Goal: Task Accomplishment & Management: Use online tool/utility

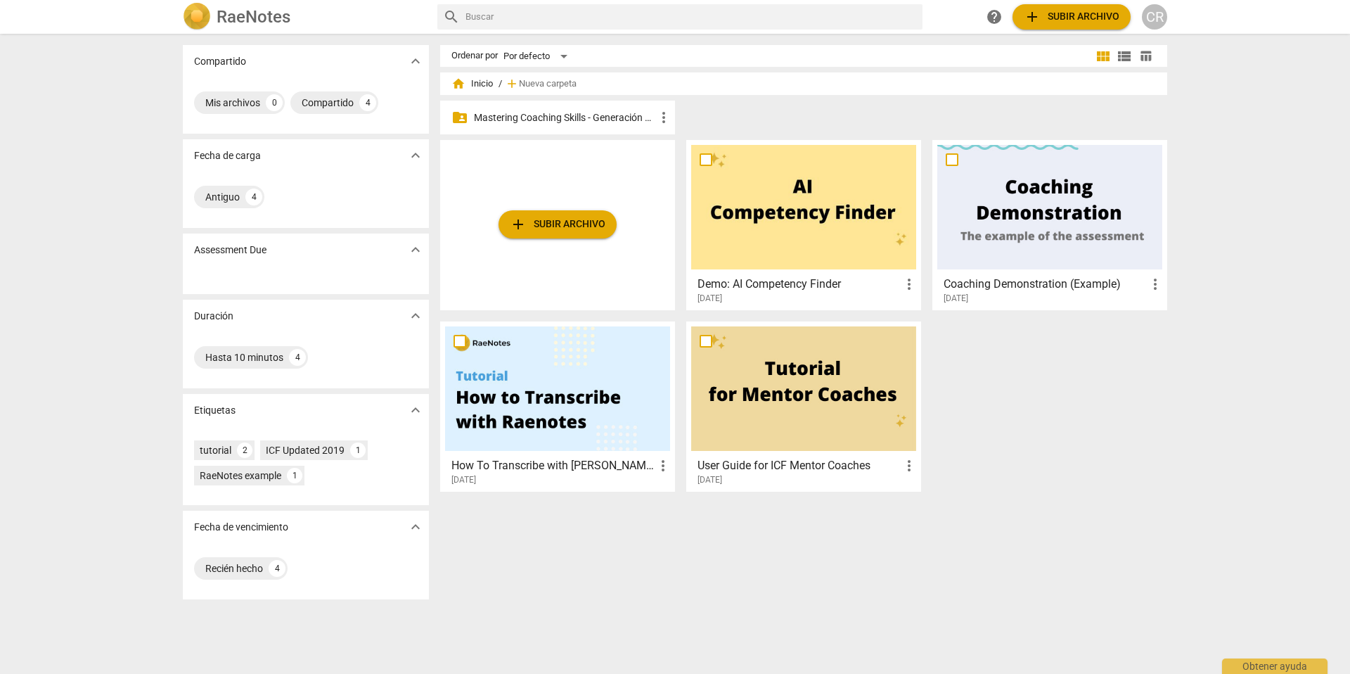
click at [553, 114] on p "Mastering Coaching Skills - Generación 31" at bounding box center [564, 117] width 181 height 15
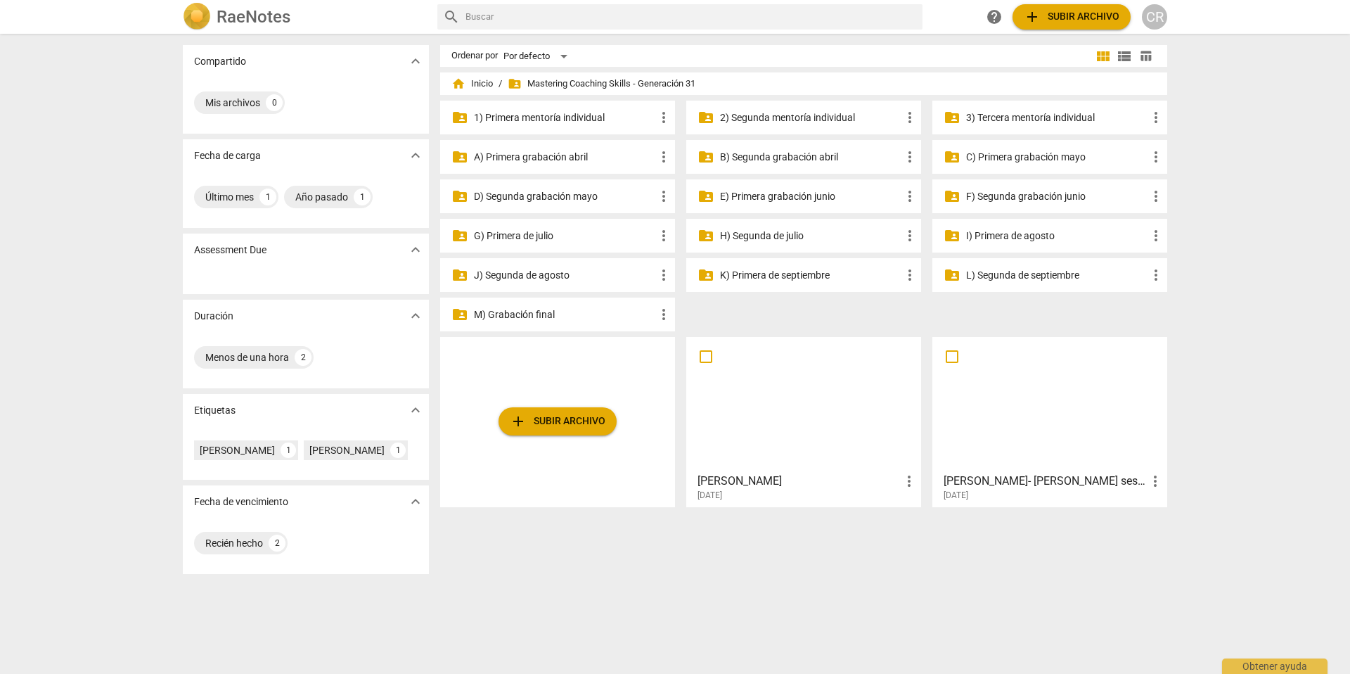
click at [547, 236] on p "G) Primera de julio" at bounding box center [564, 236] width 181 height 15
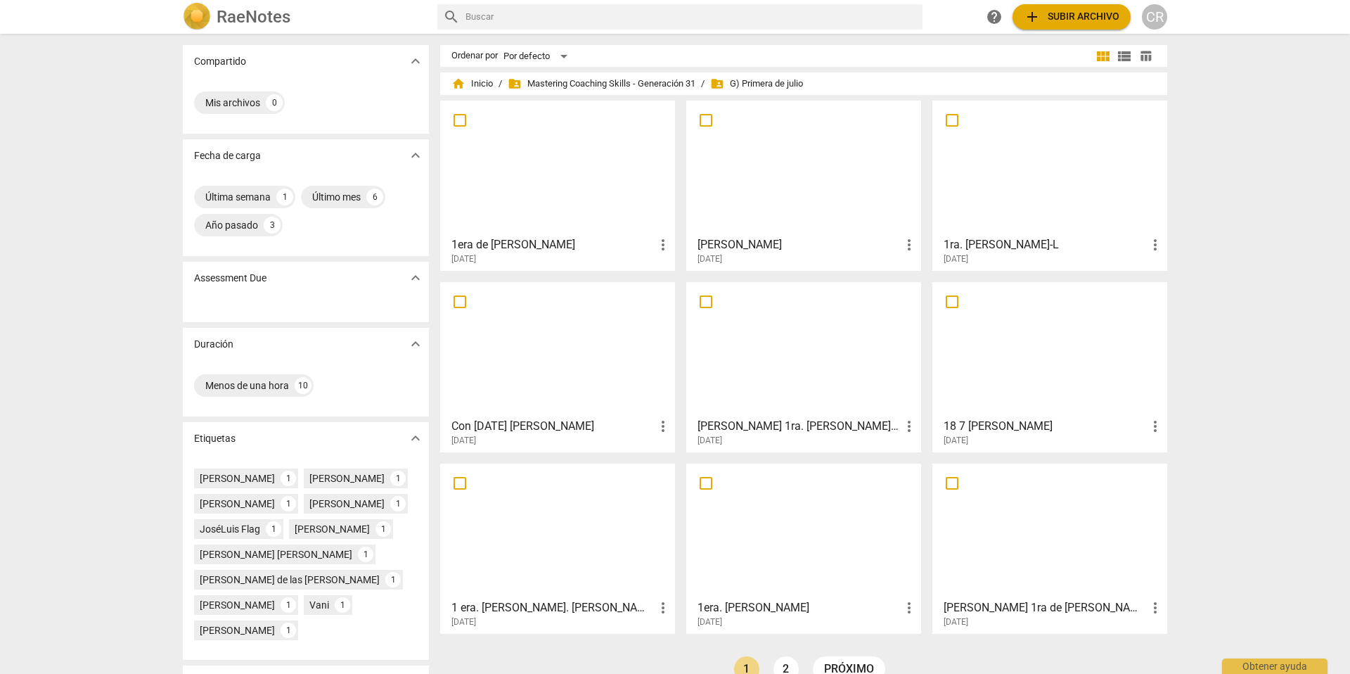
click at [1069, 15] on span "add Subir archivo" at bounding box center [1072, 16] width 96 height 17
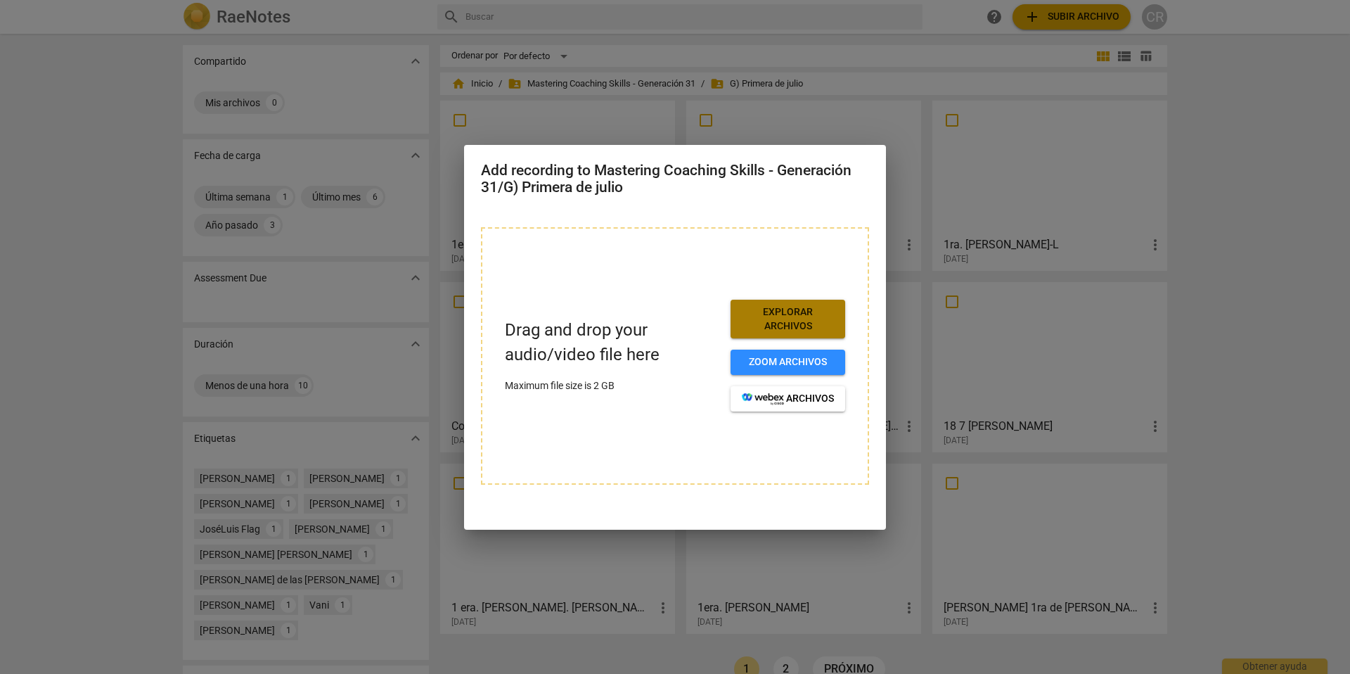
click at [789, 319] on span "Explorar archivos" at bounding box center [788, 318] width 92 height 27
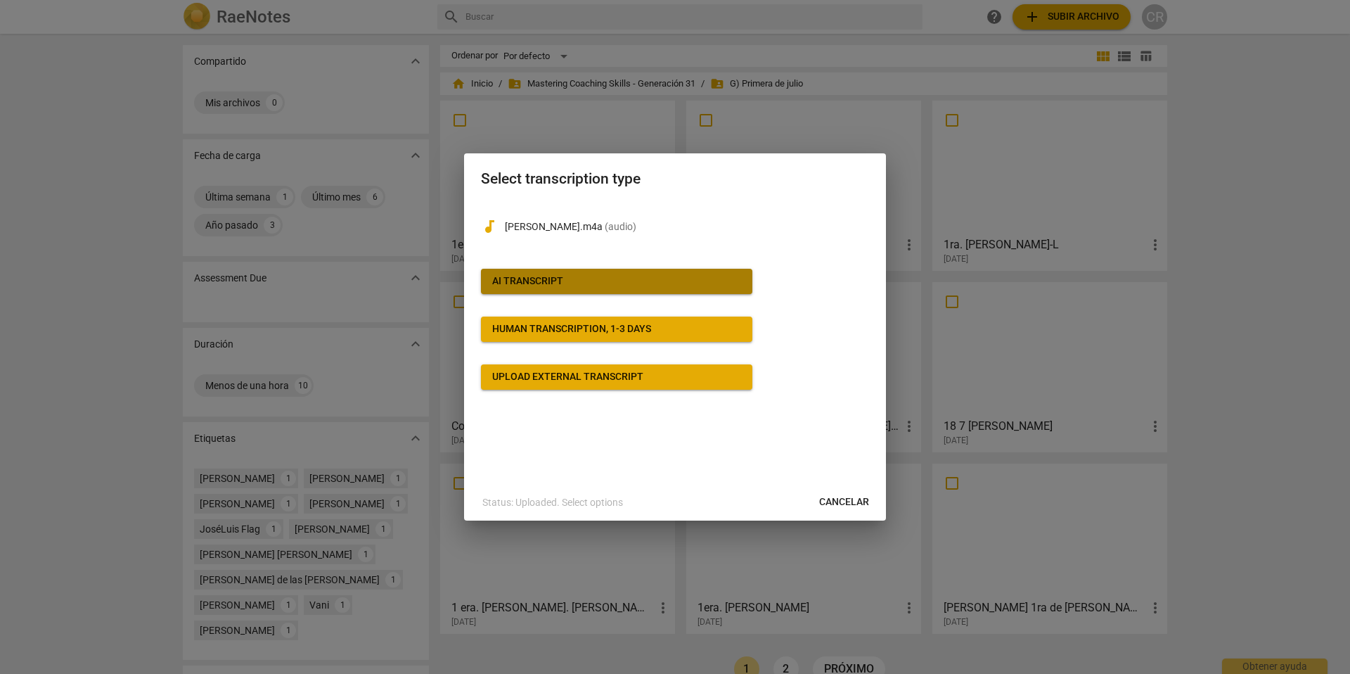
click at [582, 276] on span "AI Transcript" at bounding box center [616, 281] width 249 height 14
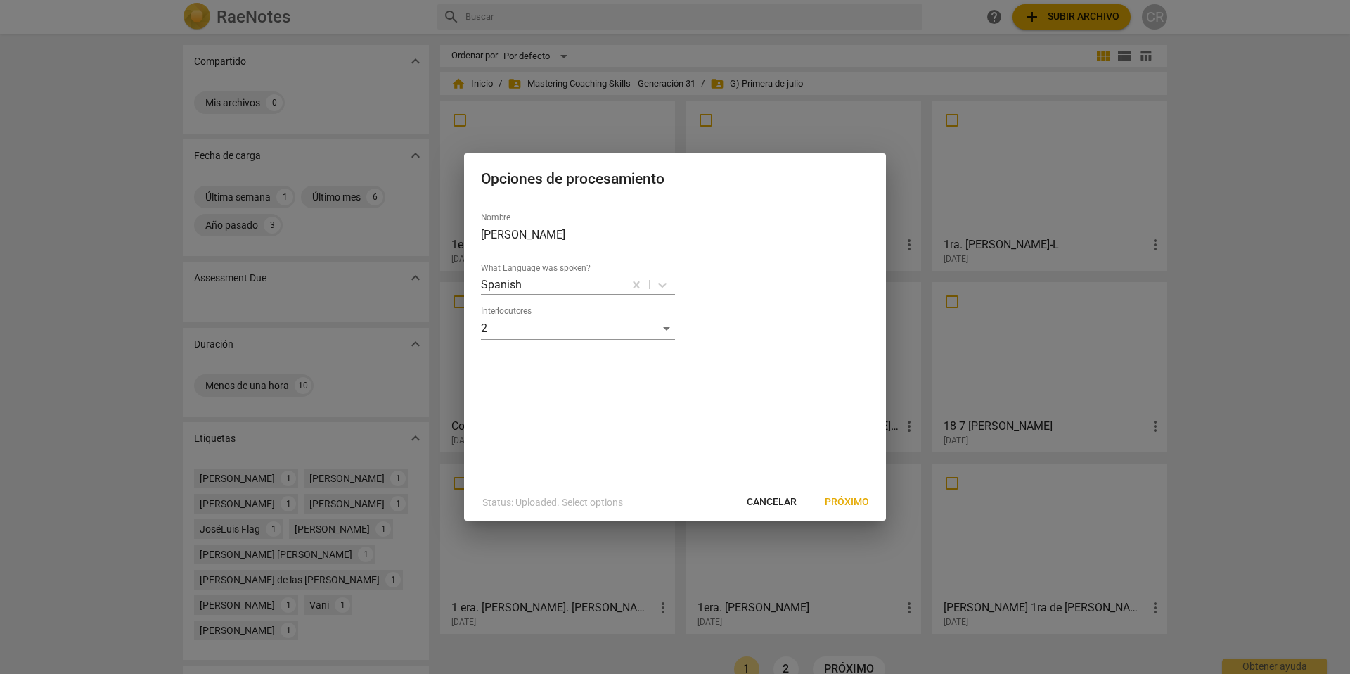
click at [847, 501] on span "Próximo" at bounding box center [847, 502] width 44 height 14
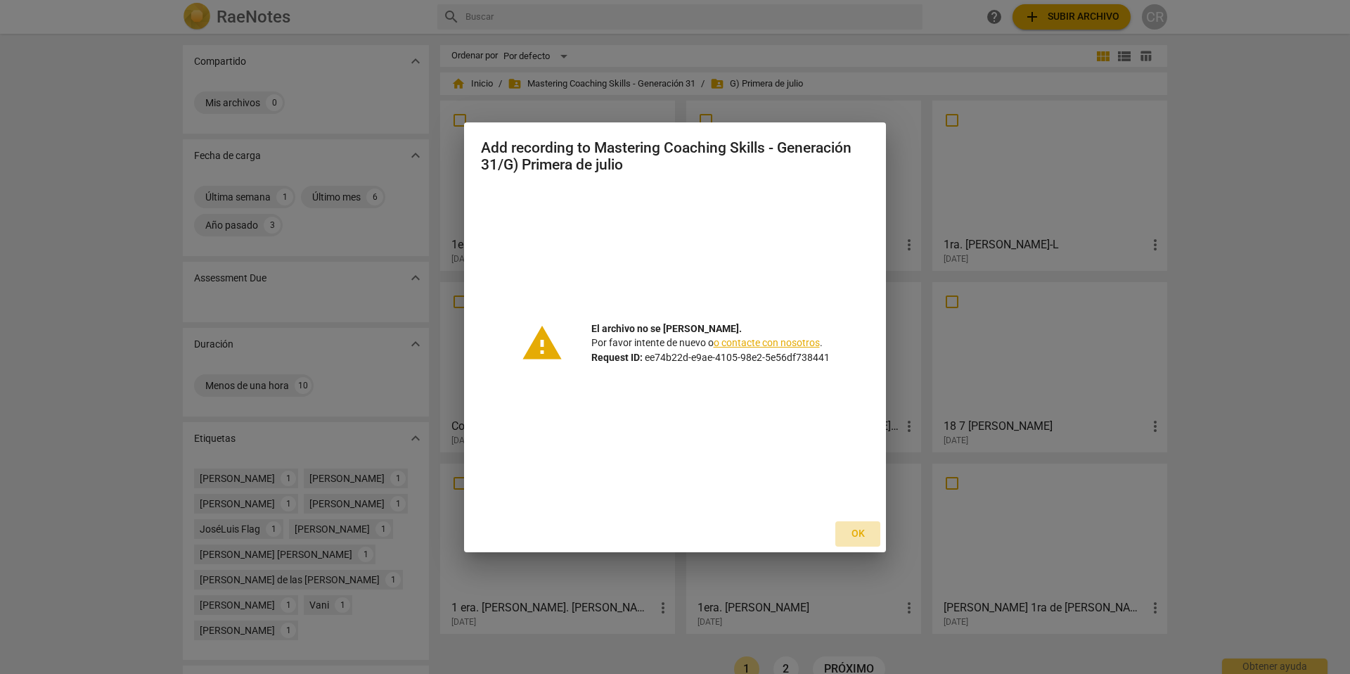
click at [861, 531] on span "Ok" at bounding box center [858, 534] width 23 height 14
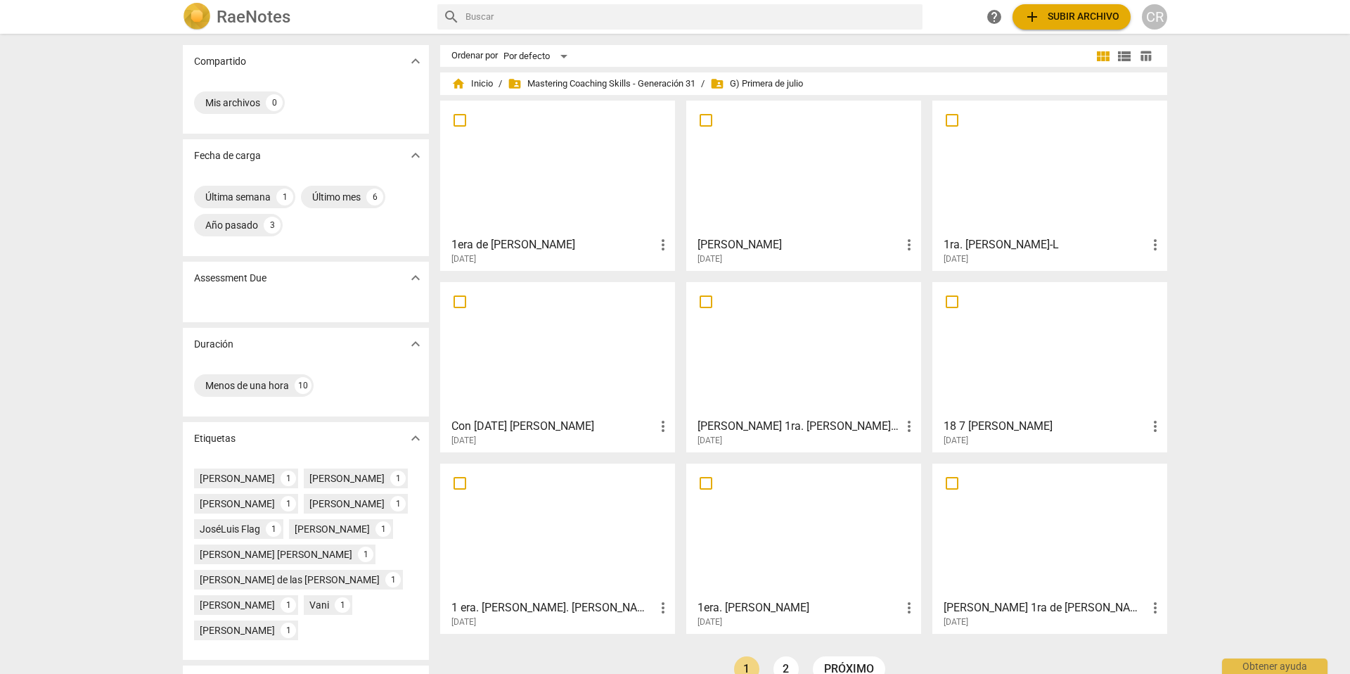
scroll to position [20, 0]
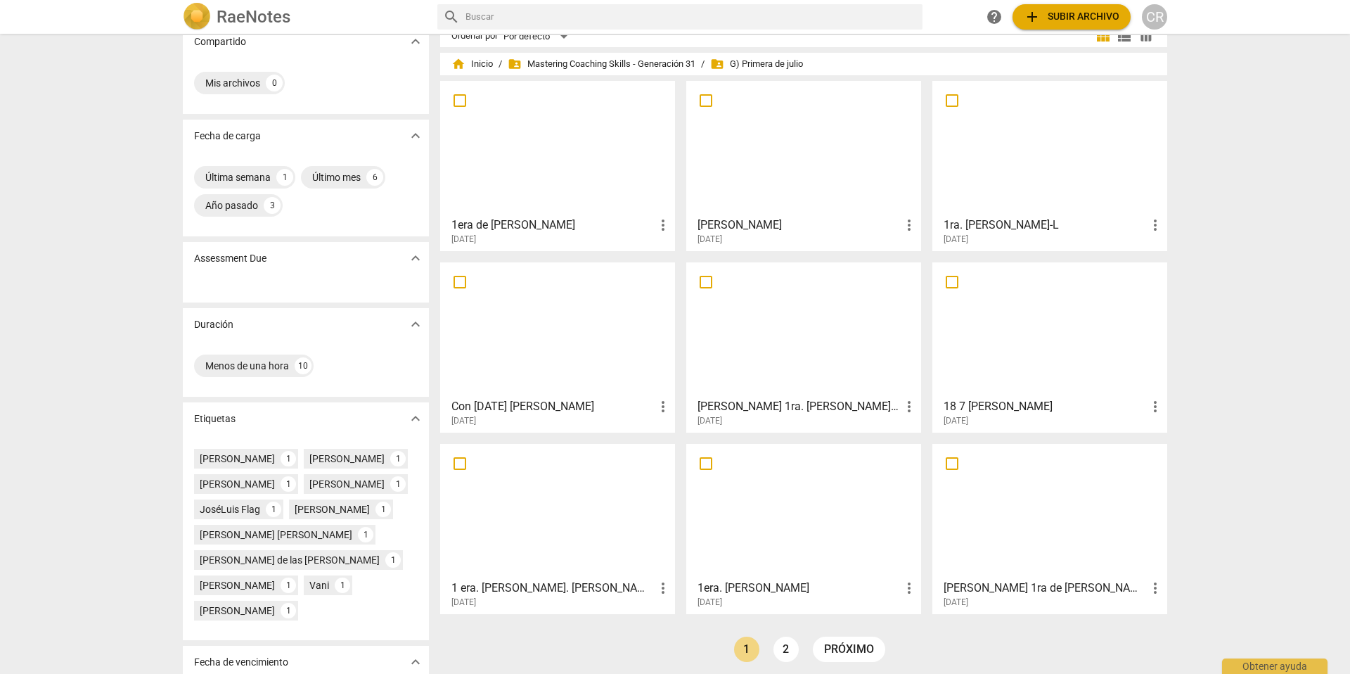
click at [742, 174] on div at bounding box center [803, 148] width 225 height 124
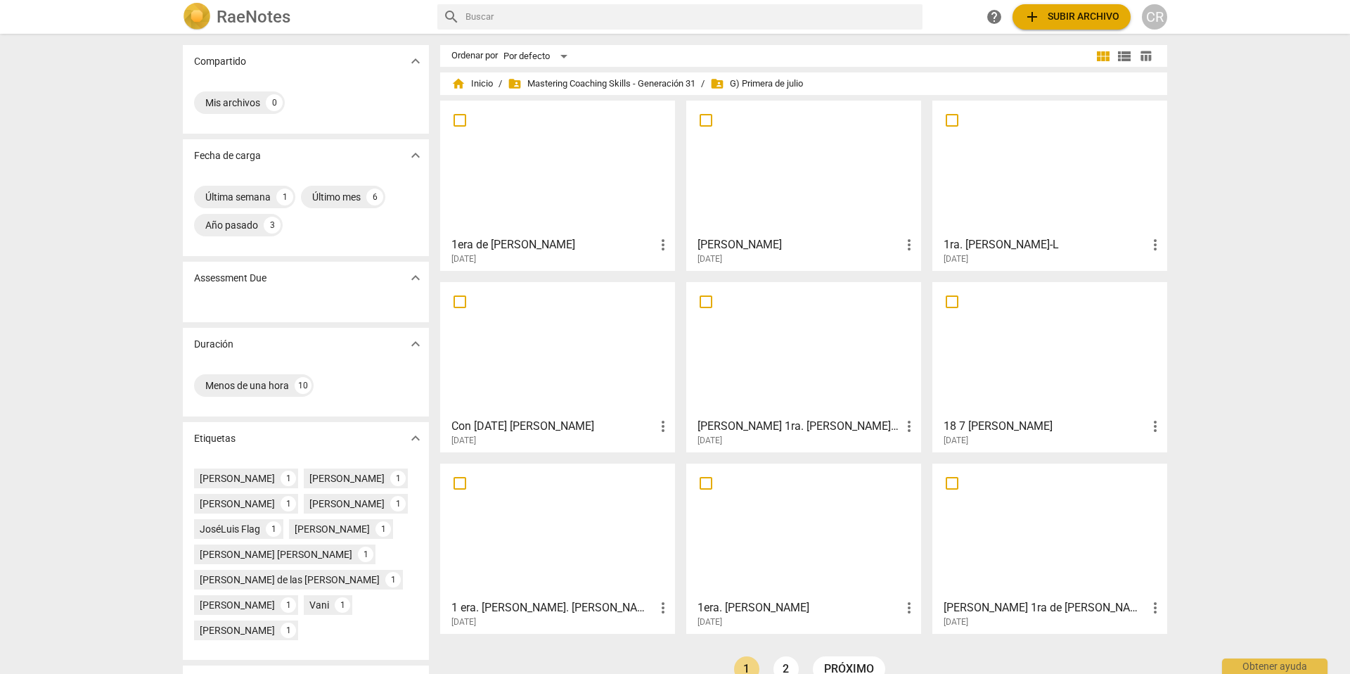
click at [835, 187] on div at bounding box center [803, 167] width 225 height 124
click at [536, 203] on div at bounding box center [557, 167] width 225 height 124
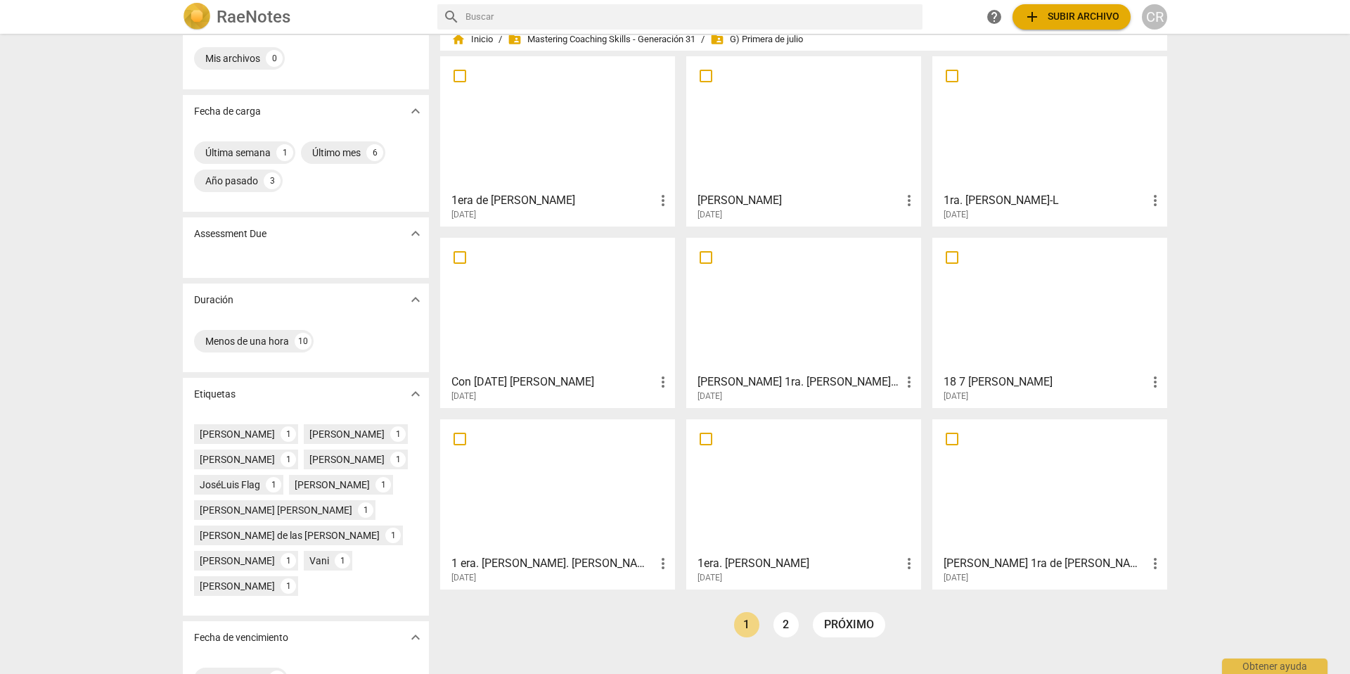
scroll to position [46, 0]
click at [752, 380] on h3 "[PERSON_NAME] 1ra. [PERSON_NAME] 25" at bounding box center [799, 380] width 203 height 17
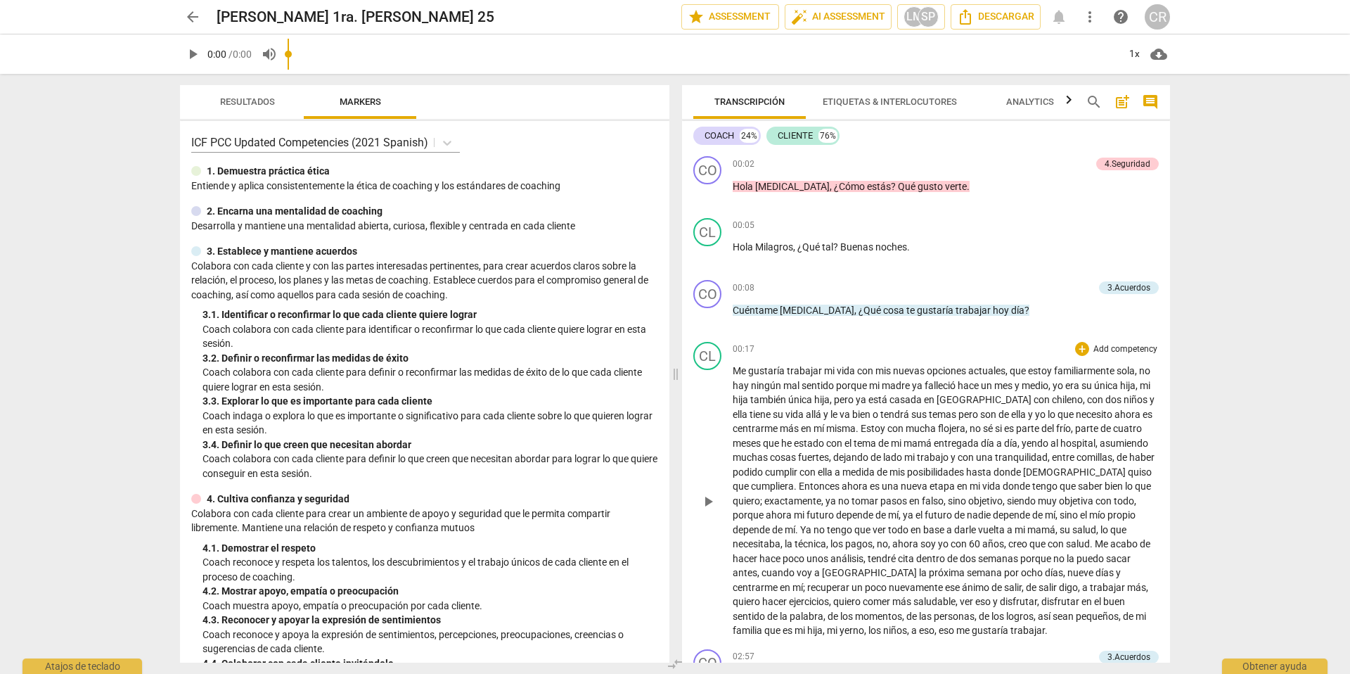
scroll to position [5, 0]
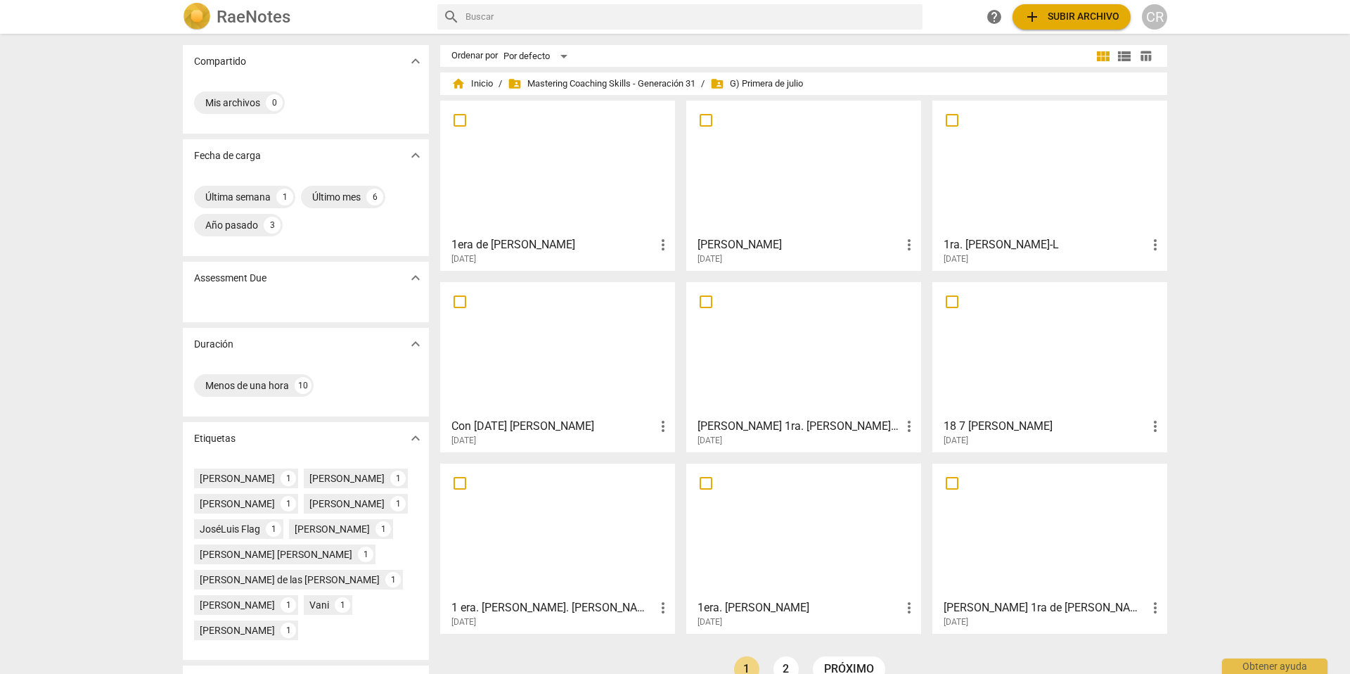
click at [1051, 380] on div at bounding box center [1049, 349] width 225 height 124
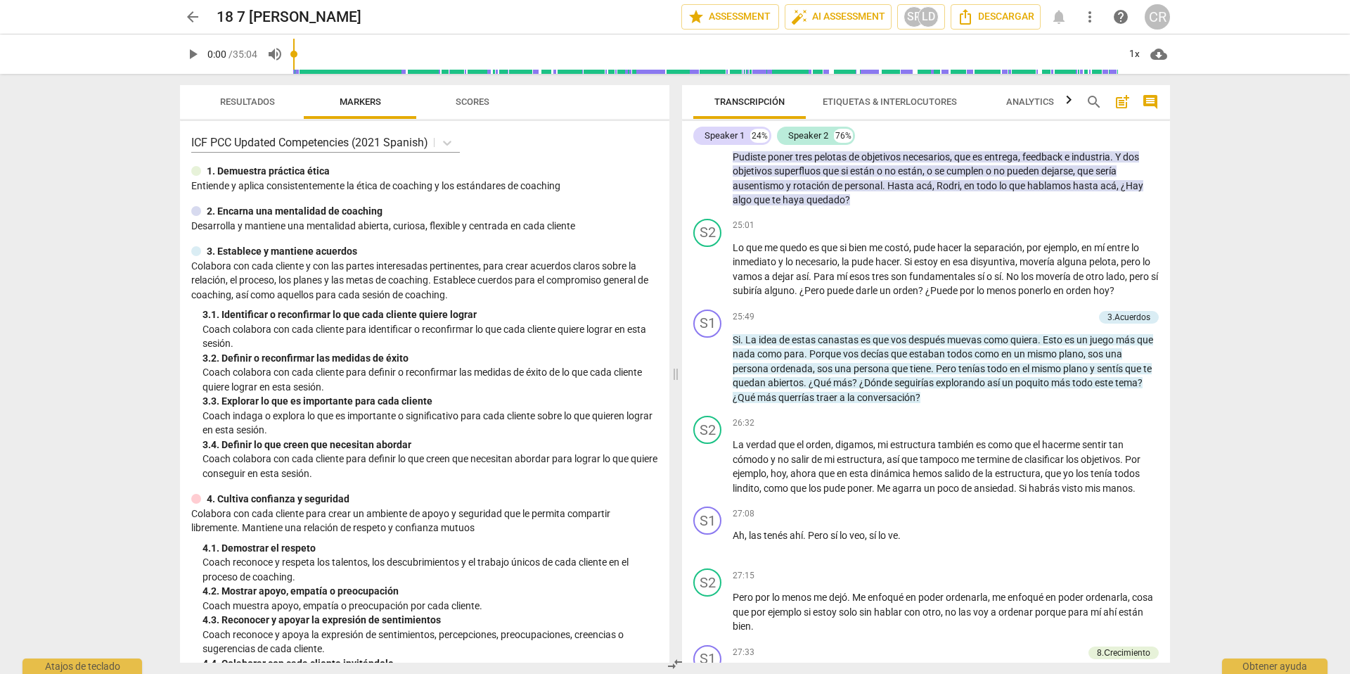
scroll to position [4895, 0]
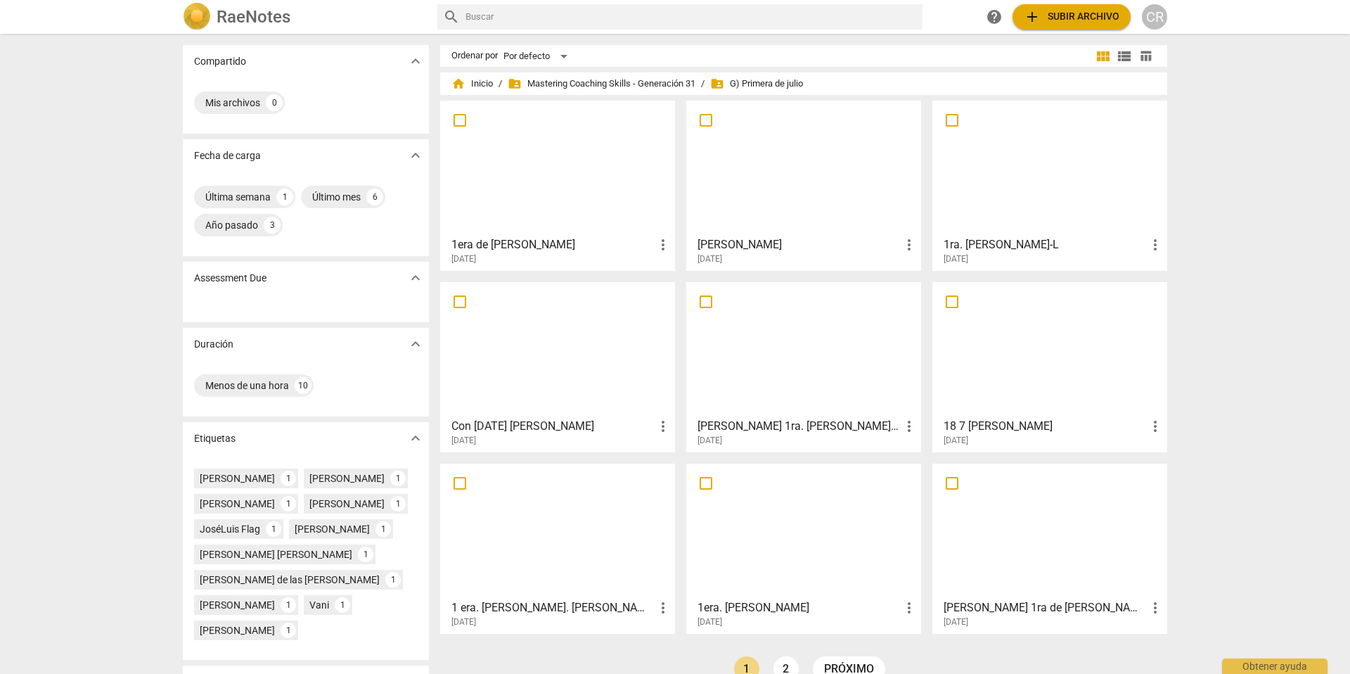
scroll to position [86, 0]
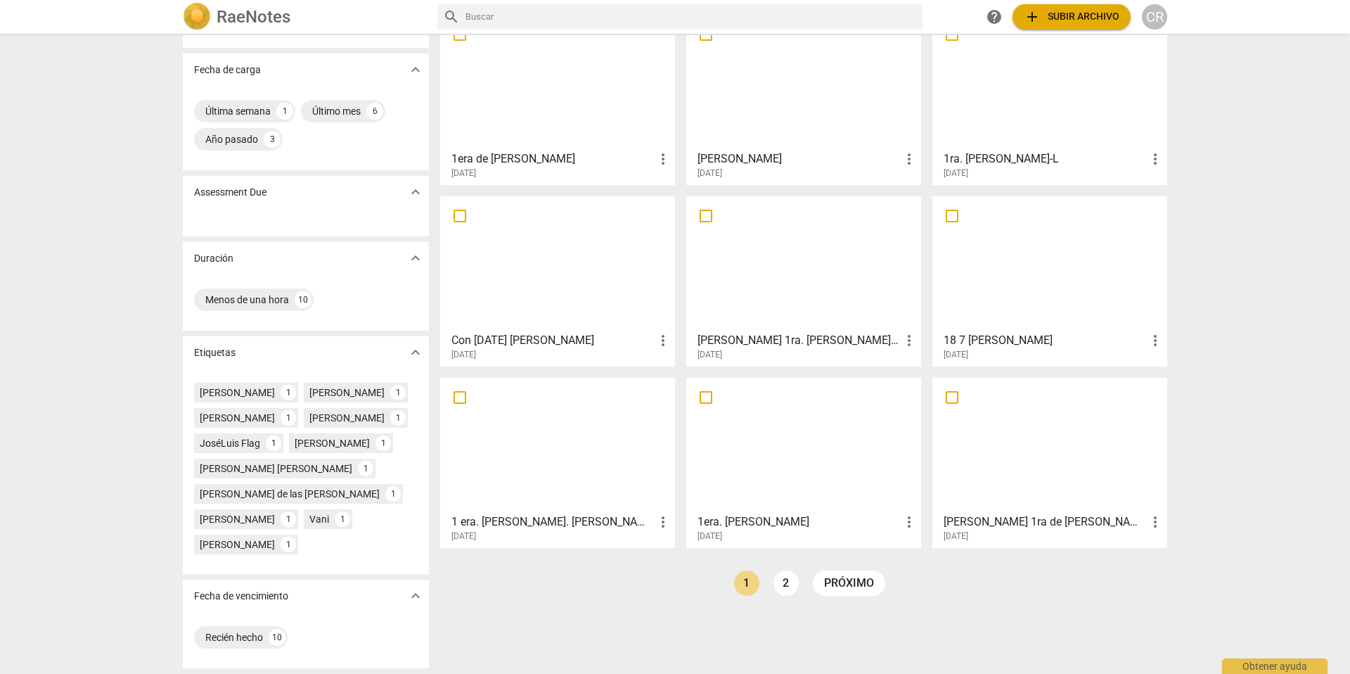
click at [785, 470] on div at bounding box center [803, 445] width 225 height 124
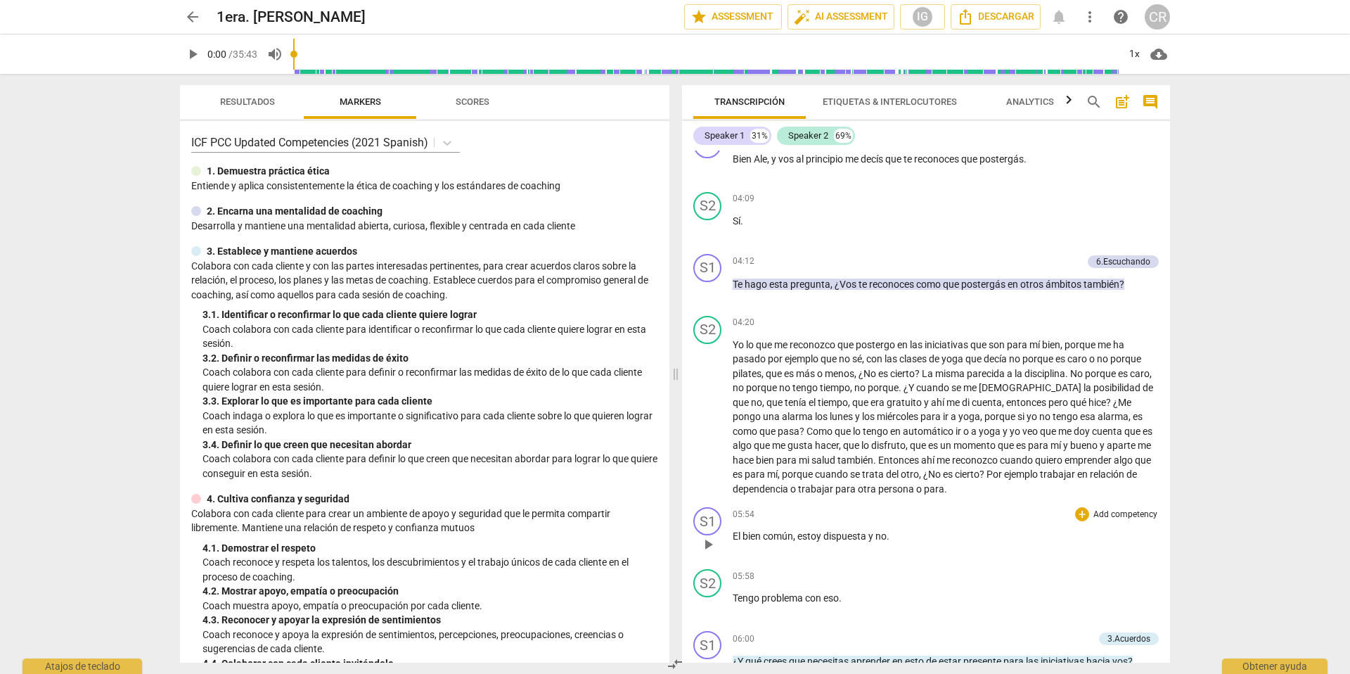
scroll to position [736, 0]
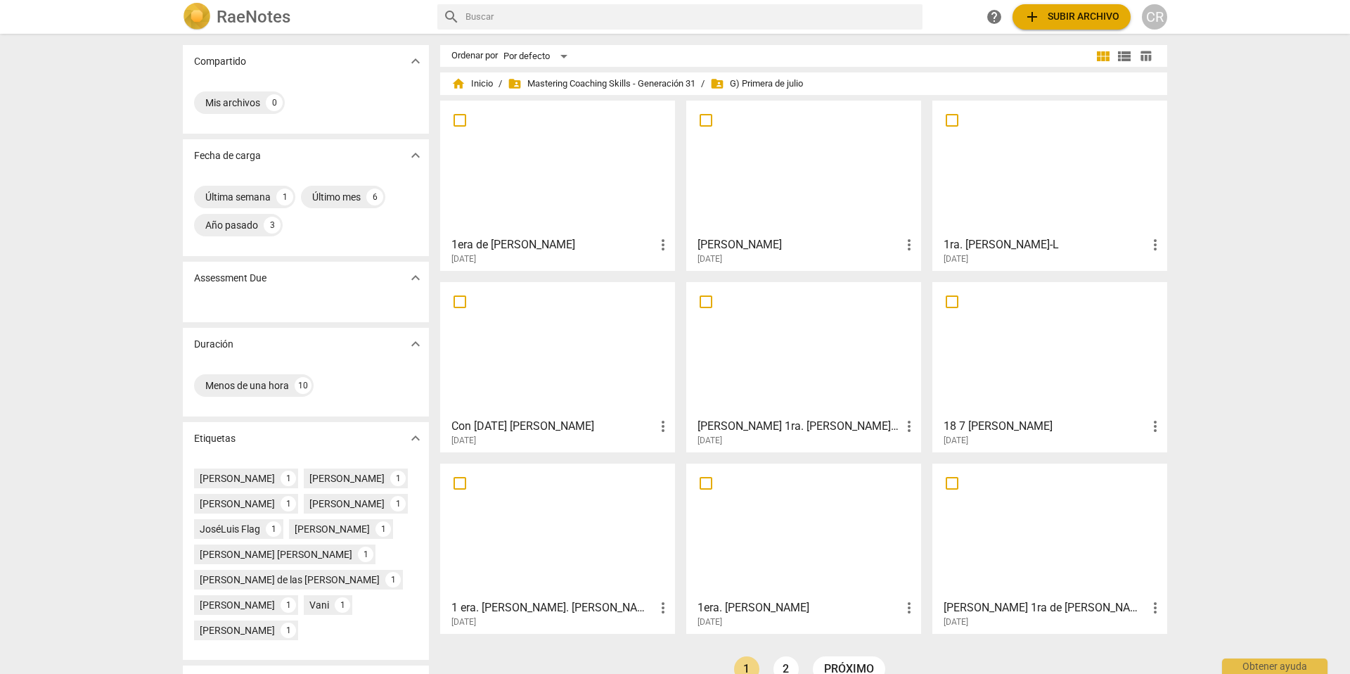
click at [1064, 19] on span "add Subir archivo" at bounding box center [1072, 16] width 96 height 17
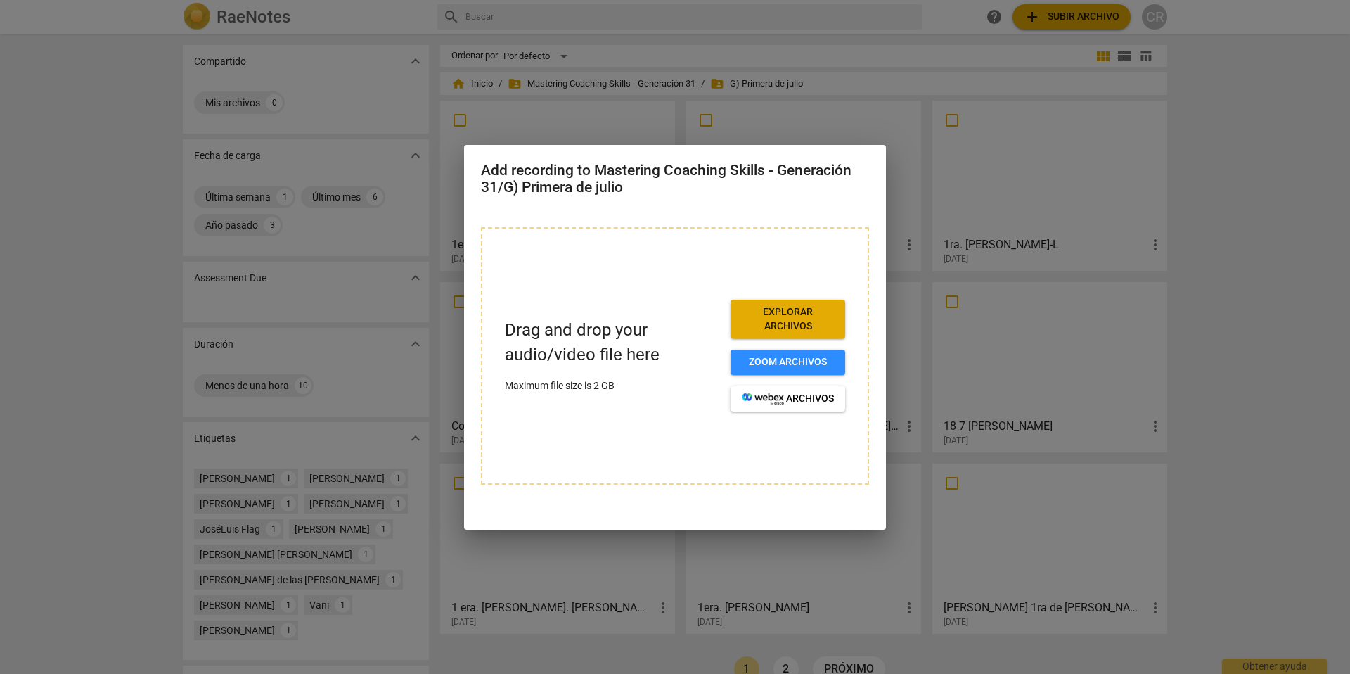
click at [794, 319] on span "Explorar archivos" at bounding box center [788, 318] width 92 height 27
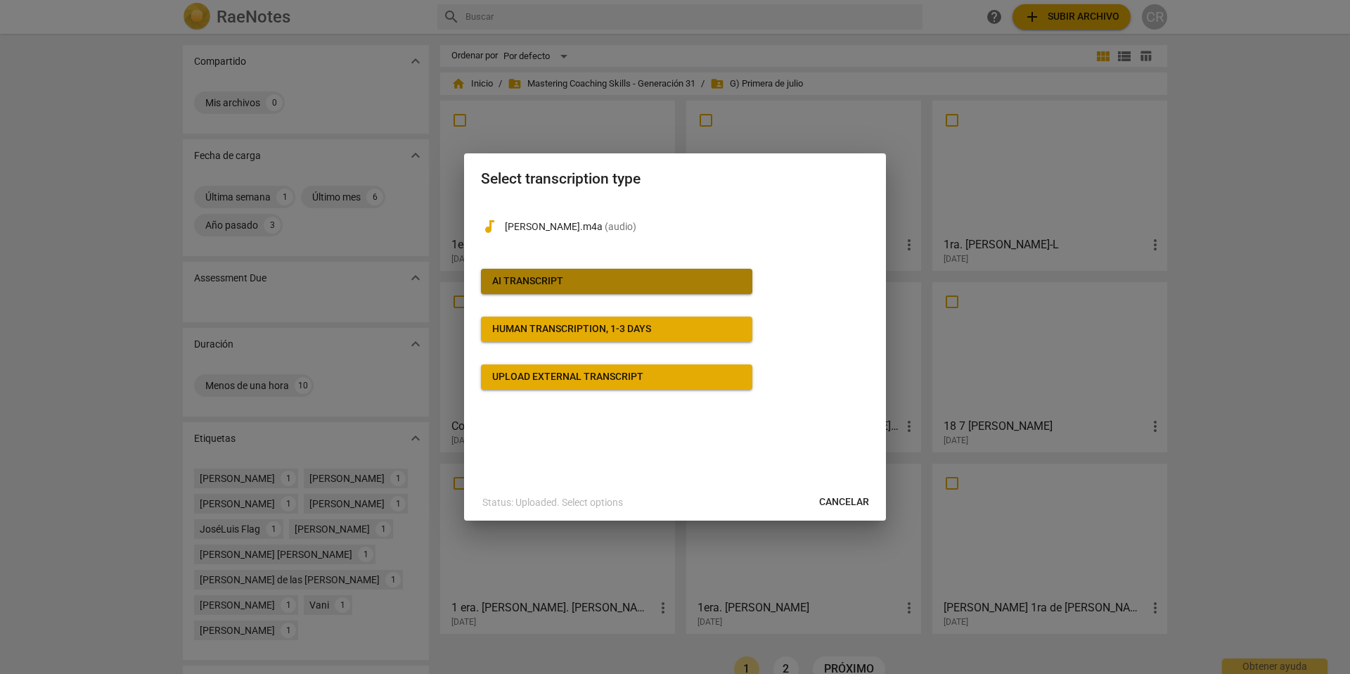
click at [511, 277] on div "AI Transcript" at bounding box center [527, 281] width 71 height 14
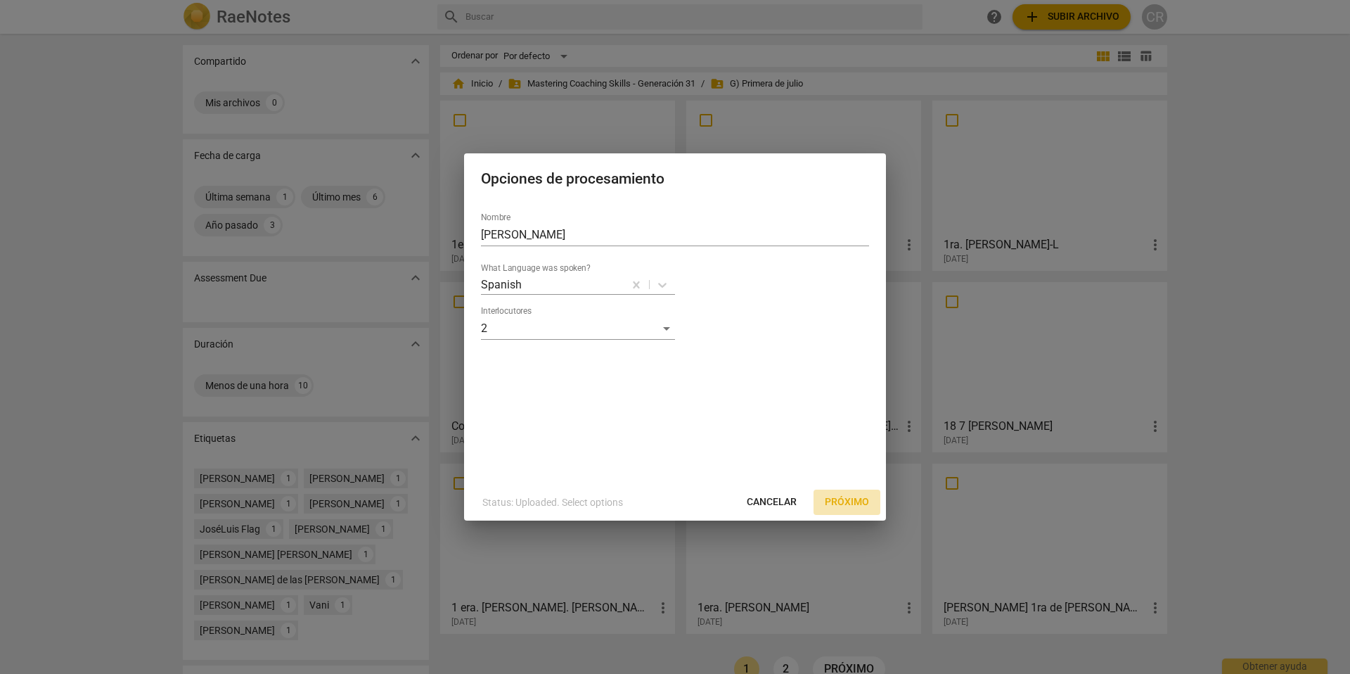
click at [847, 497] on span "Próximo" at bounding box center [847, 502] width 44 height 14
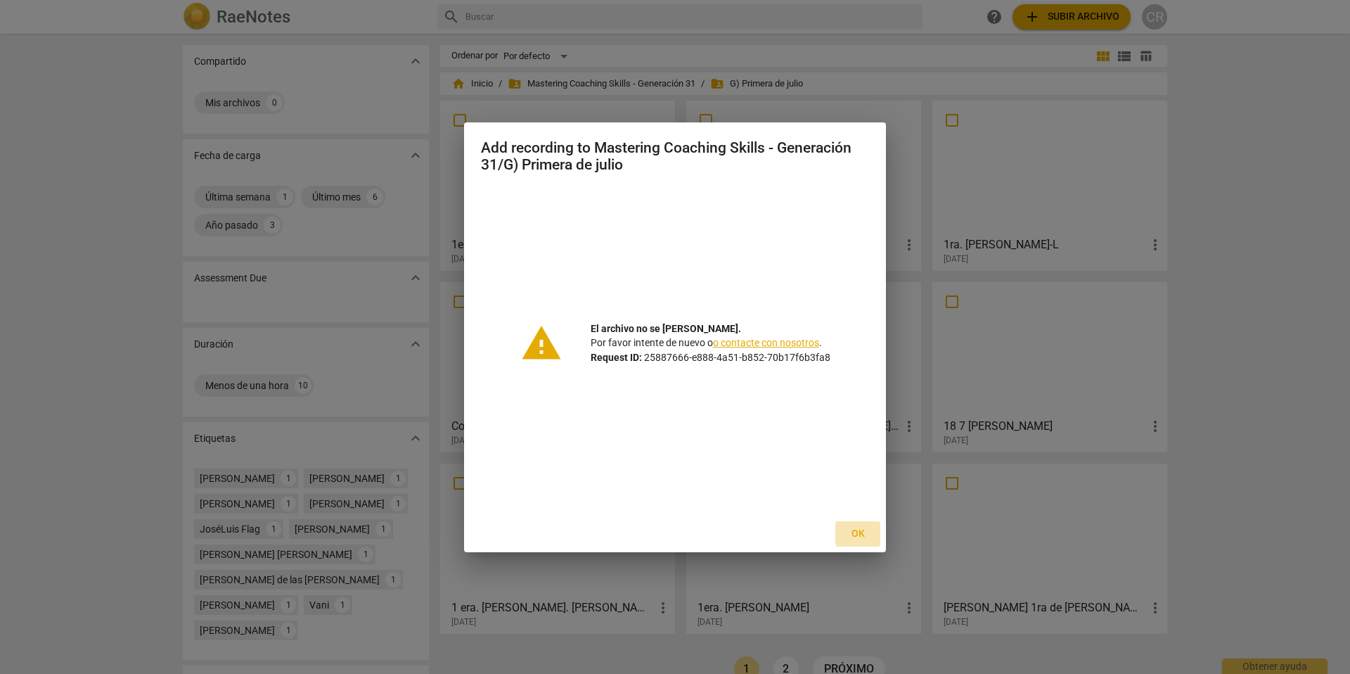
click at [856, 532] on span "Ok" at bounding box center [858, 534] width 23 height 14
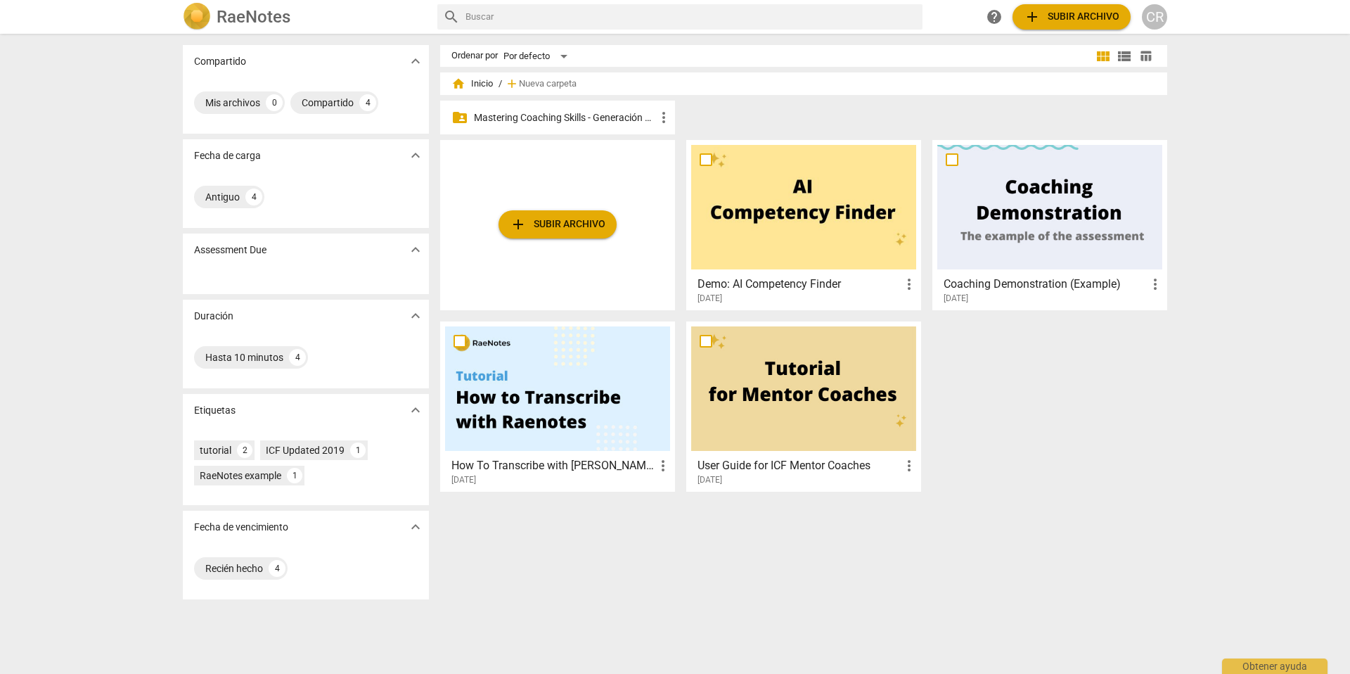
click at [572, 118] on p "Mastering Coaching Skills - Generación 31" at bounding box center [564, 117] width 181 height 15
click at [1151, 13] on div "CR" at bounding box center [1154, 16] width 25 height 25
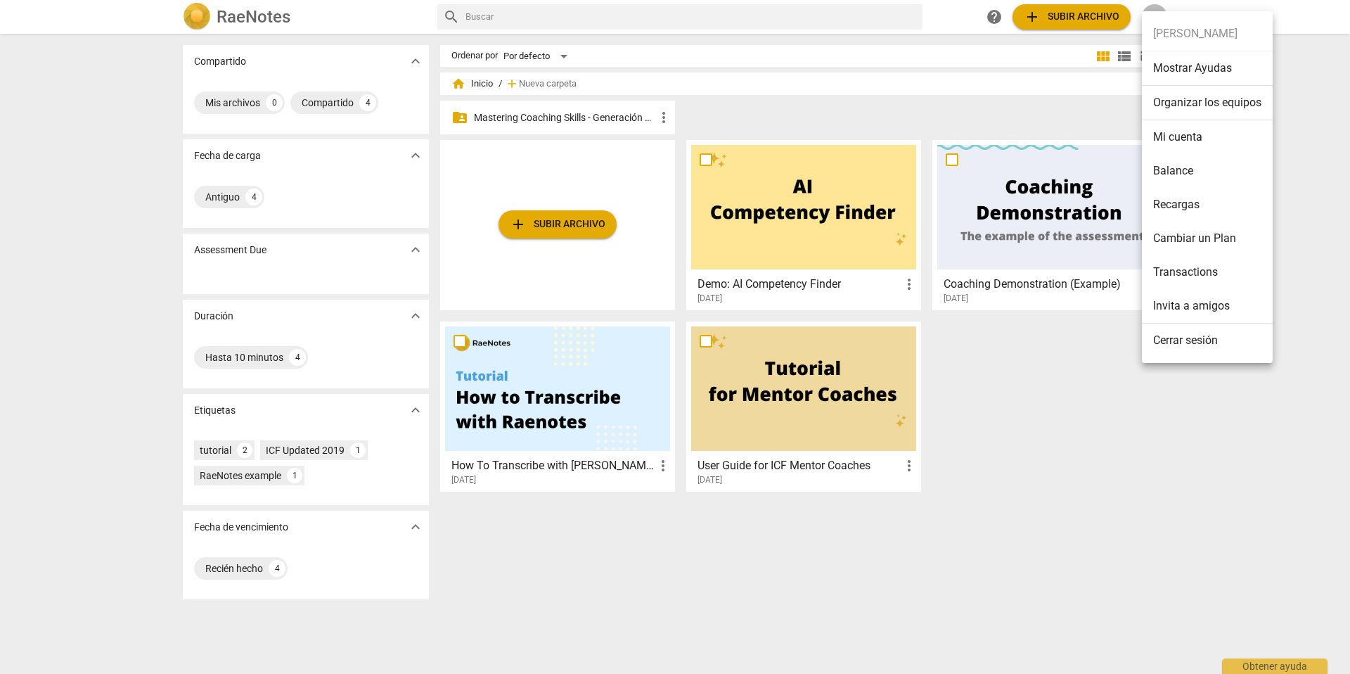
click at [1198, 340] on li "Cerrar sesión" at bounding box center [1207, 340] width 131 height 34
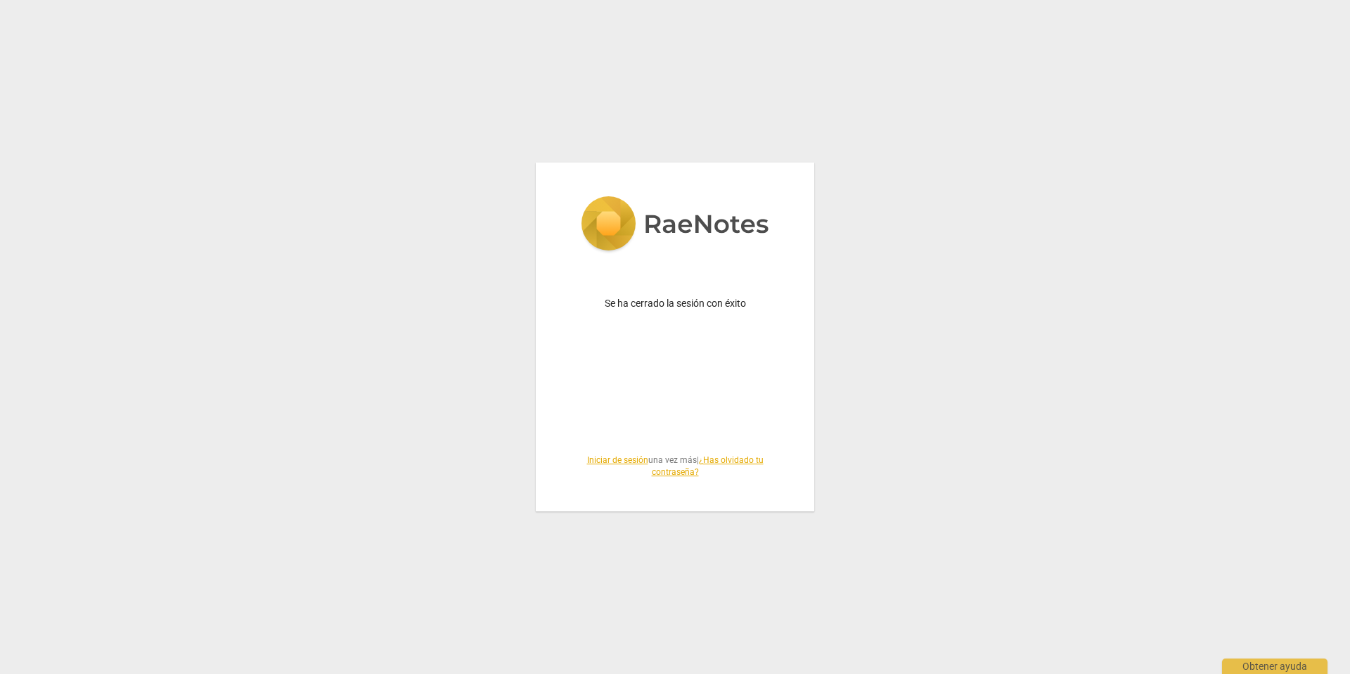
click at [627, 458] on link "Iniciar de sesión" at bounding box center [617, 460] width 61 height 10
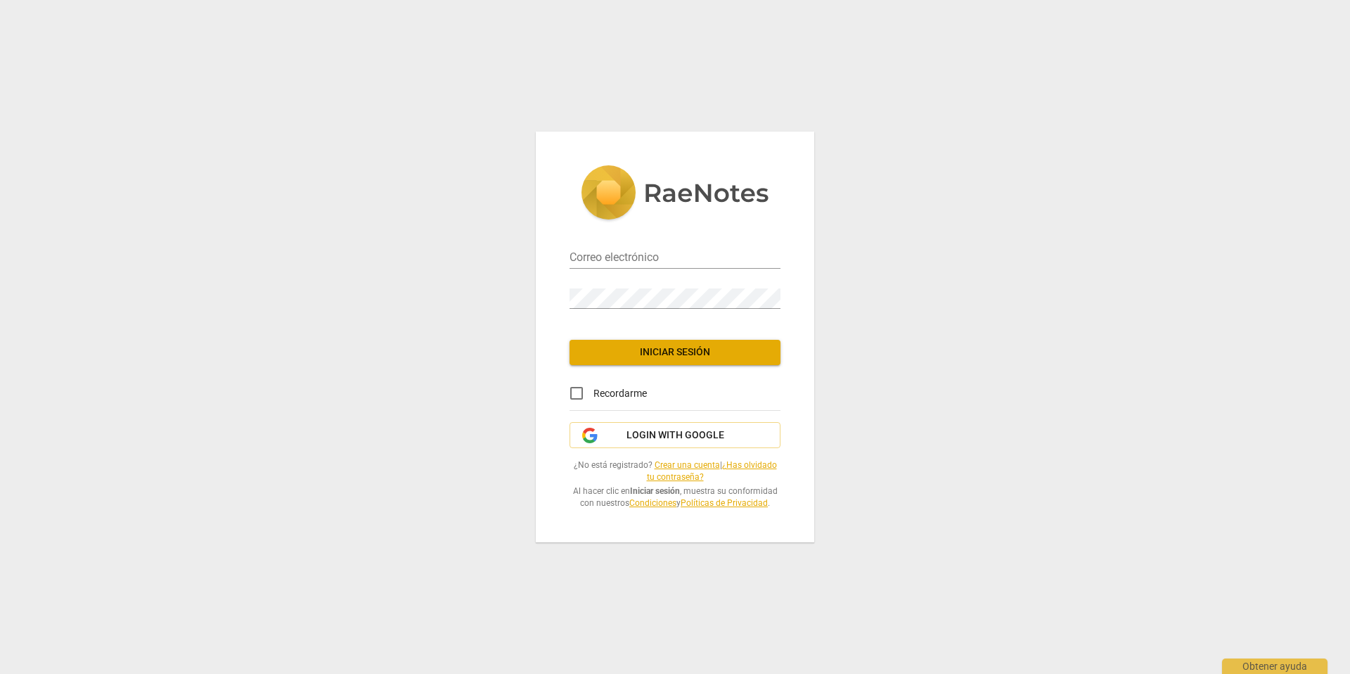
type input "cramirez.coach@gmail.com"
click at [681, 349] on span "Iniciar sesión" at bounding box center [675, 352] width 188 height 14
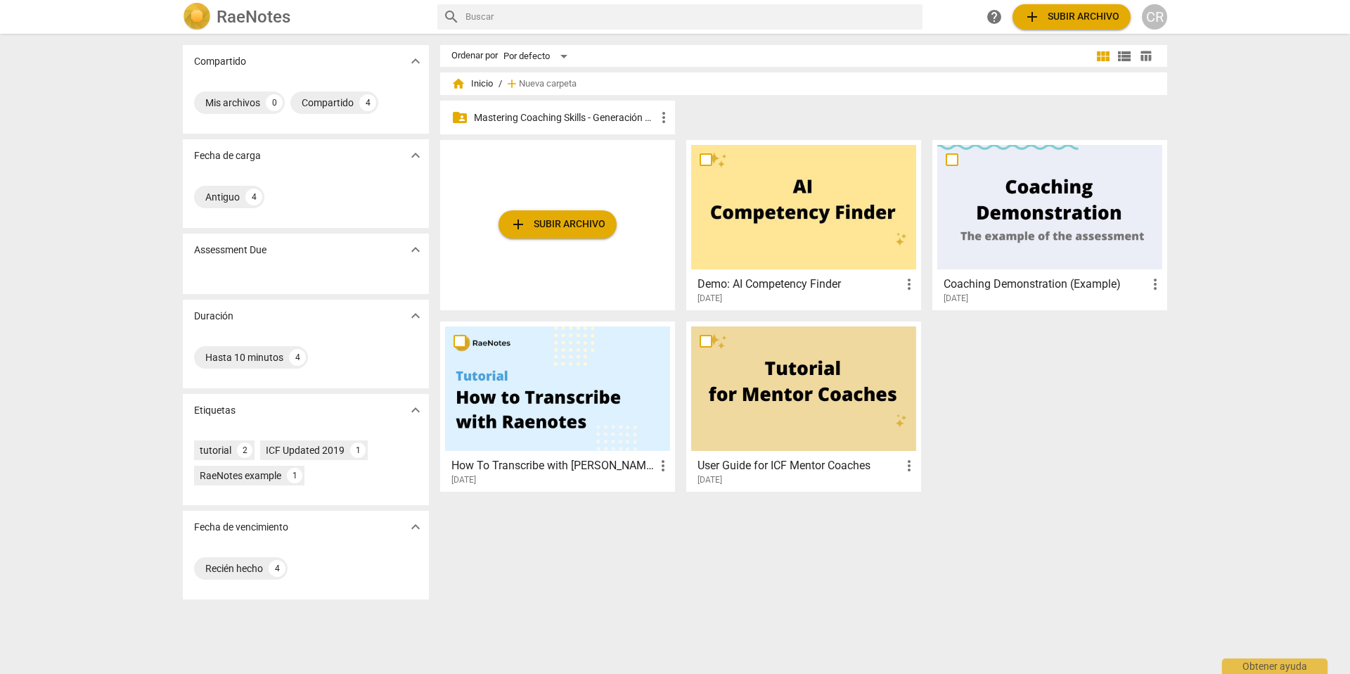
click at [566, 115] on p "Mastering Coaching Skills - Generación 31" at bounding box center [564, 117] width 181 height 15
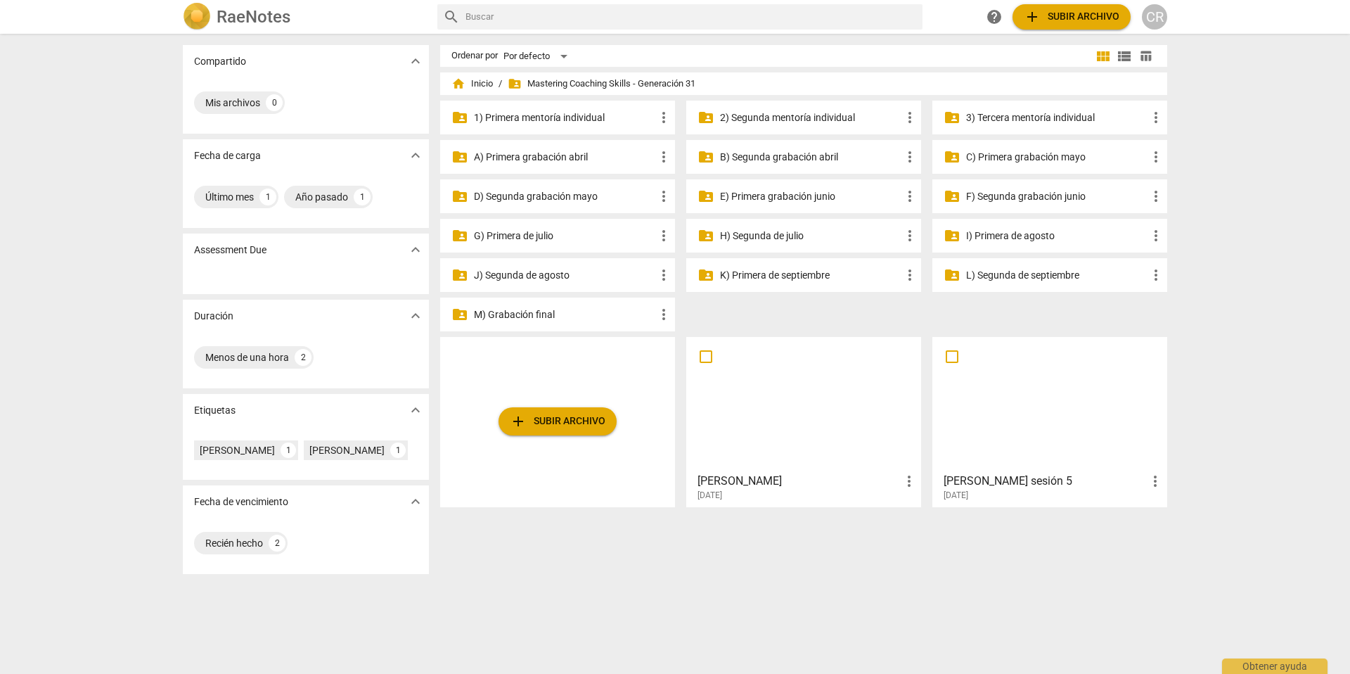
click at [547, 234] on p "G) Primera de julio" at bounding box center [564, 236] width 181 height 15
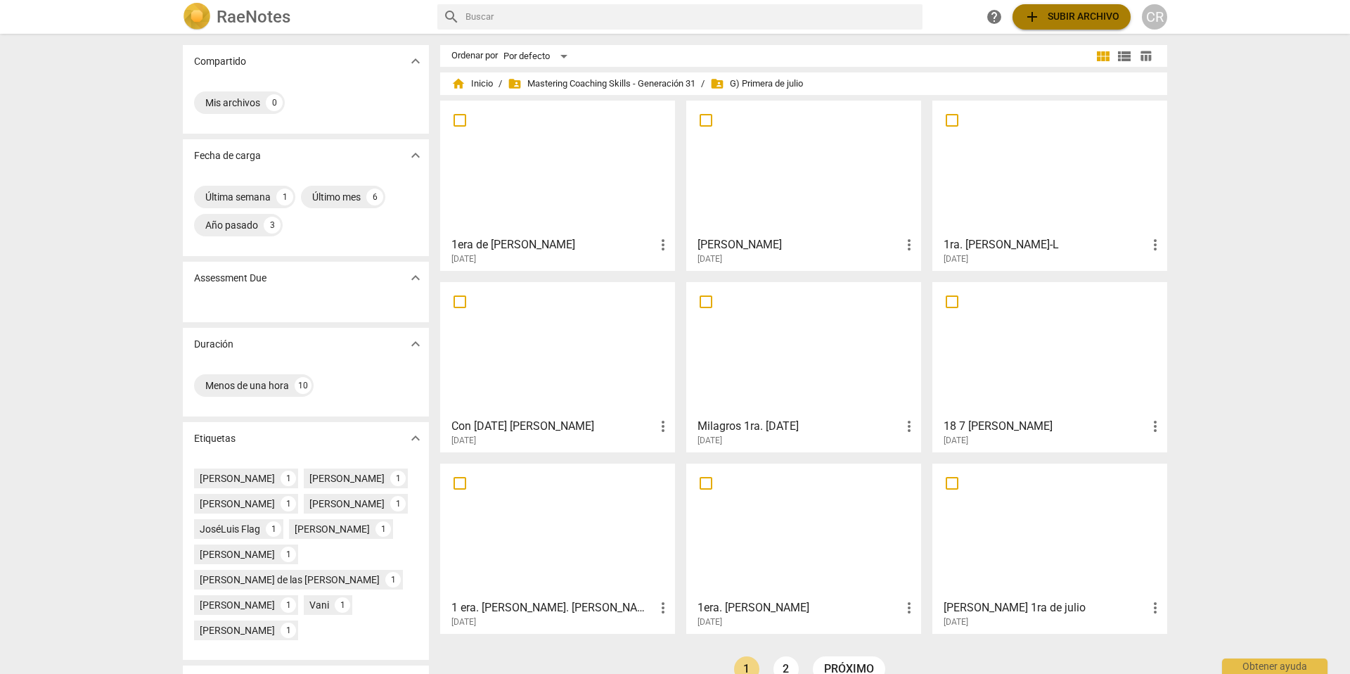
click at [1065, 15] on span "add Subir archivo" at bounding box center [1072, 16] width 96 height 17
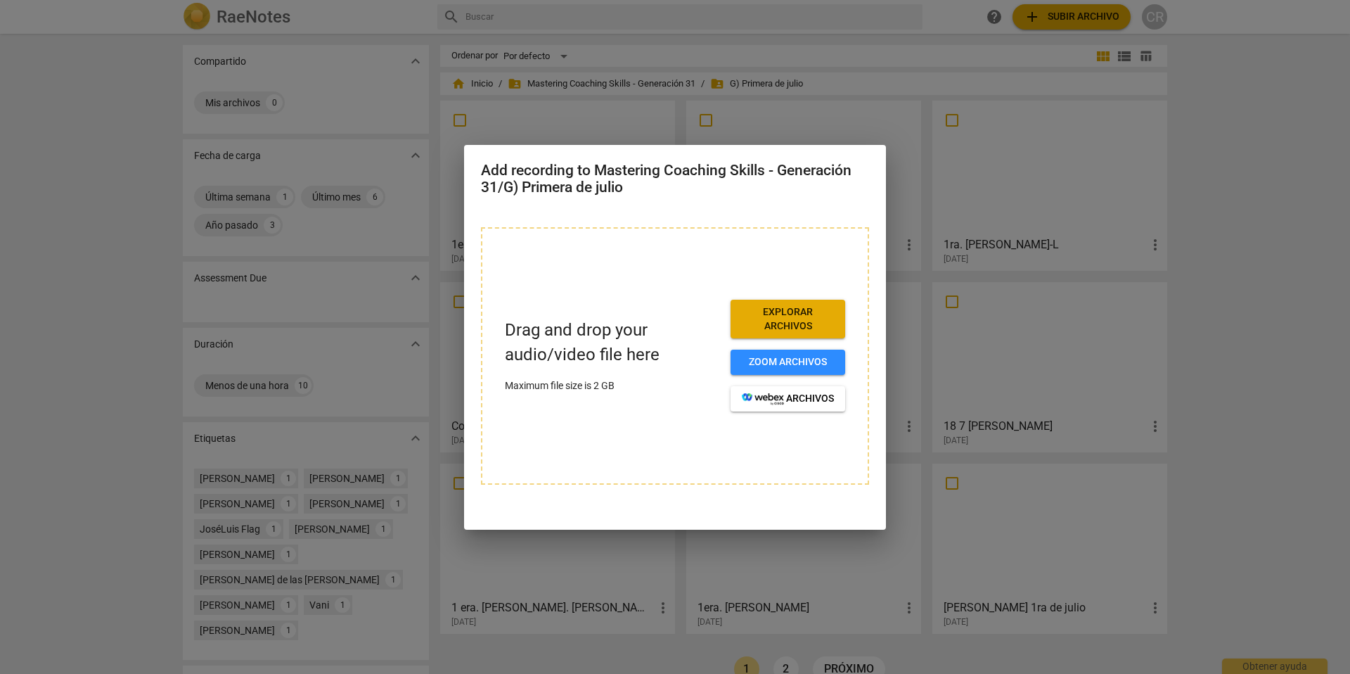
click at [788, 317] on span "Explorar archivos" at bounding box center [788, 318] width 92 height 27
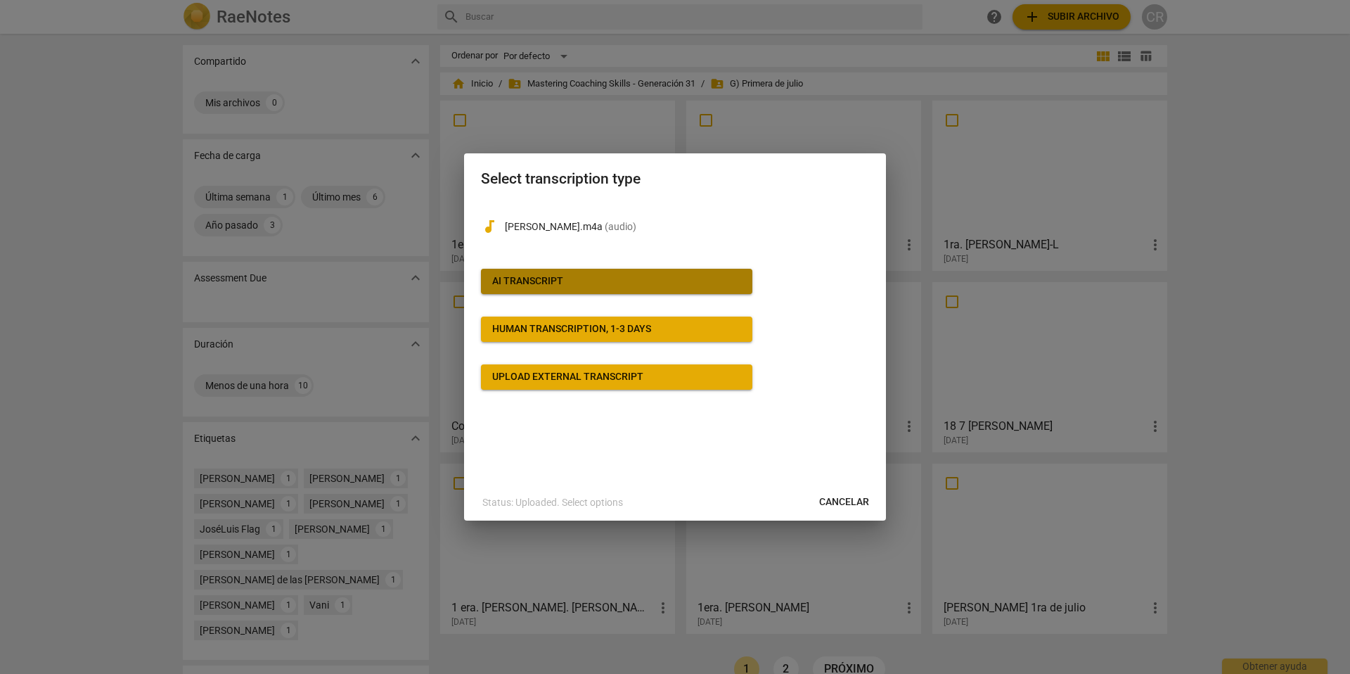
click at [501, 278] on div "AI Transcript" at bounding box center [527, 281] width 71 height 14
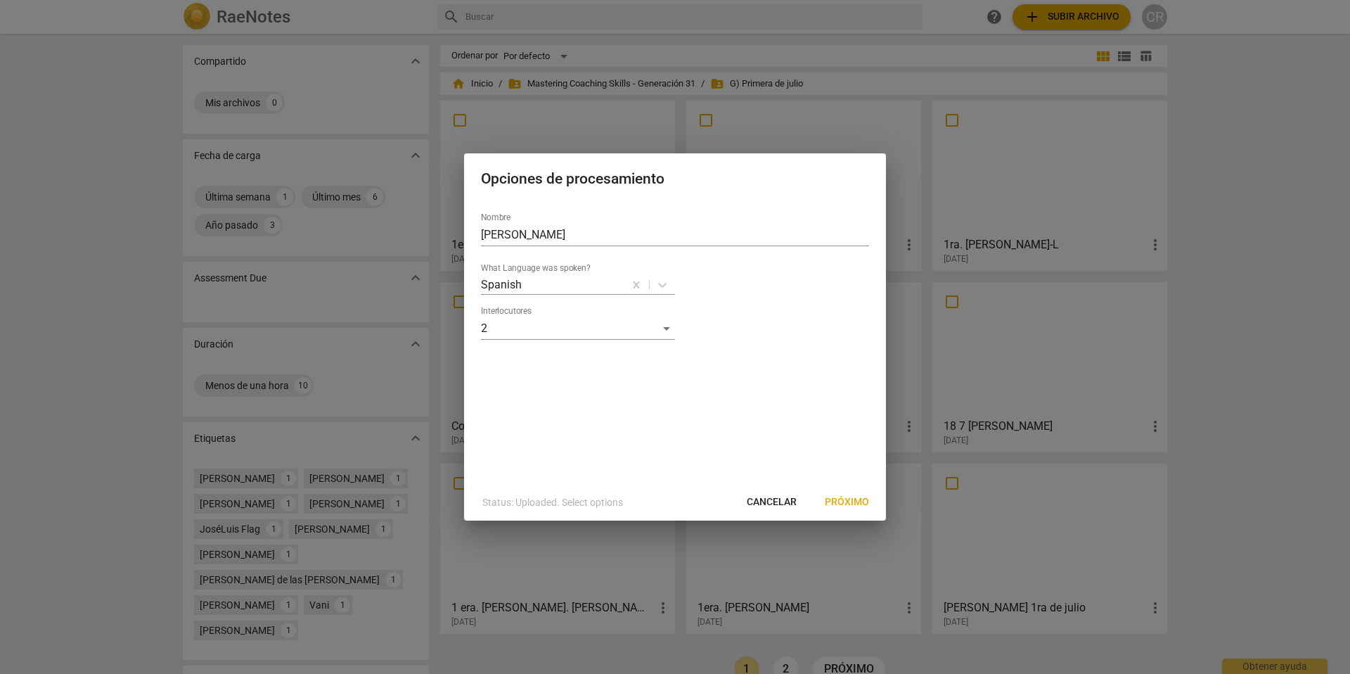
click at [849, 499] on span "Próximo" at bounding box center [847, 502] width 44 height 14
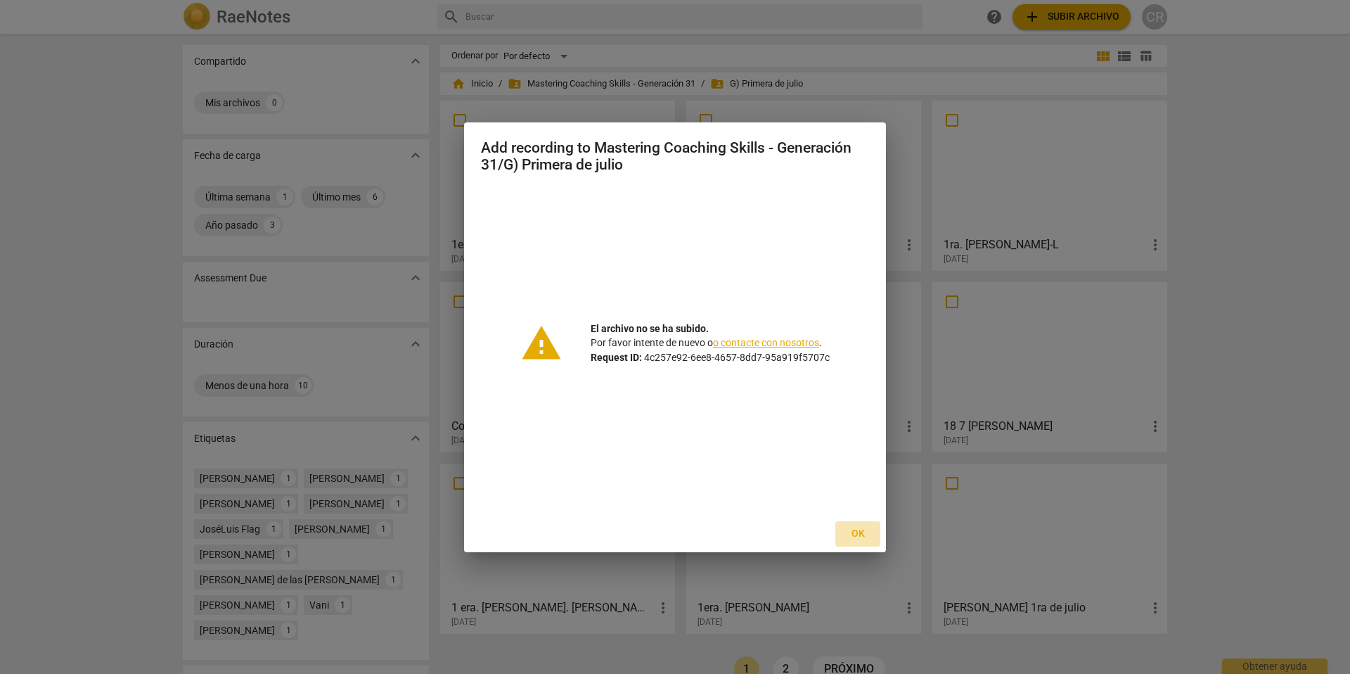
click at [858, 532] on span "Ok" at bounding box center [858, 534] width 23 height 14
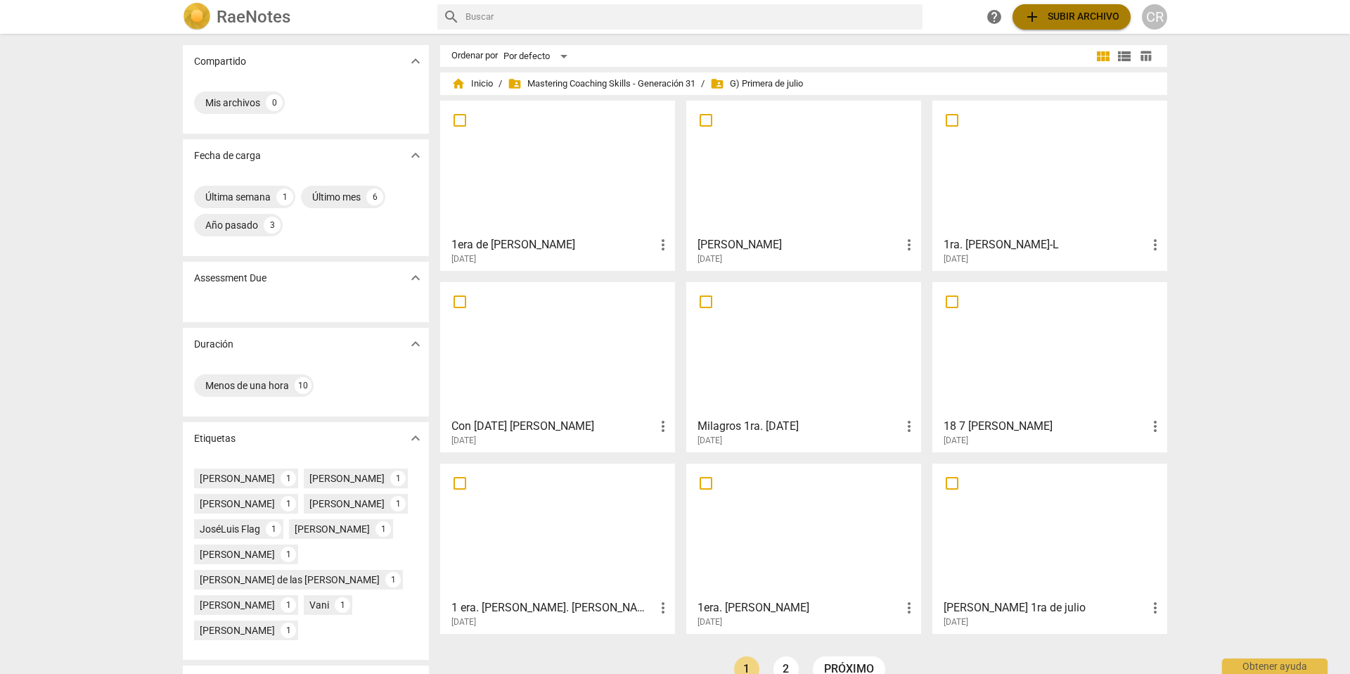
click at [1068, 13] on span "add Subir archivo" at bounding box center [1072, 16] width 96 height 17
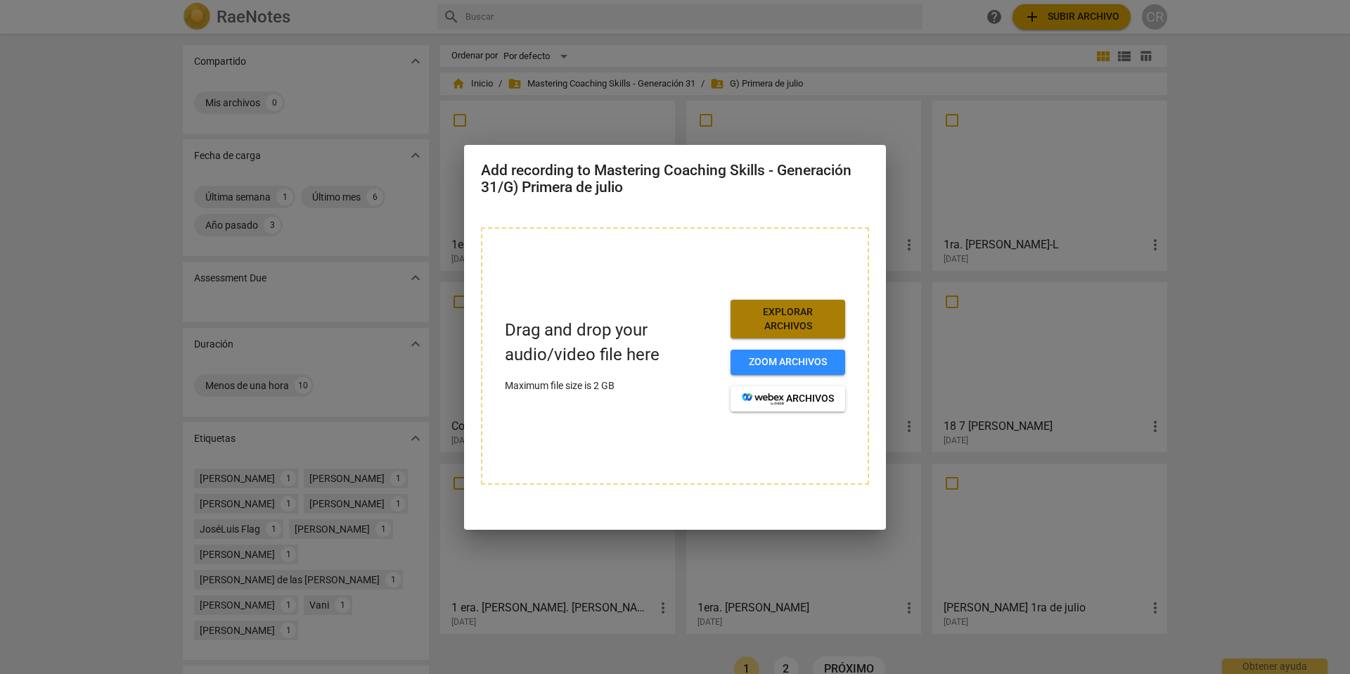
click at [785, 316] on span "Explorar archivos" at bounding box center [788, 318] width 92 height 27
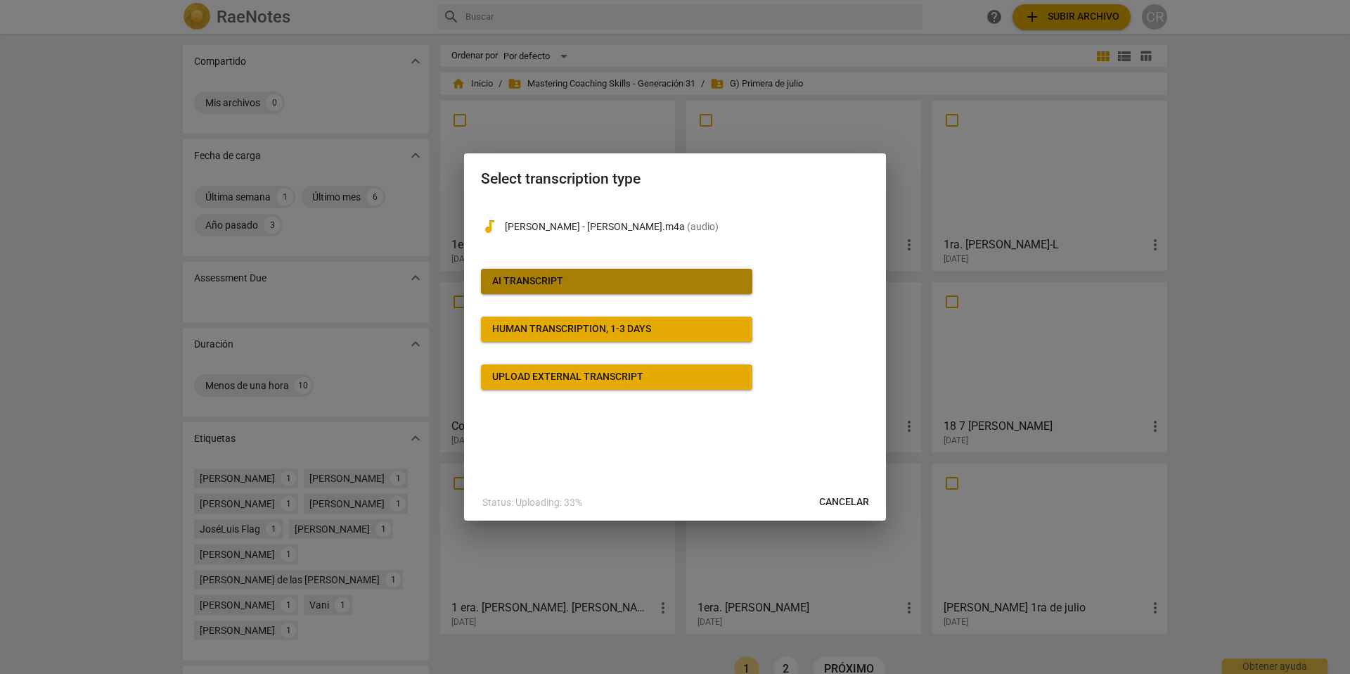
click at [537, 279] on div "AI Transcript" at bounding box center [527, 281] width 71 height 14
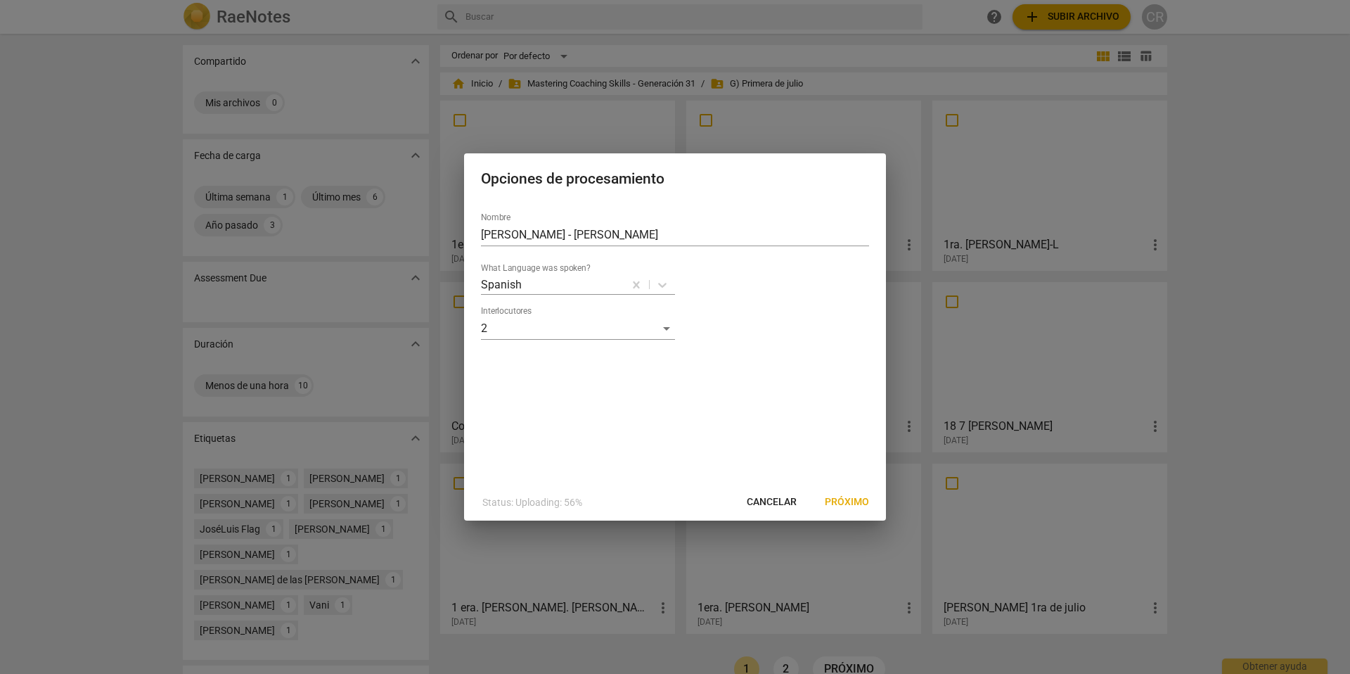
click at [848, 501] on span "Próximo" at bounding box center [847, 502] width 44 height 14
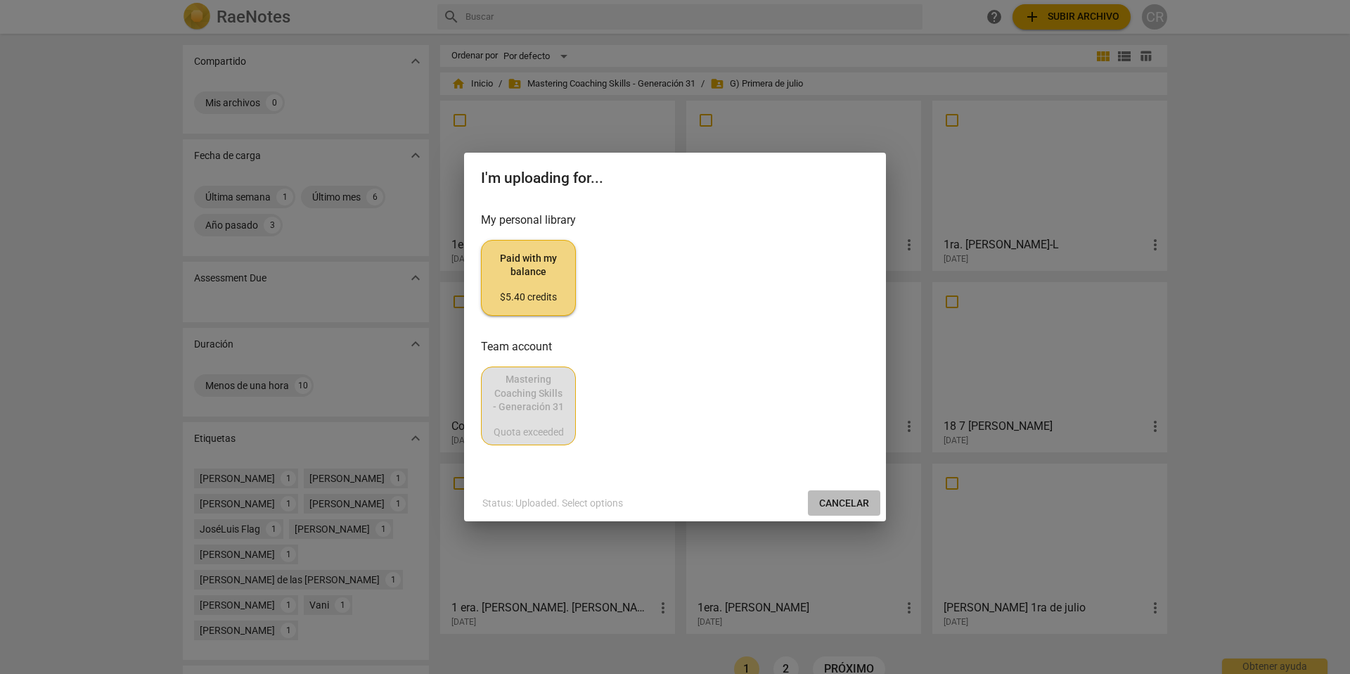
click at [850, 497] on span "Cancelar" at bounding box center [844, 503] width 50 height 14
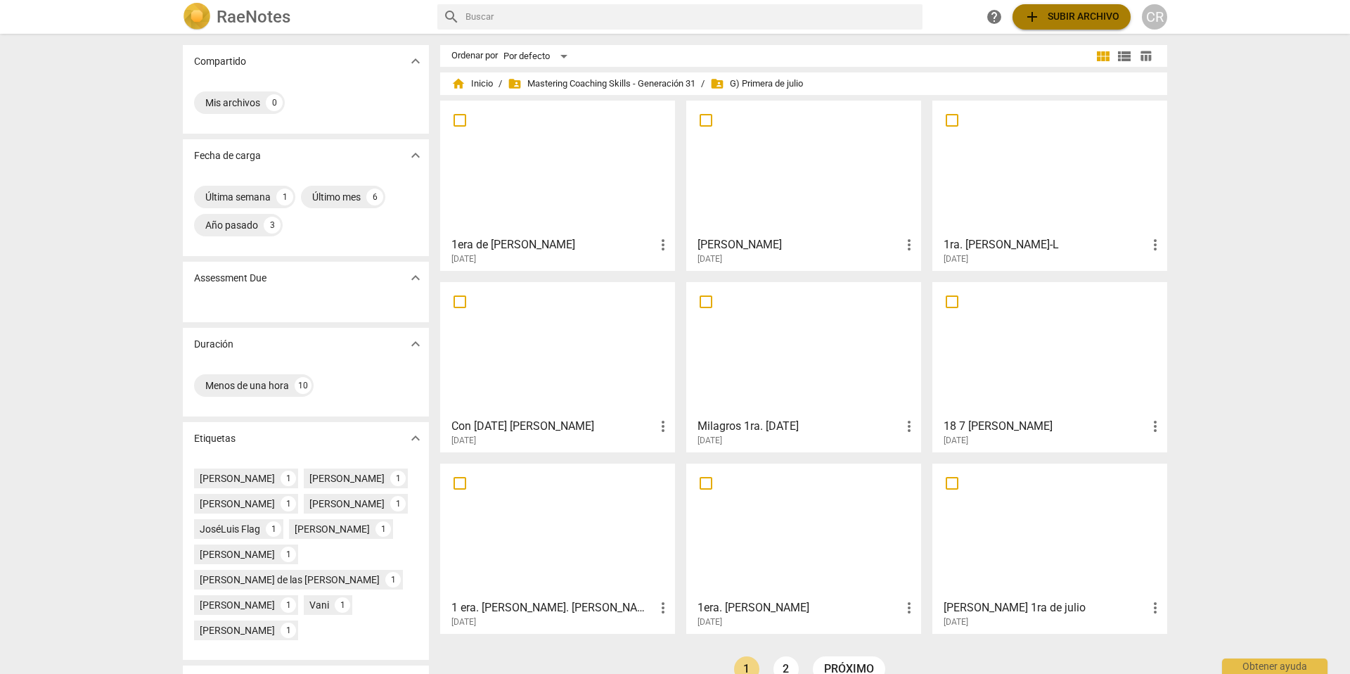
click at [1068, 15] on span "add Subir archivo" at bounding box center [1072, 16] width 96 height 17
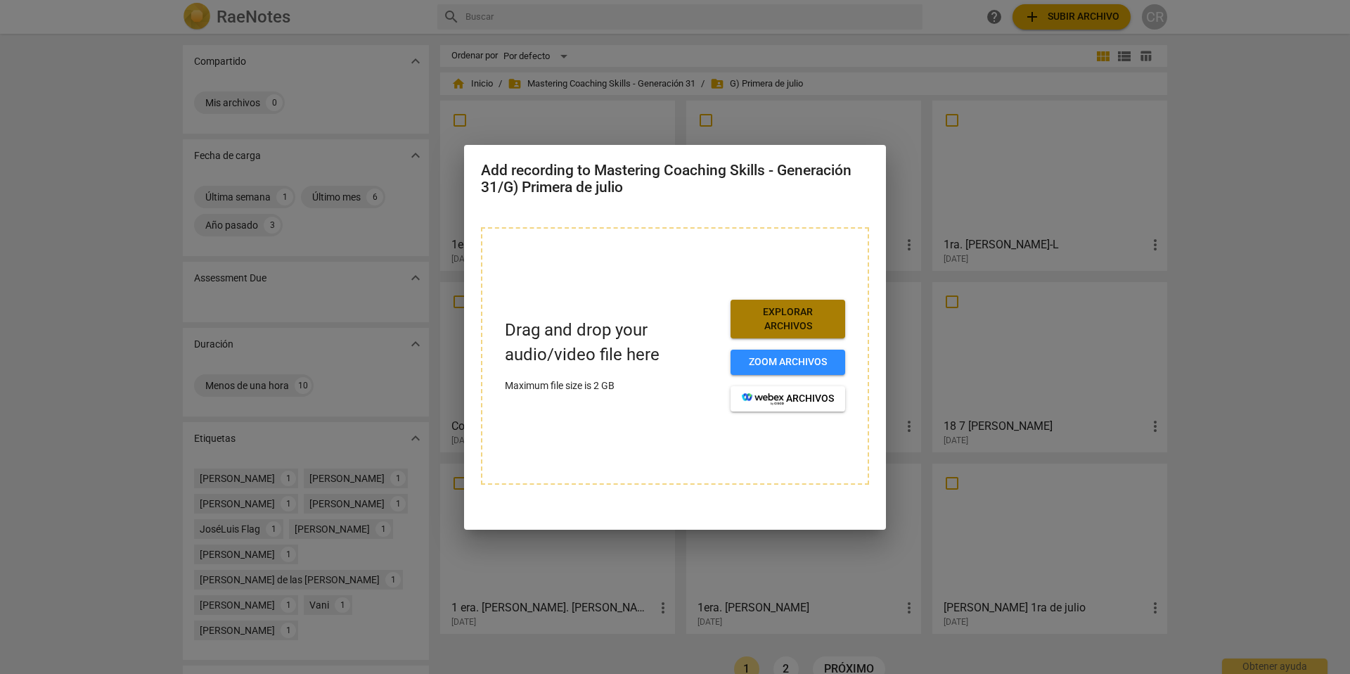
click at [792, 322] on span "Explorar archivos" at bounding box center [788, 318] width 92 height 27
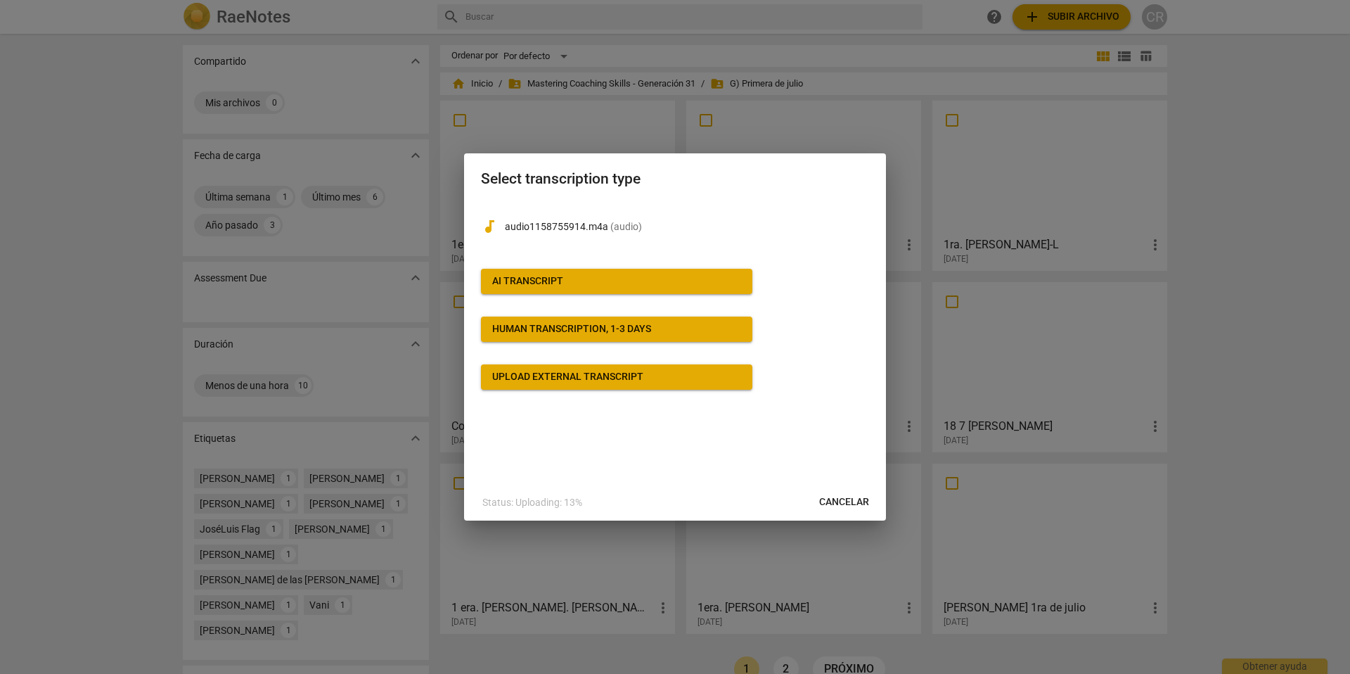
click at [540, 277] on div "AI Transcript" at bounding box center [527, 281] width 71 height 14
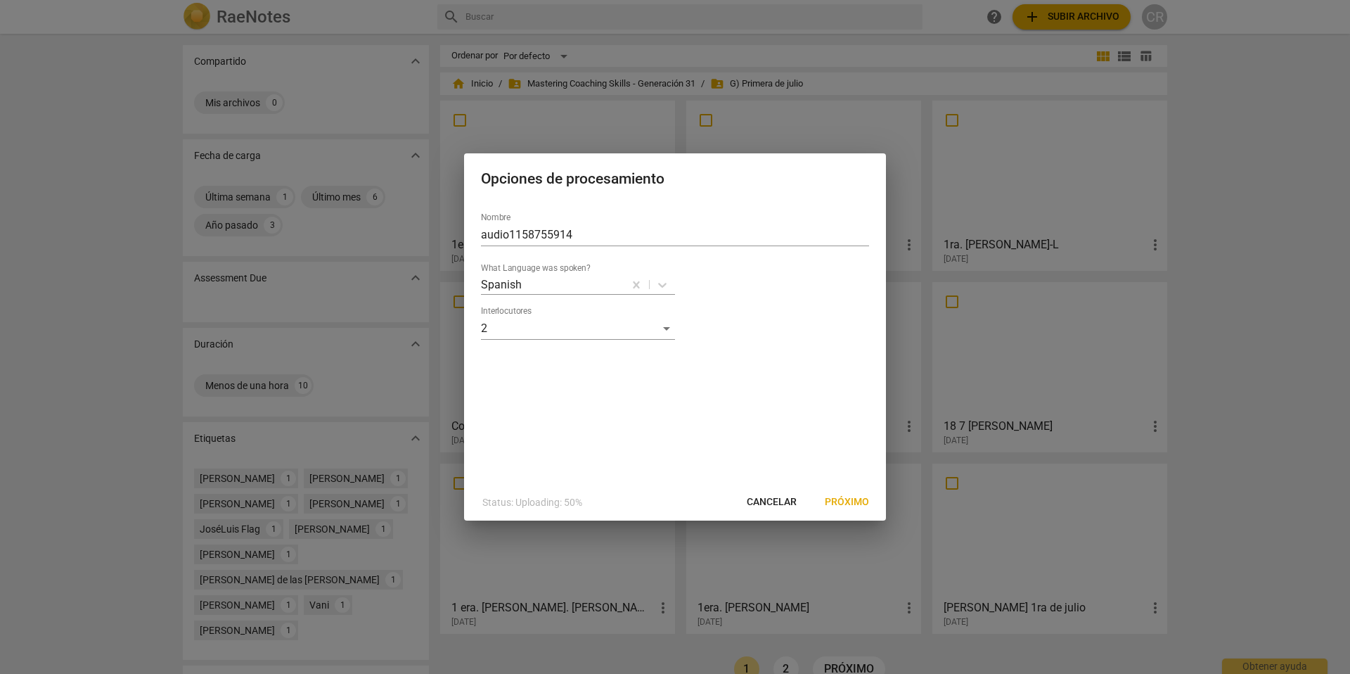
click at [847, 499] on span "Próximo" at bounding box center [847, 502] width 44 height 14
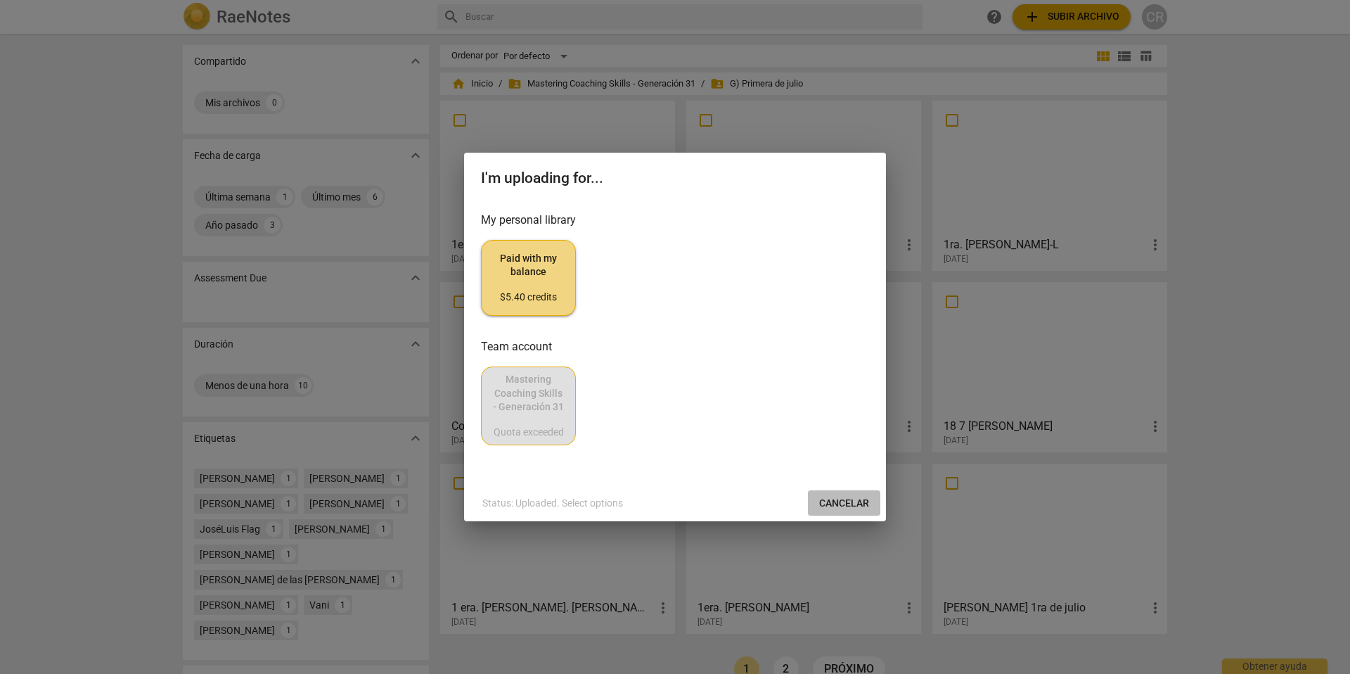
click at [840, 499] on span "Cancelar" at bounding box center [844, 503] width 50 height 14
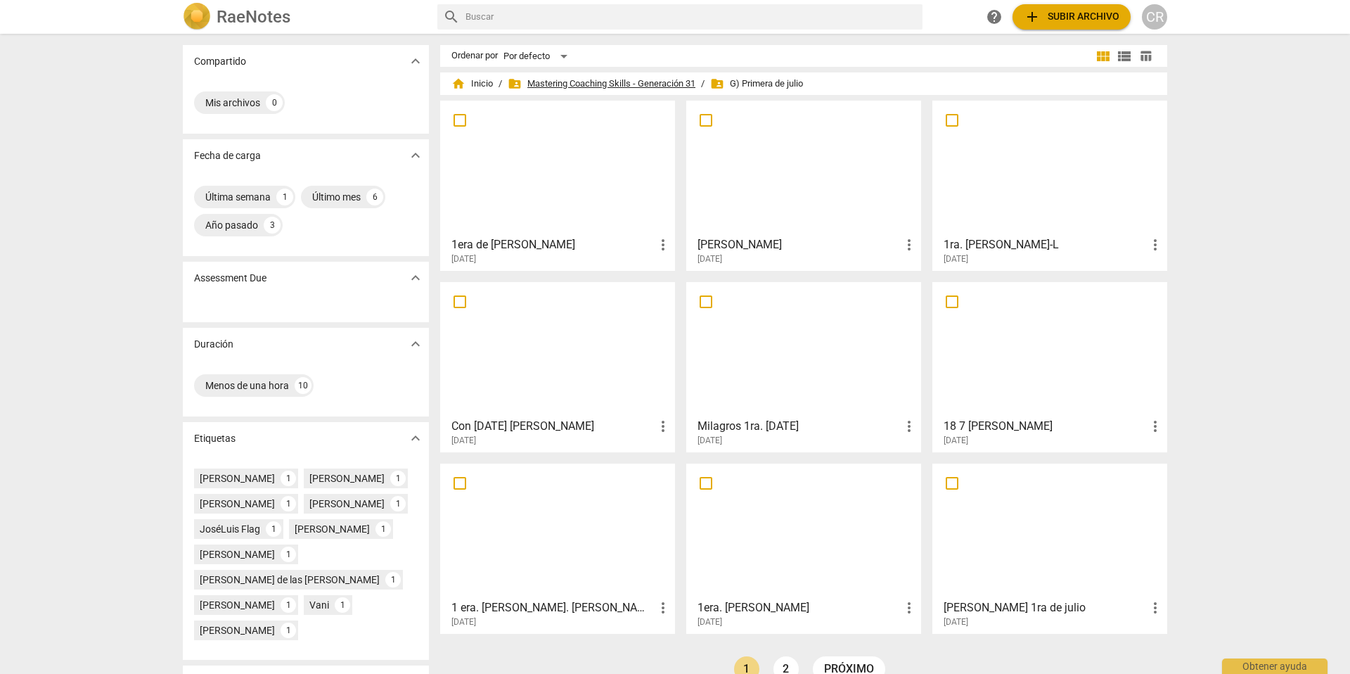
click at [593, 81] on span "folder_shared Mastering Coaching Skills - Generación 31" at bounding box center [602, 84] width 188 height 14
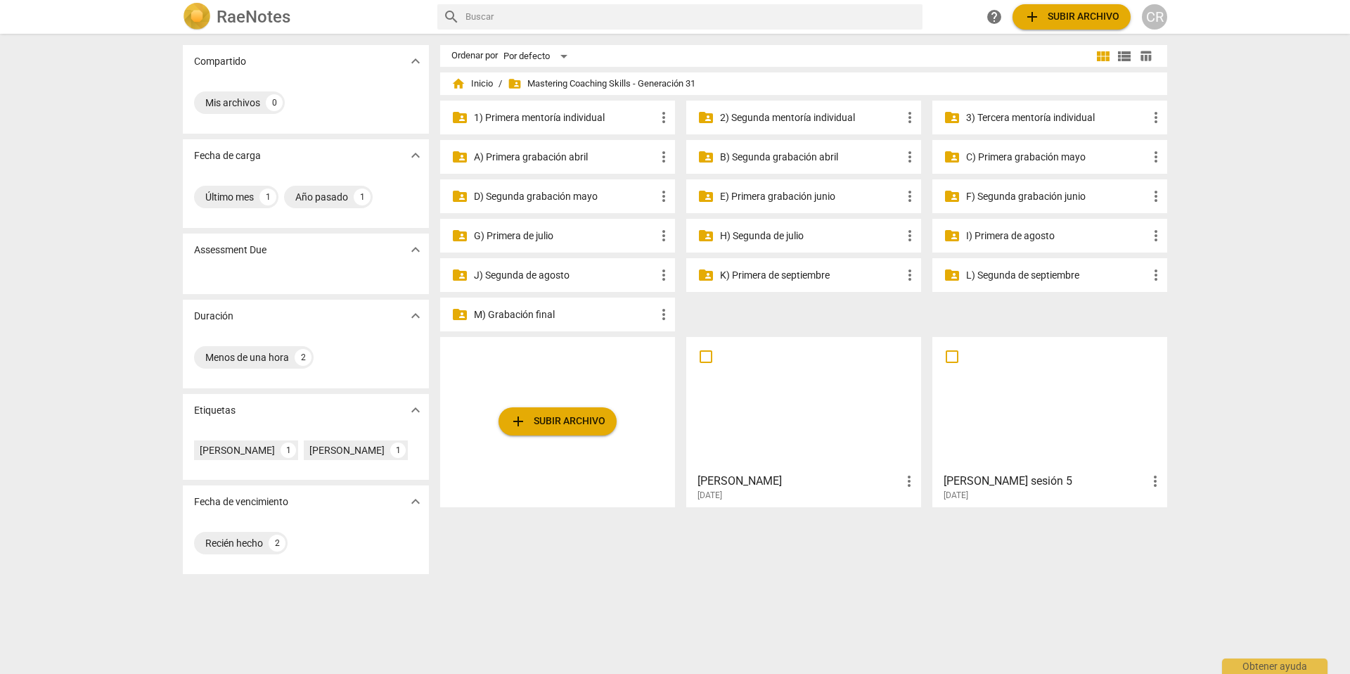
click at [521, 235] on p "G) Primera de julio" at bounding box center [564, 236] width 181 height 15
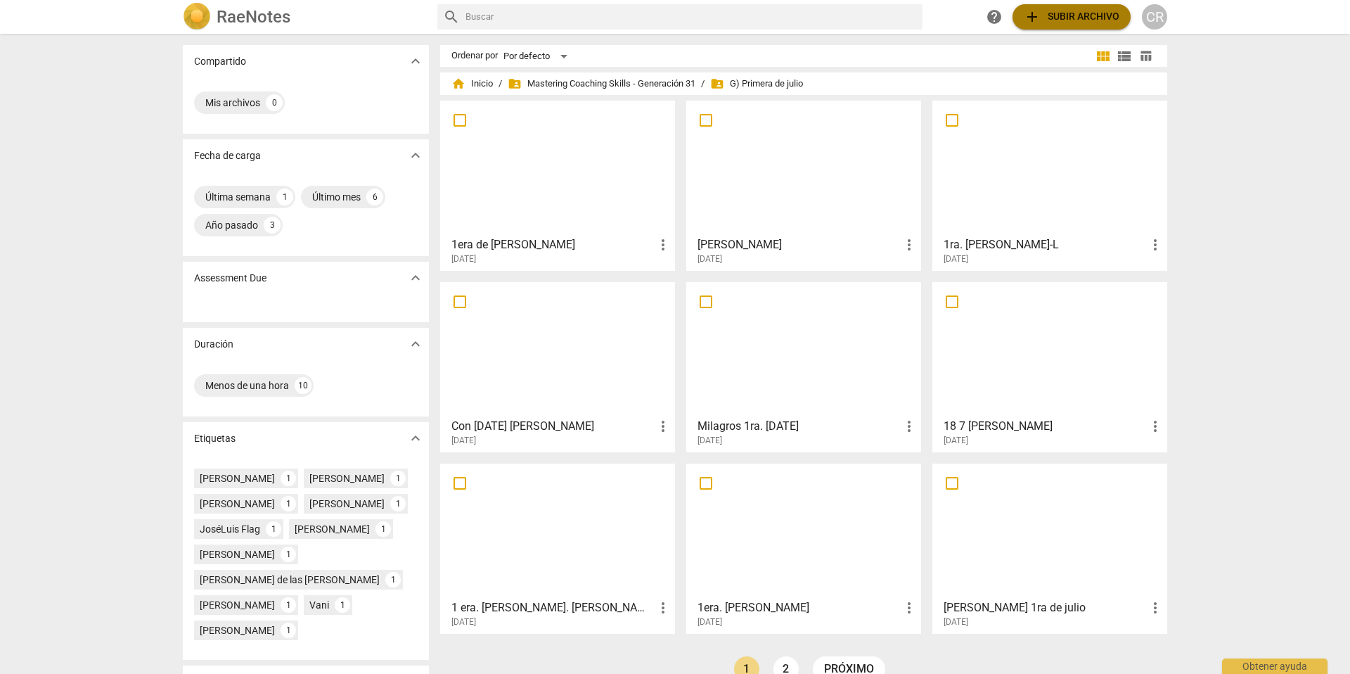
click at [1072, 12] on span "add Subir archivo" at bounding box center [1072, 16] width 96 height 17
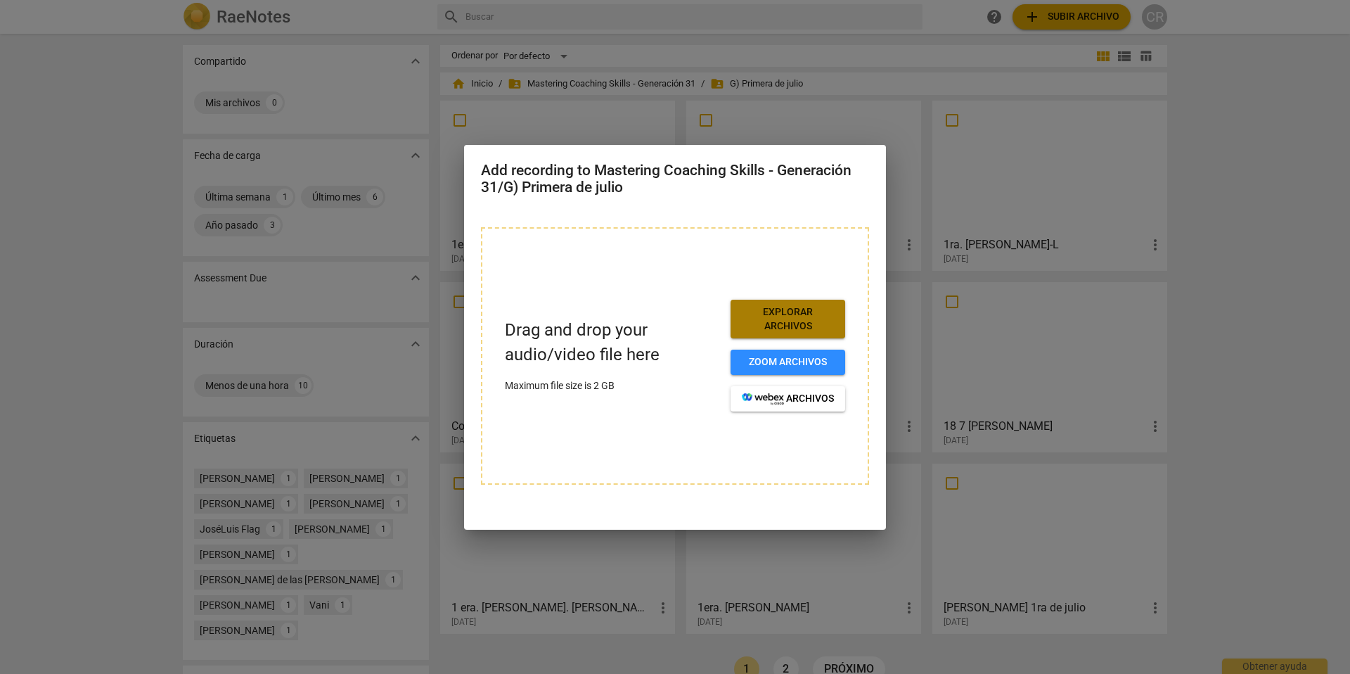
click at [791, 317] on span "Explorar archivos" at bounding box center [788, 318] width 92 height 27
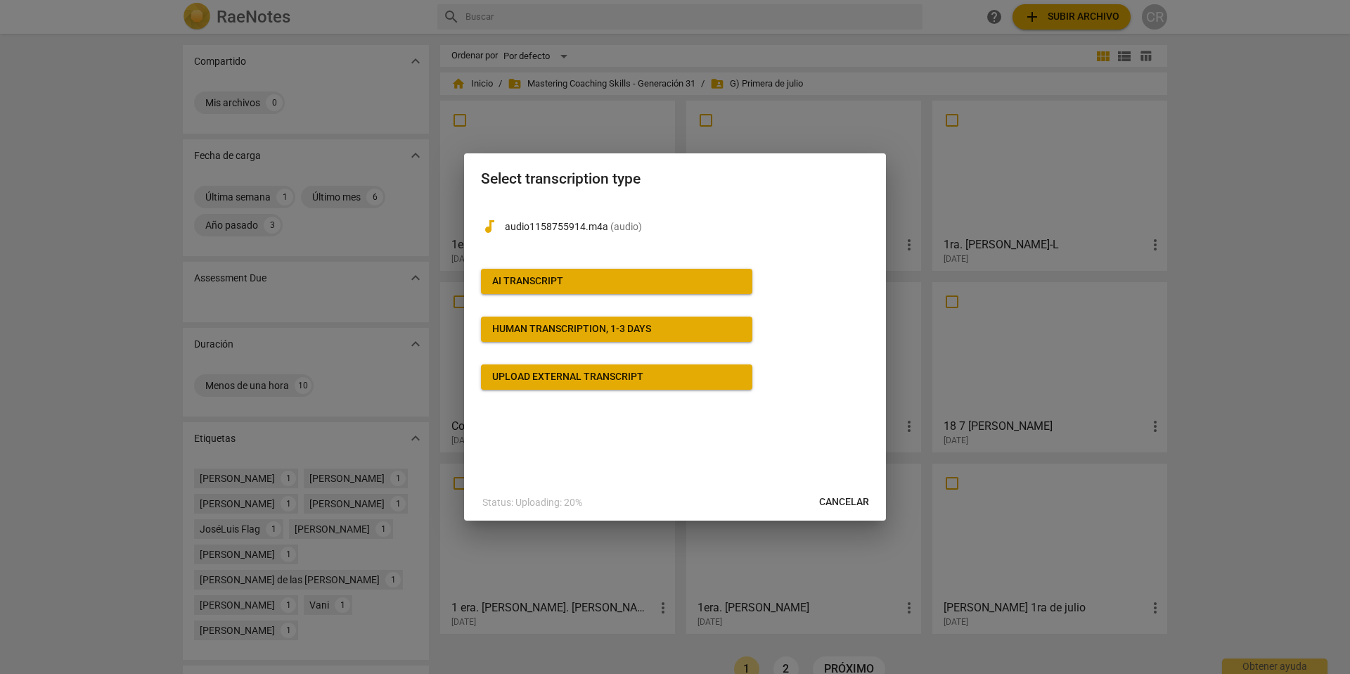
click at [586, 281] on span "AI Transcript" at bounding box center [616, 281] width 249 height 14
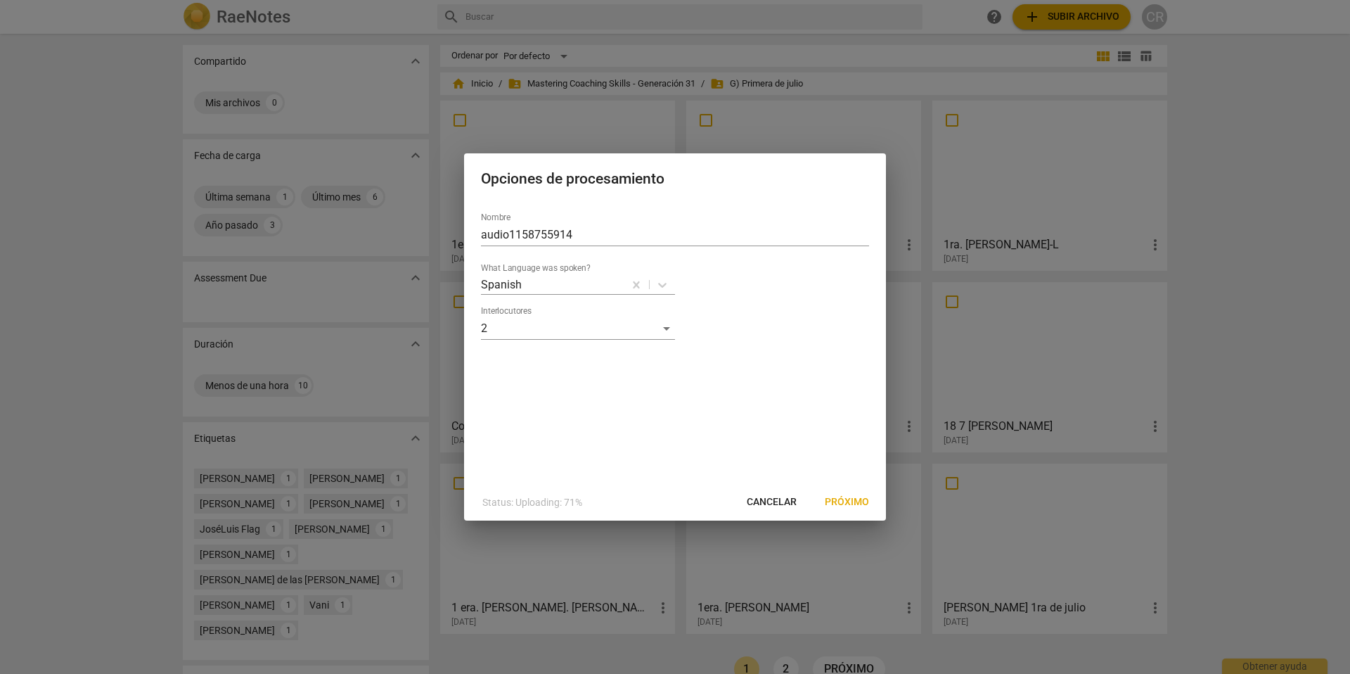
click at [850, 498] on span "Próximo" at bounding box center [847, 502] width 44 height 14
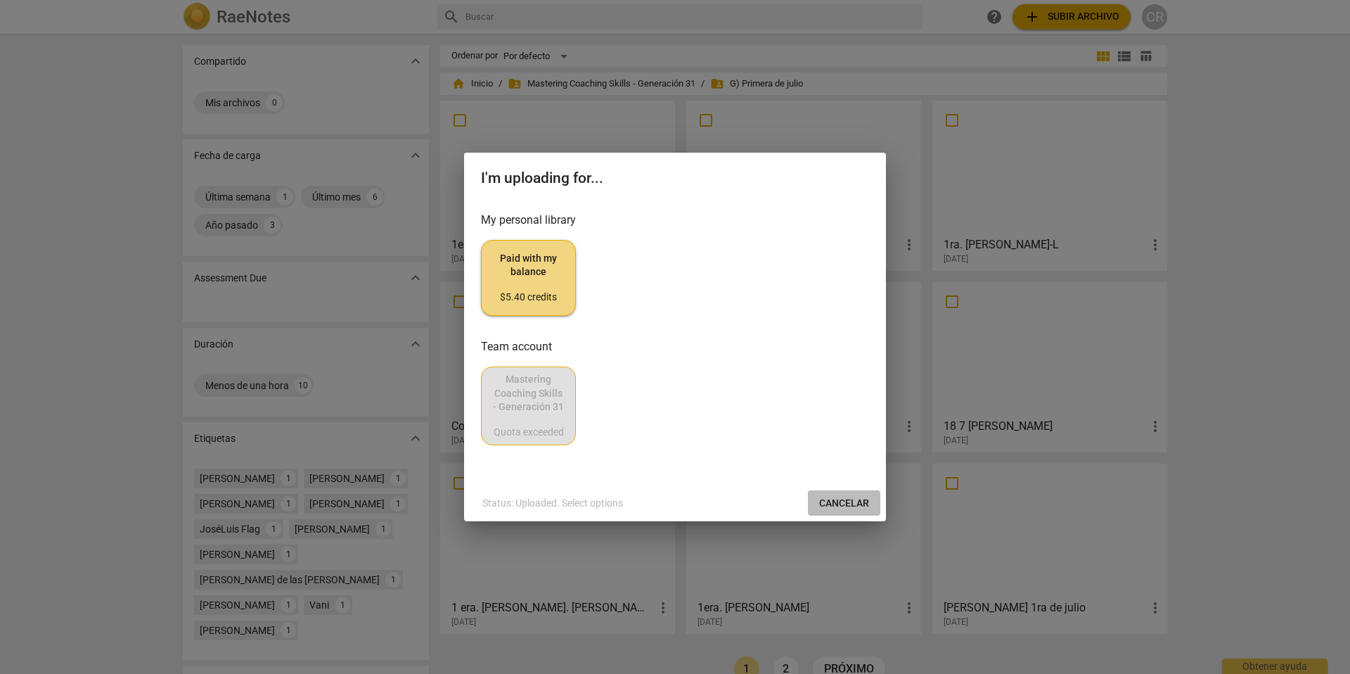
click at [840, 501] on span "Cancelar" at bounding box center [844, 503] width 50 height 14
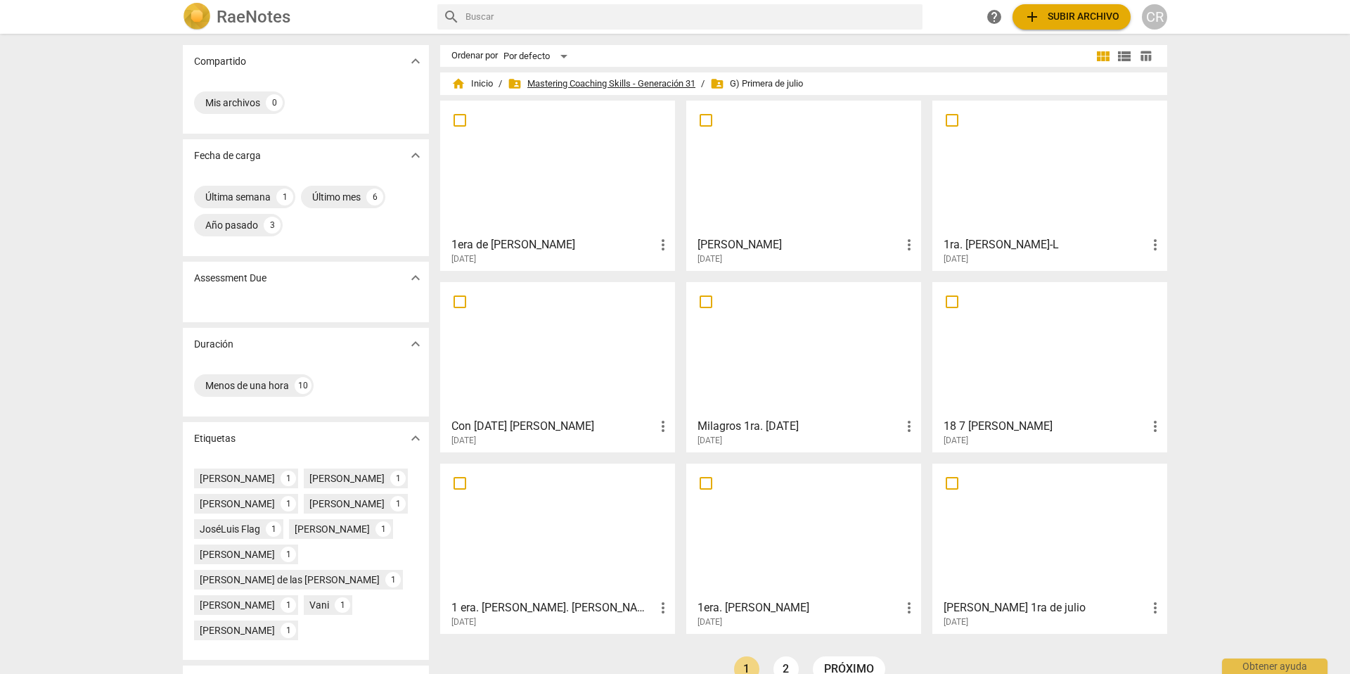
click at [620, 82] on span "folder_shared Mastering Coaching Skills - Generación 31" at bounding box center [602, 84] width 188 height 14
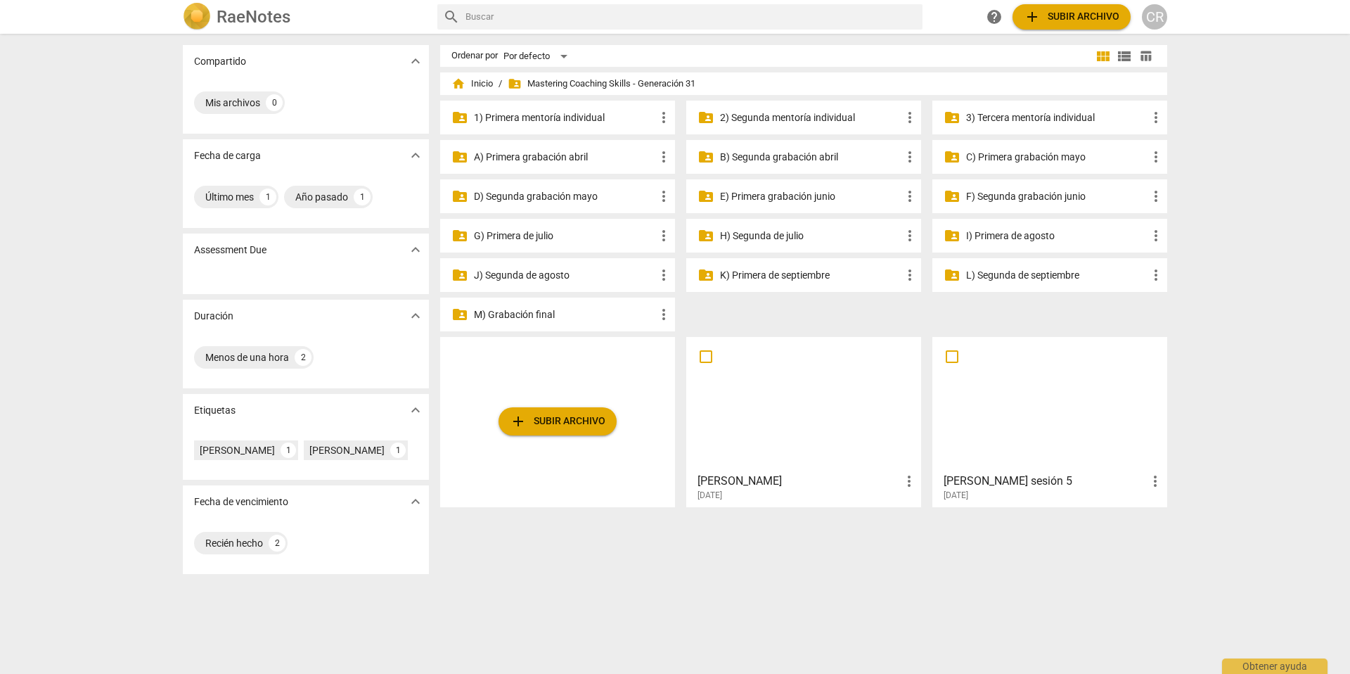
click at [532, 237] on p "G) Primera de julio" at bounding box center [564, 236] width 181 height 15
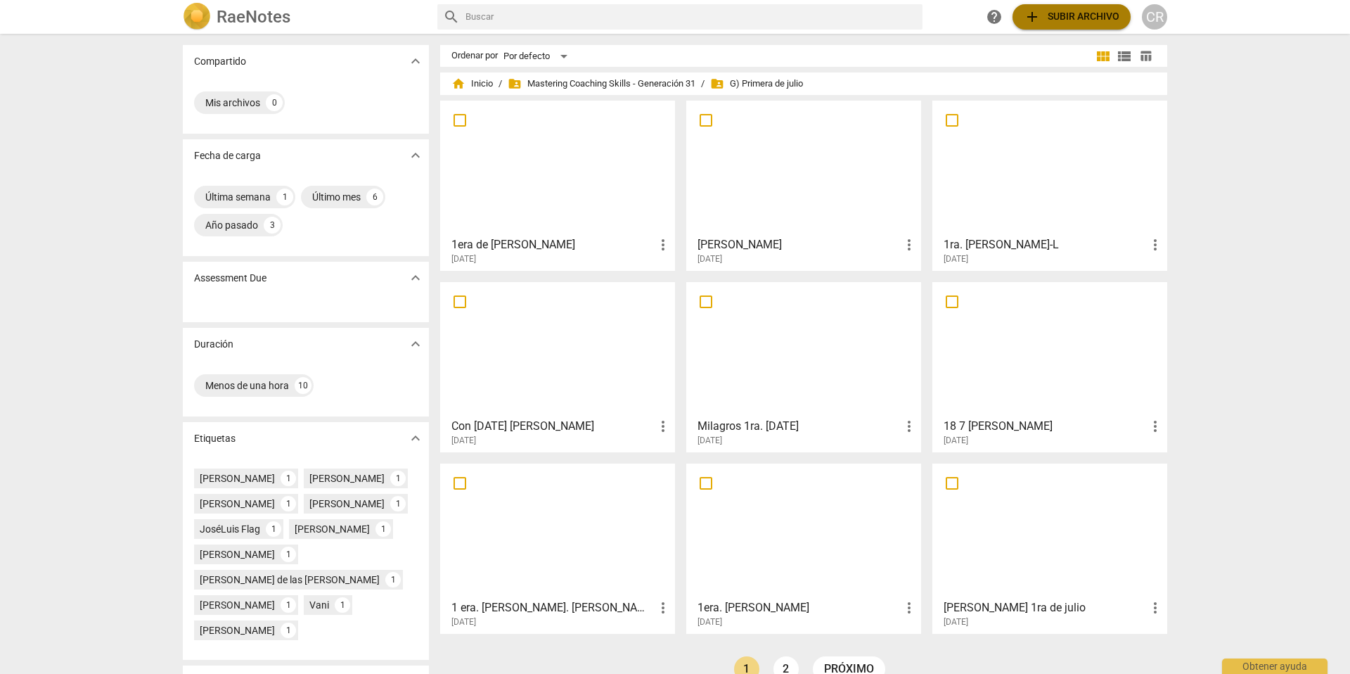
click at [1086, 13] on span "add Subir archivo" at bounding box center [1072, 16] width 96 height 17
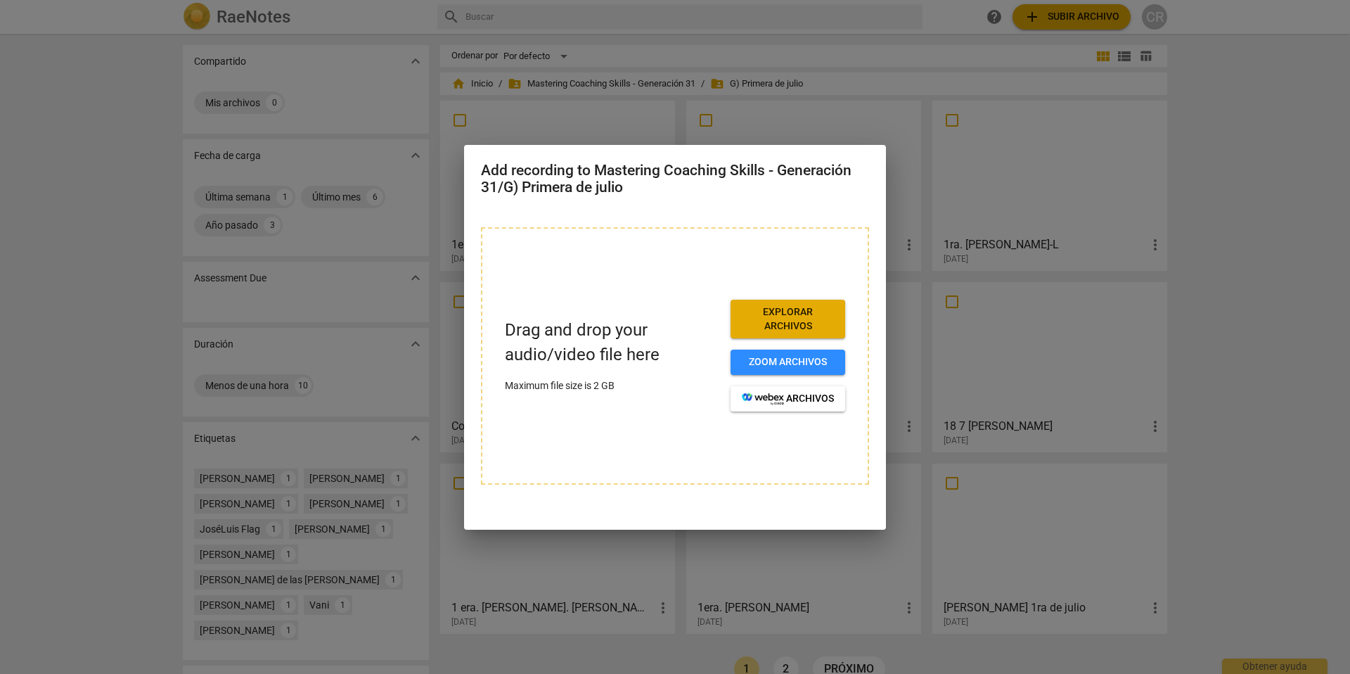
click at [792, 313] on span "Explorar archivos" at bounding box center [788, 318] width 92 height 27
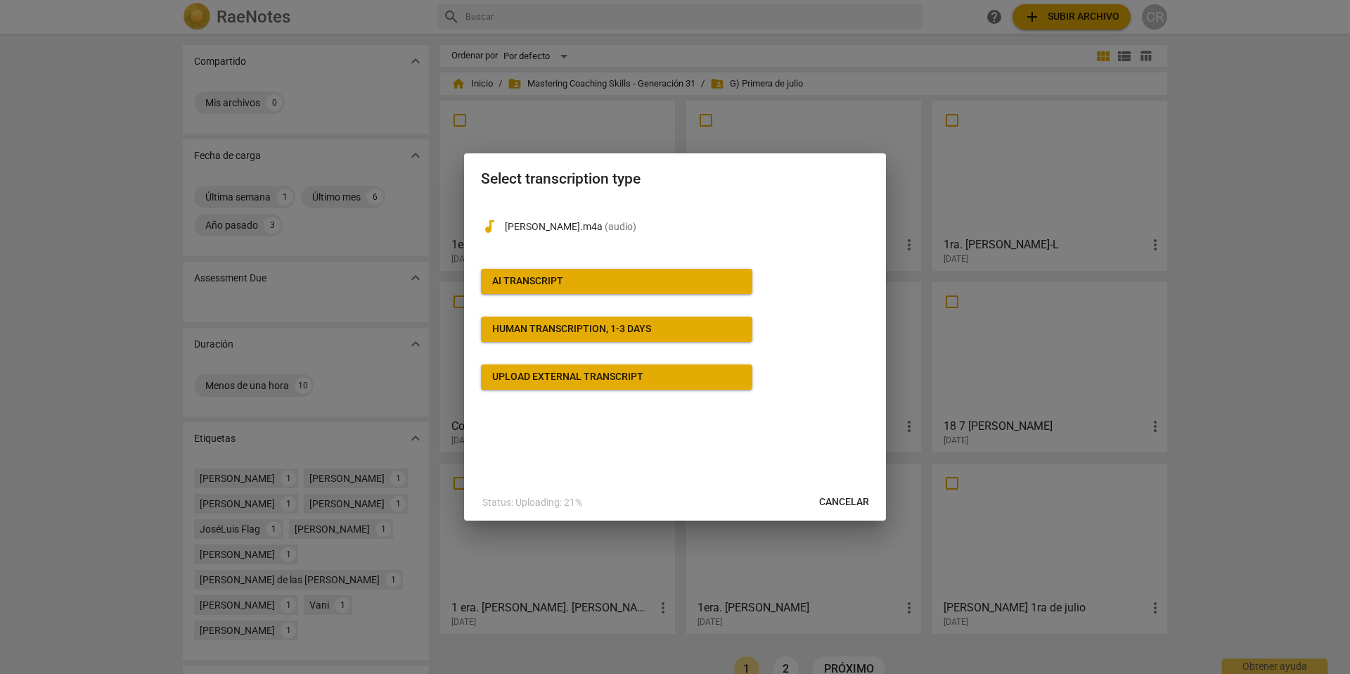
click at [568, 276] on span "AI Transcript" at bounding box center [616, 281] width 249 height 14
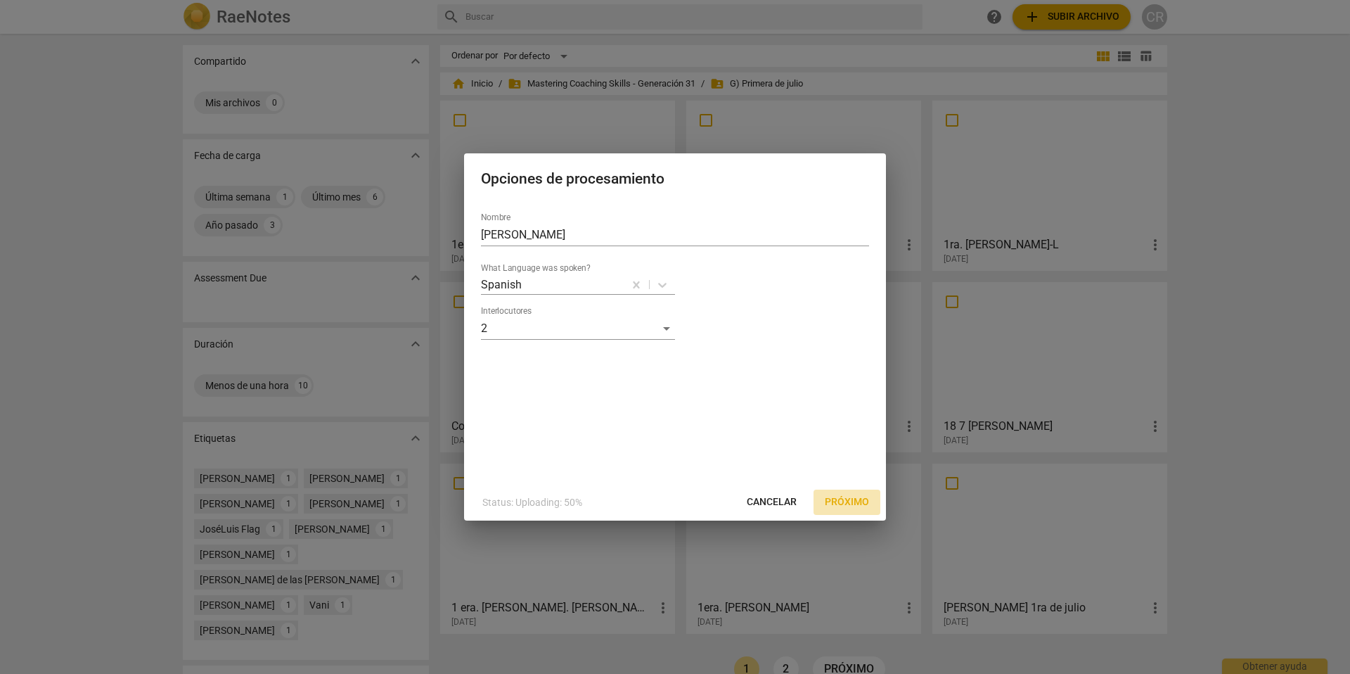
click at [846, 500] on span "Próximo" at bounding box center [847, 502] width 44 height 14
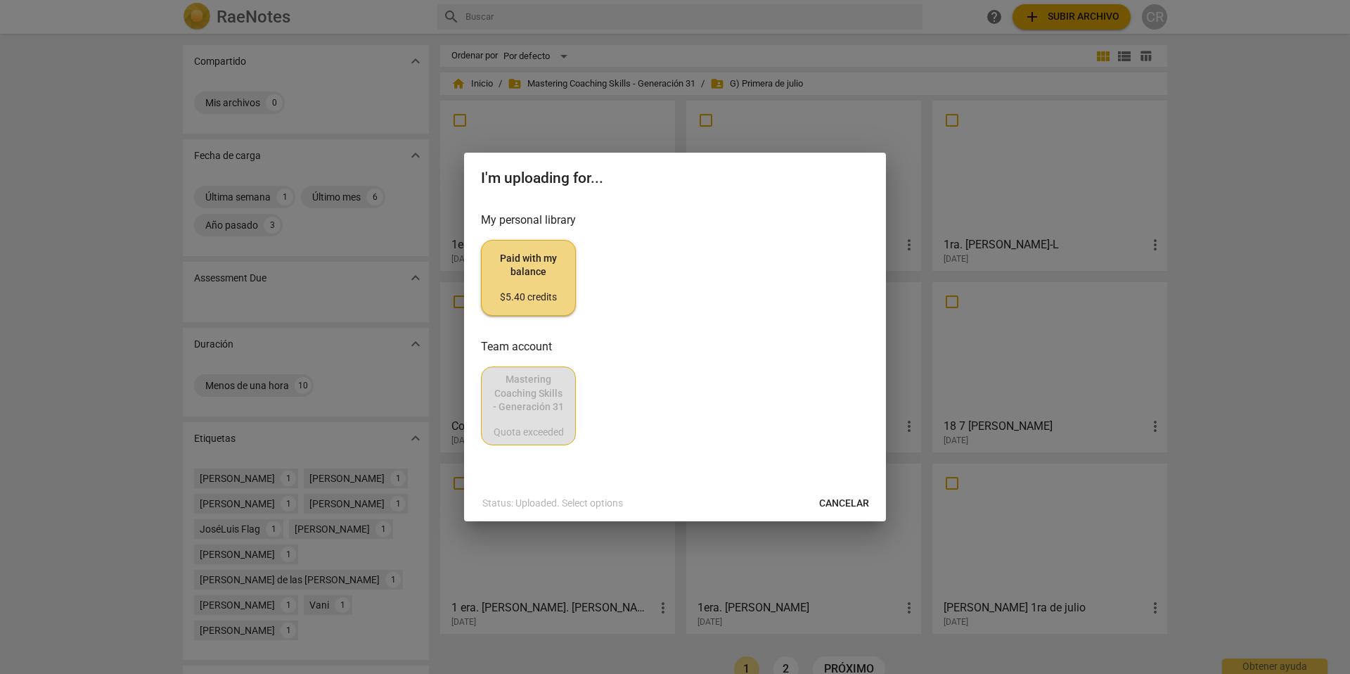
click at [522, 265] on span "Paid with my balance $5.40 credits" at bounding box center [528, 278] width 71 height 53
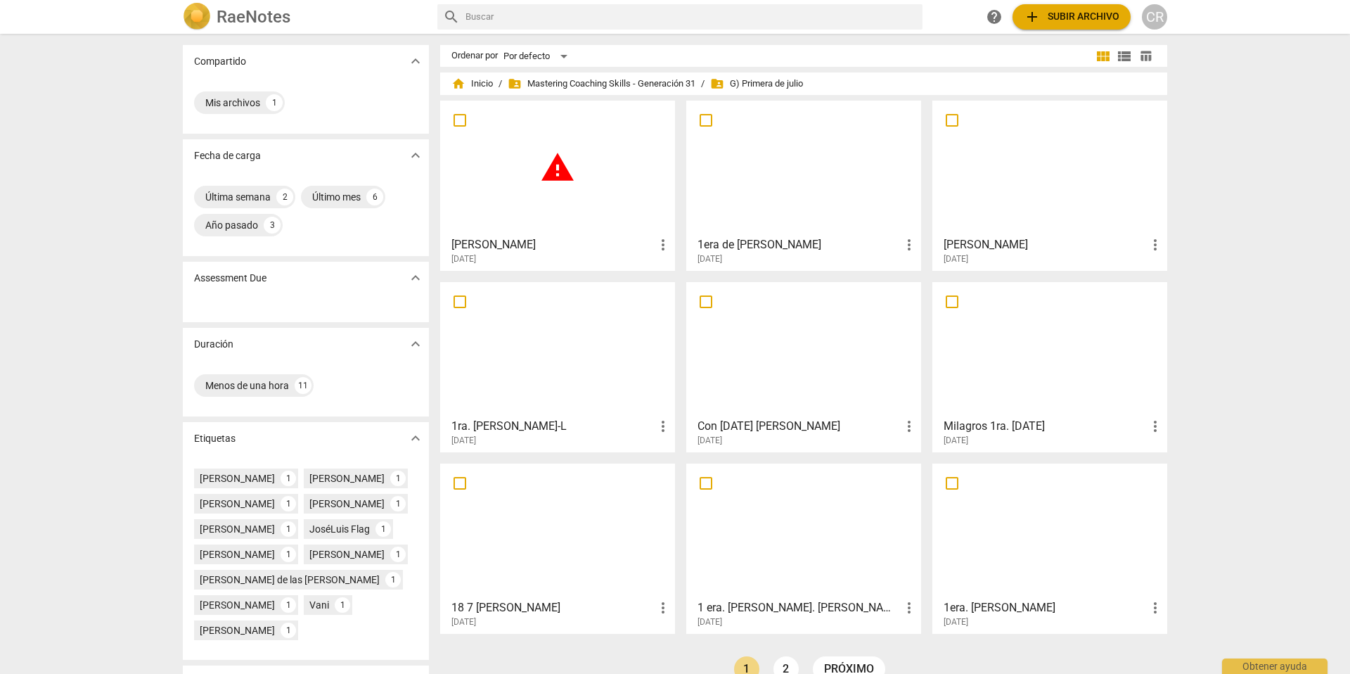
click at [555, 168] on span "warning" at bounding box center [557, 167] width 35 height 35
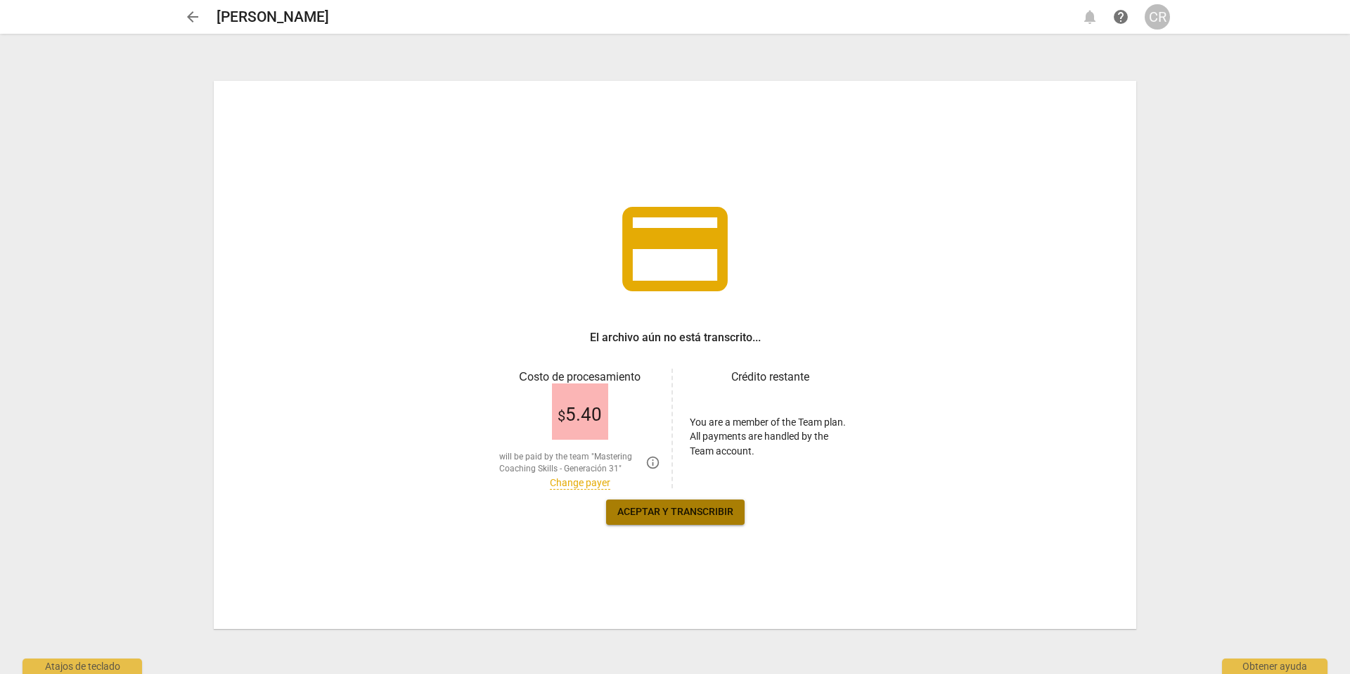
click at [673, 509] on span "Aceptar y transcribir" at bounding box center [675, 512] width 116 height 14
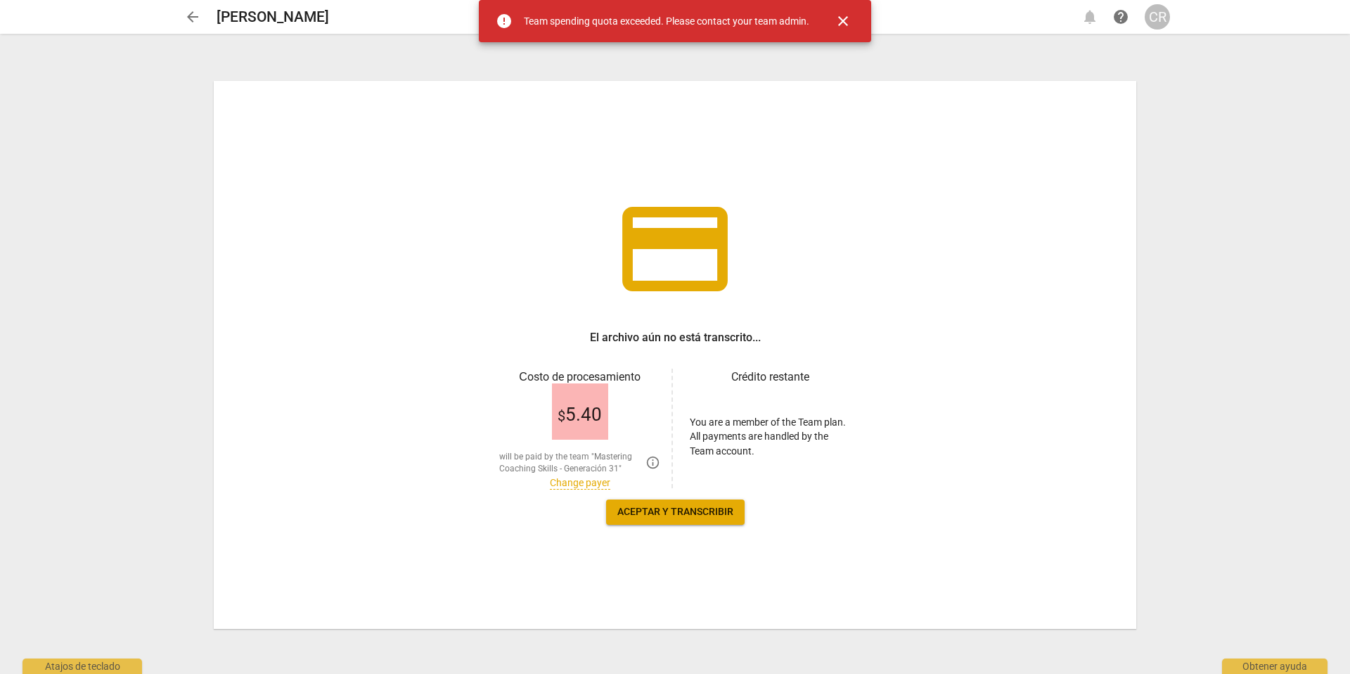
click at [848, 20] on span "close" at bounding box center [843, 21] width 17 height 17
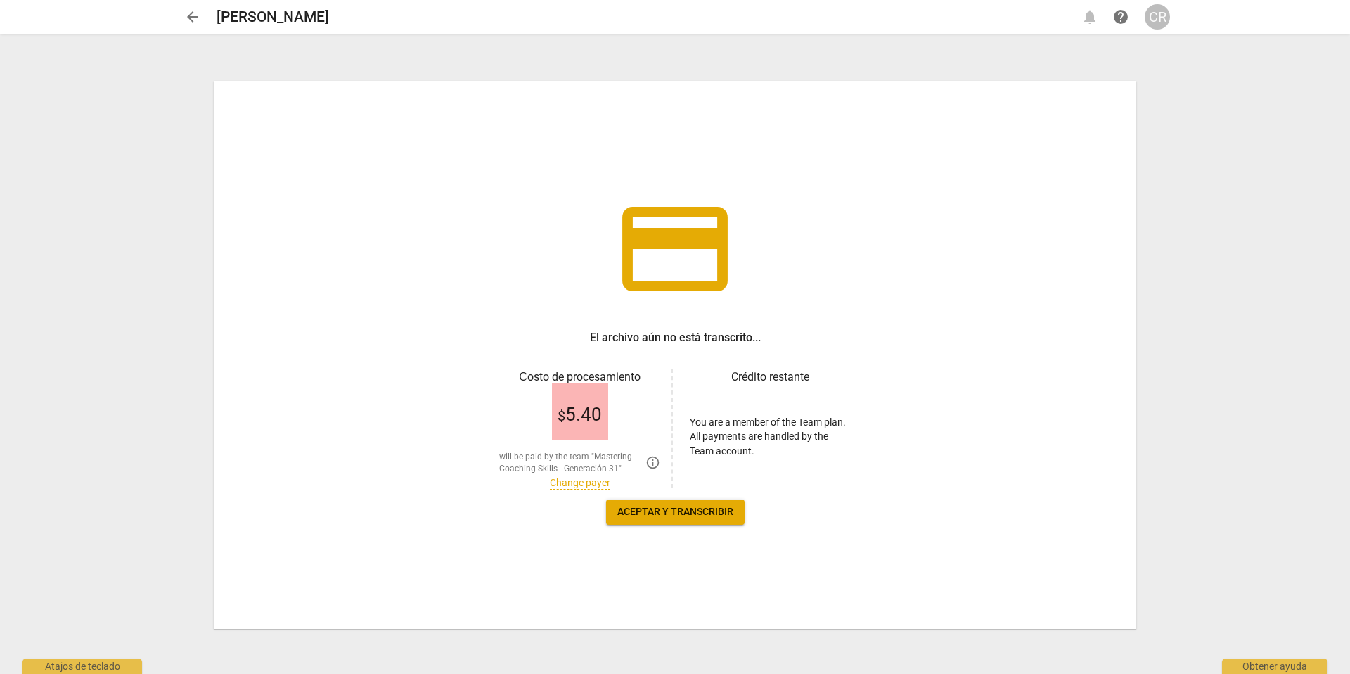
click at [574, 481] on link "Change payer" at bounding box center [580, 483] width 60 height 12
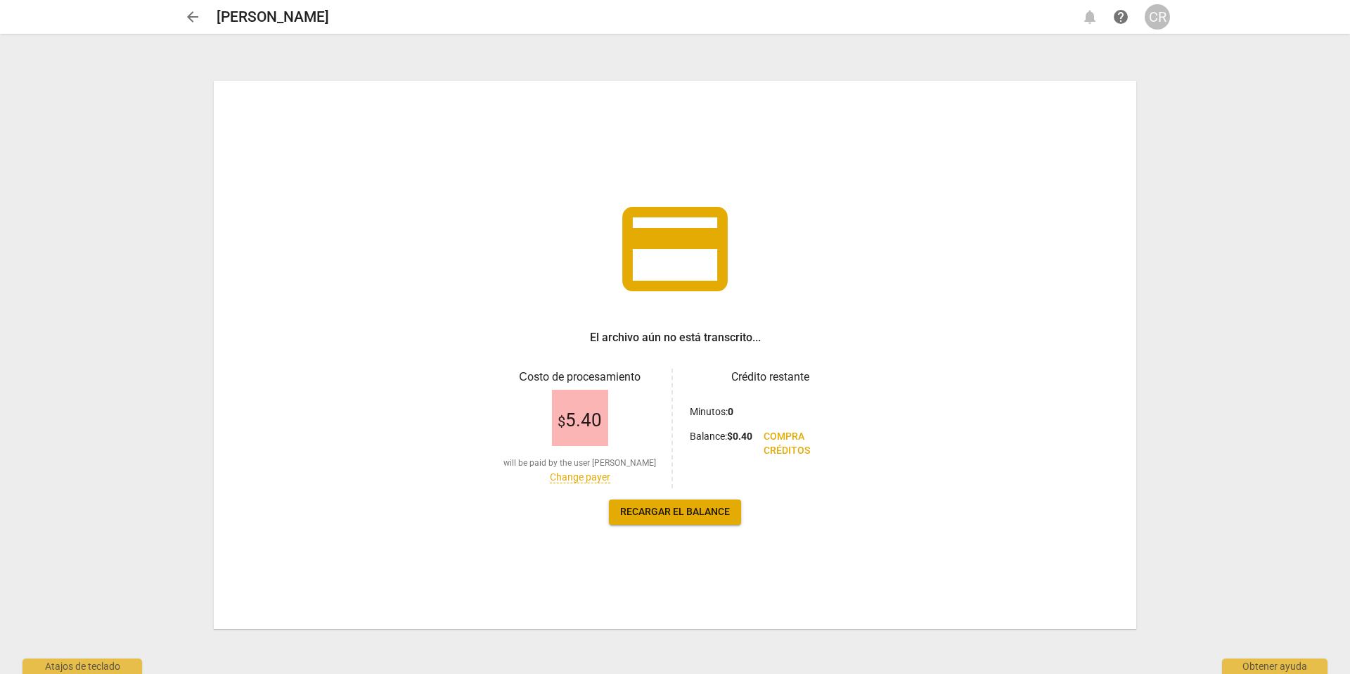
click at [577, 475] on link "Change payer" at bounding box center [580, 477] width 60 height 12
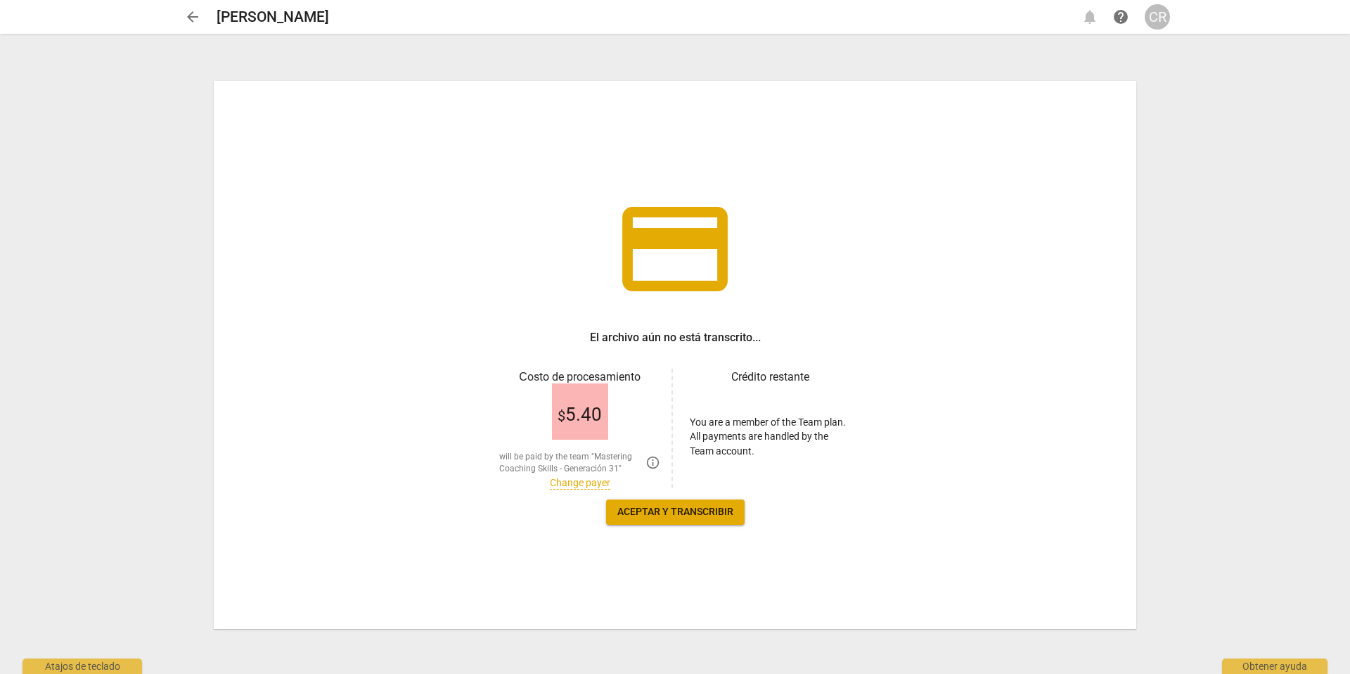
click at [580, 480] on link "Change payer" at bounding box center [580, 483] width 60 height 12
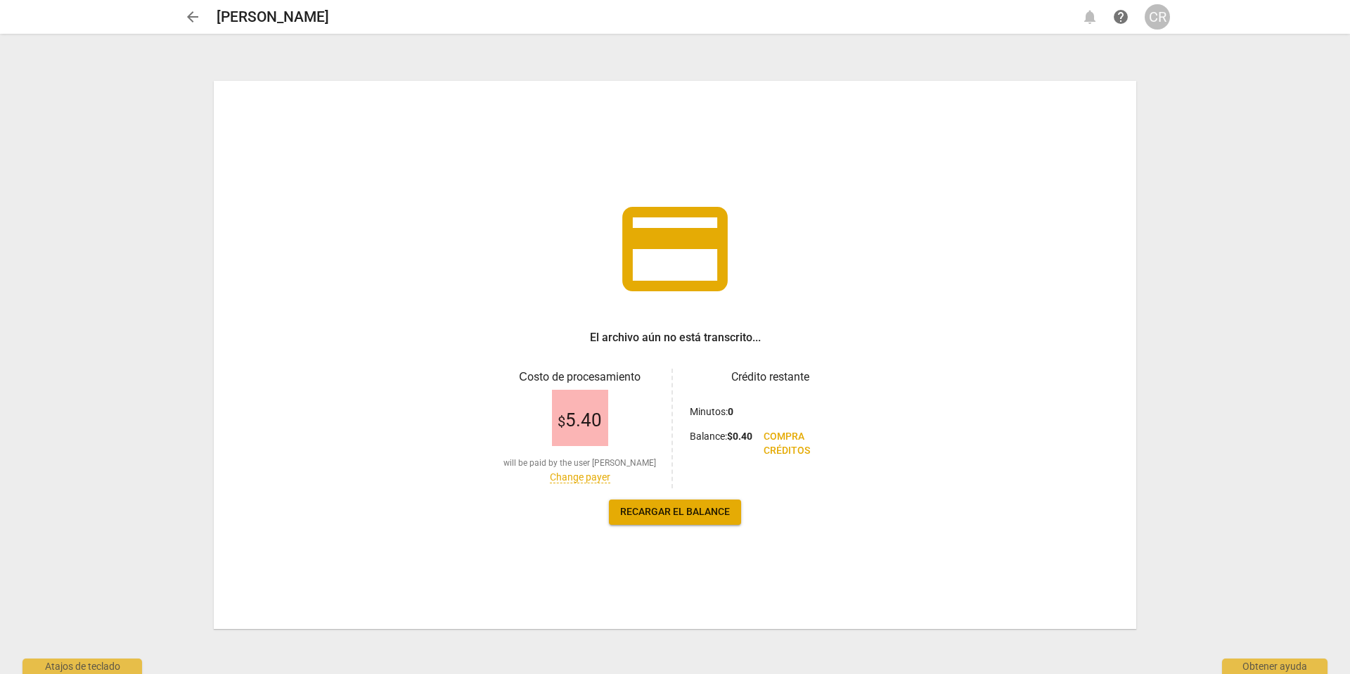
click at [653, 513] on span "Recargar el balance" at bounding box center [675, 512] width 110 height 14
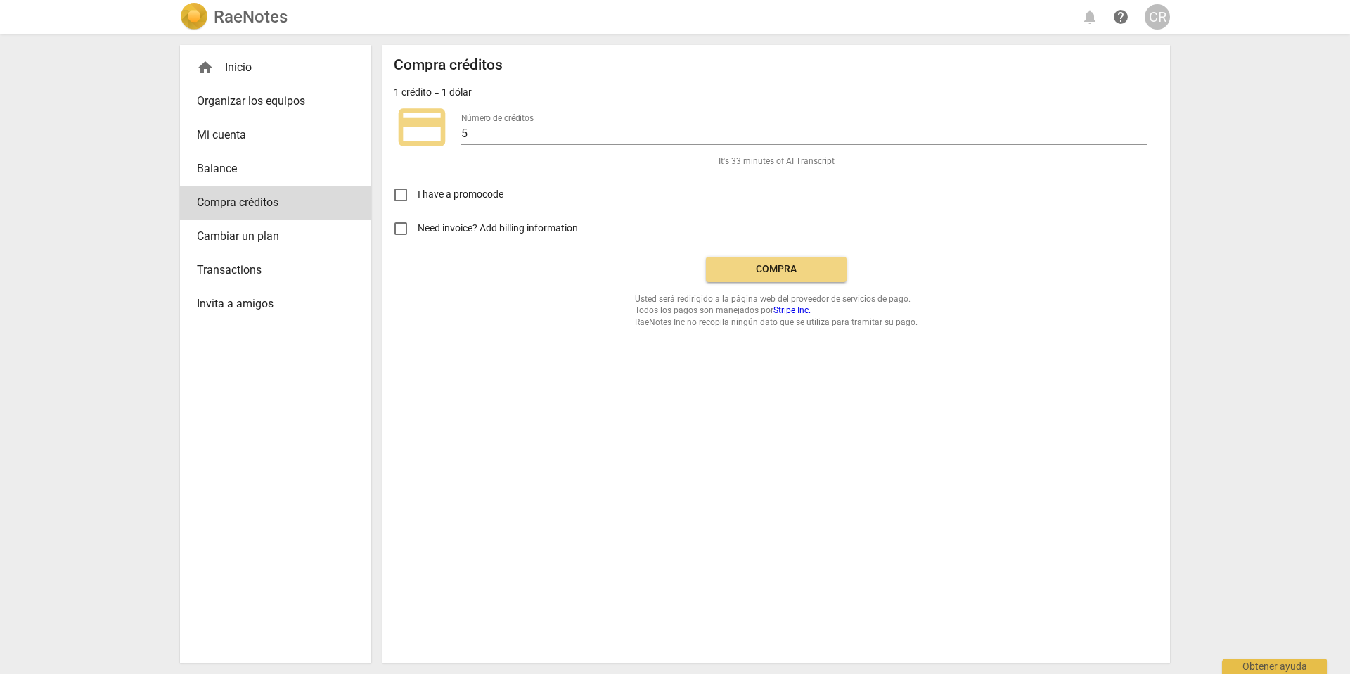
click at [767, 266] on span "Compra" at bounding box center [776, 269] width 118 height 14
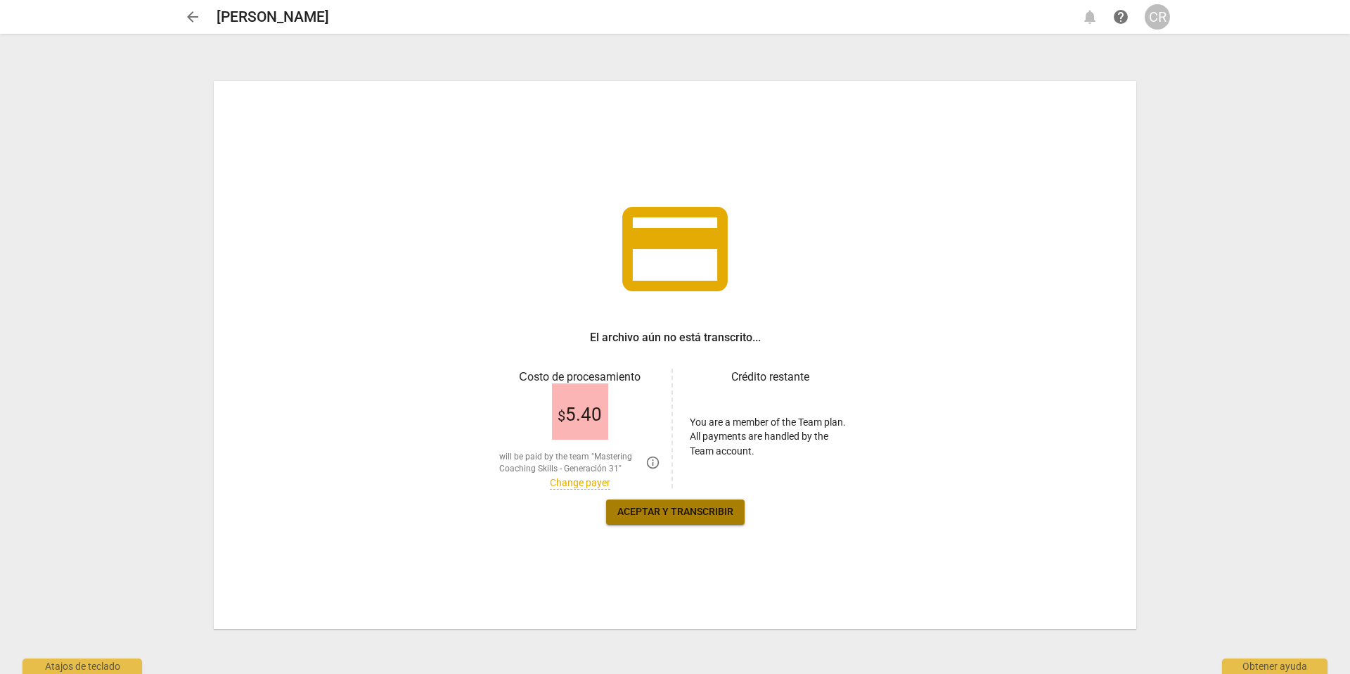
click at [672, 508] on span "Aceptar y transcribir" at bounding box center [675, 512] width 116 height 14
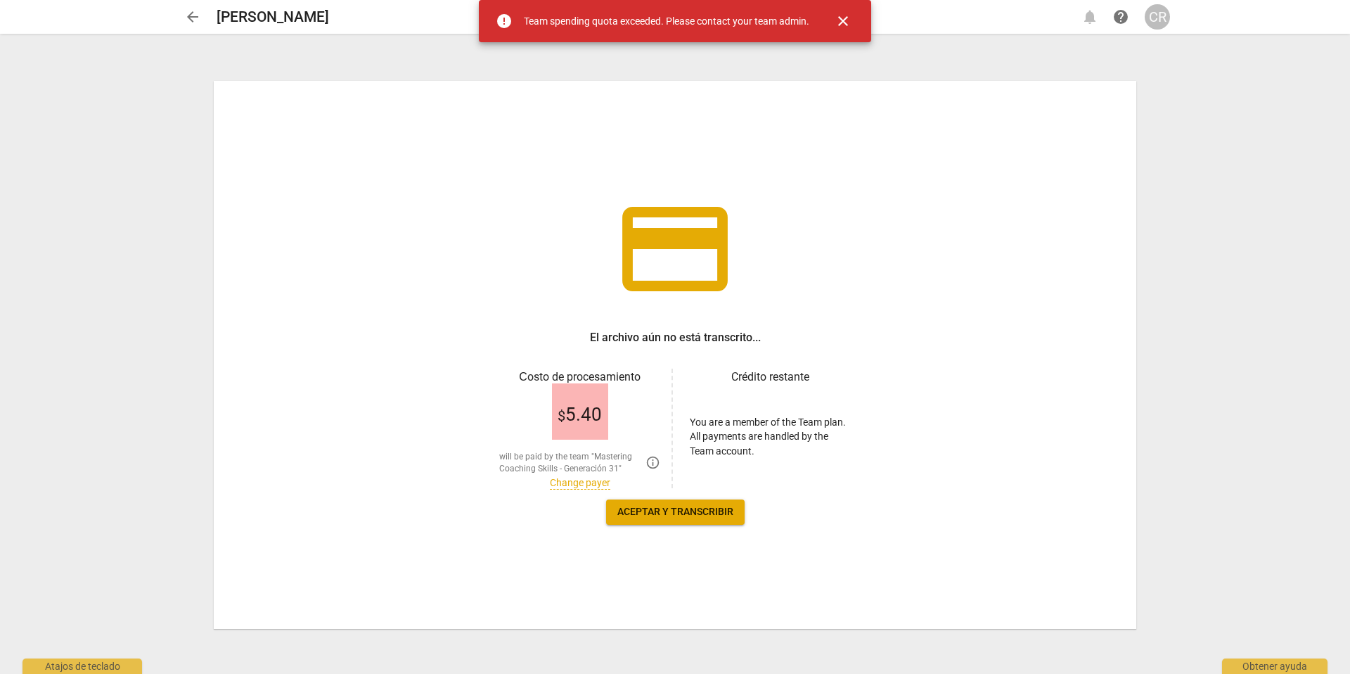
click at [846, 21] on span "close" at bounding box center [843, 21] width 17 height 17
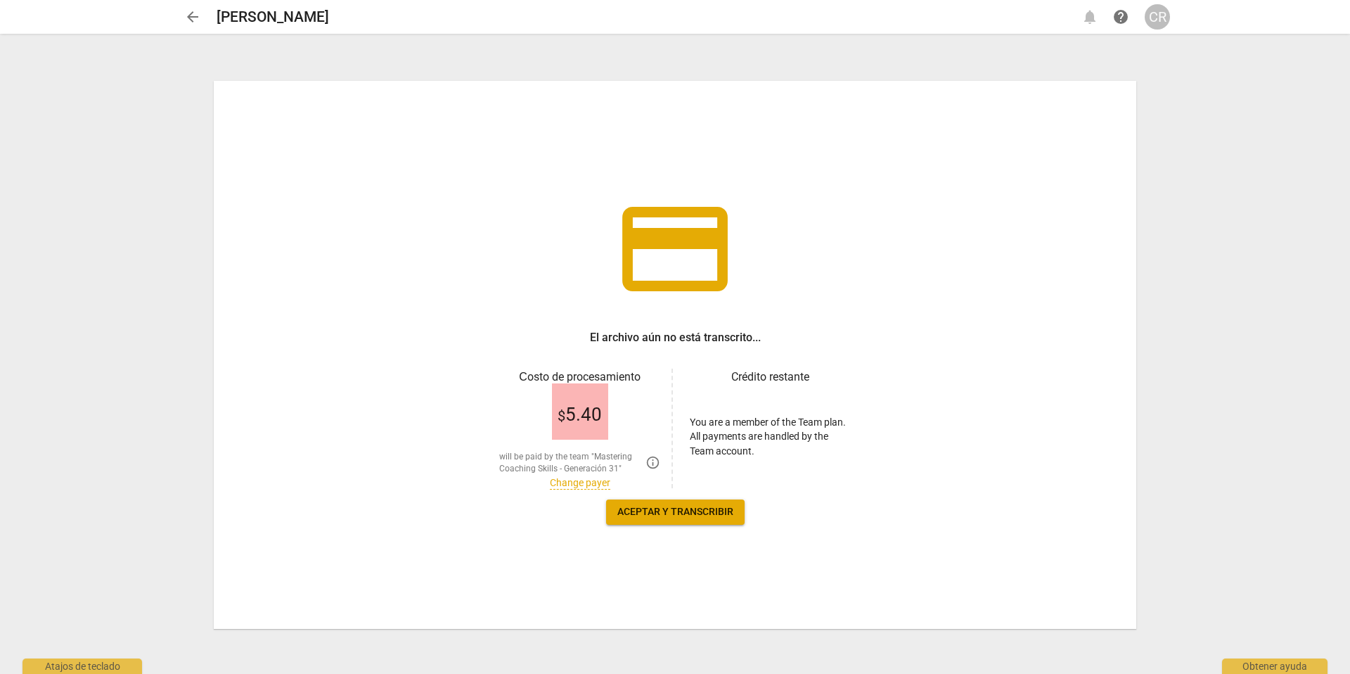
click at [586, 484] on link "Change payer" at bounding box center [580, 483] width 60 height 12
click at [586, 474] on link "Change payer" at bounding box center [580, 477] width 60 height 12
click at [579, 483] on link "Change payer" at bounding box center [580, 483] width 60 height 12
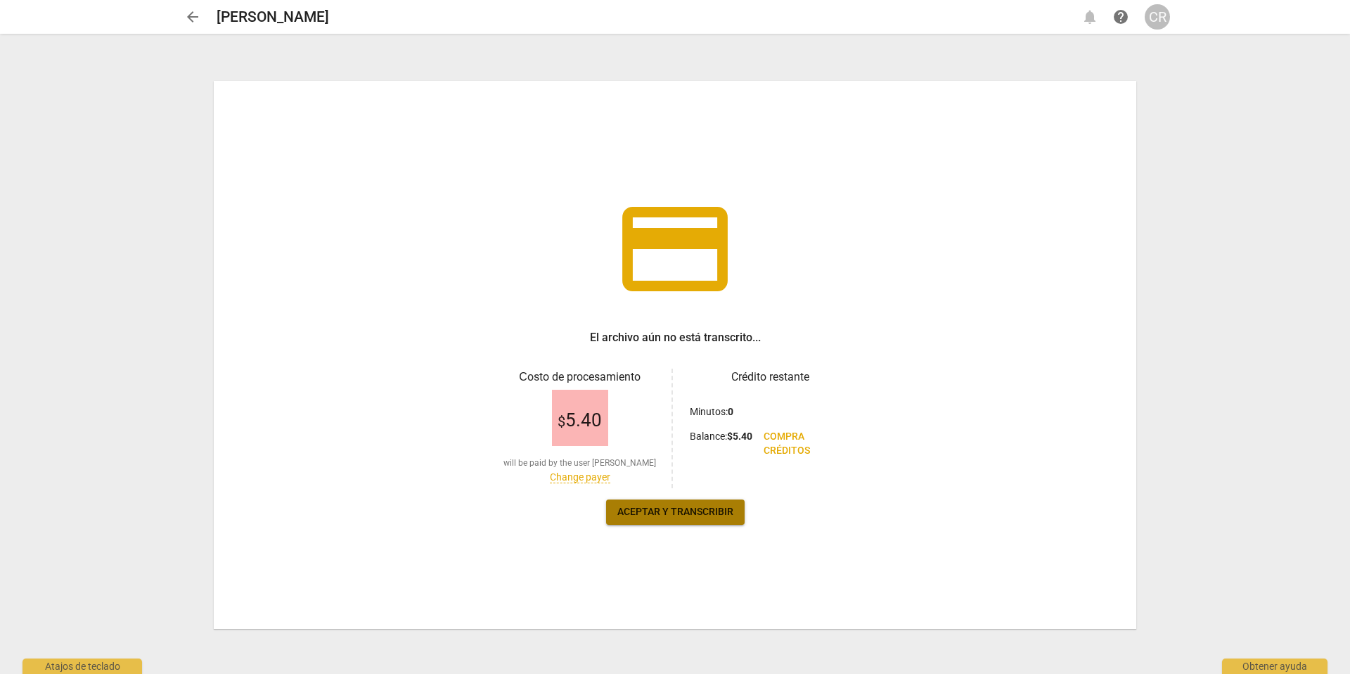
click at [678, 510] on span "Aceptar y transcribir" at bounding box center [675, 512] width 116 height 14
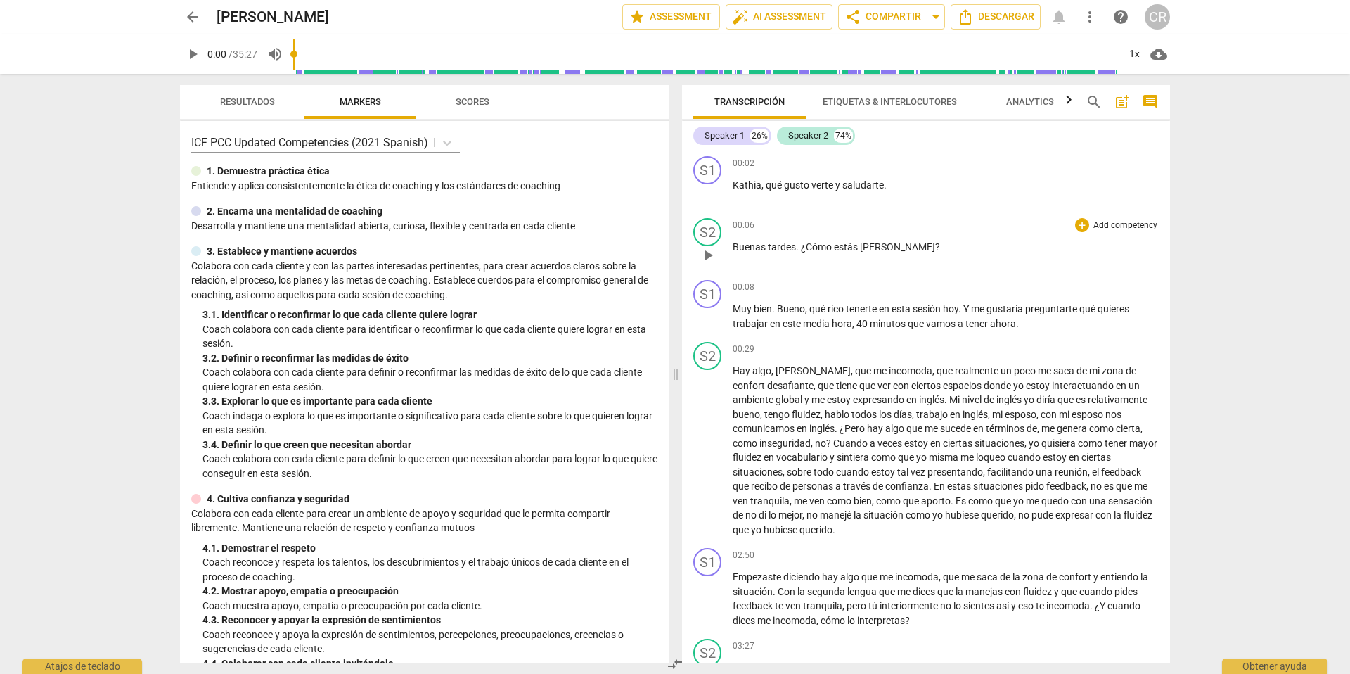
click at [1122, 224] on p "Add competency" at bounding box center [1125, 225] width 67 height 13
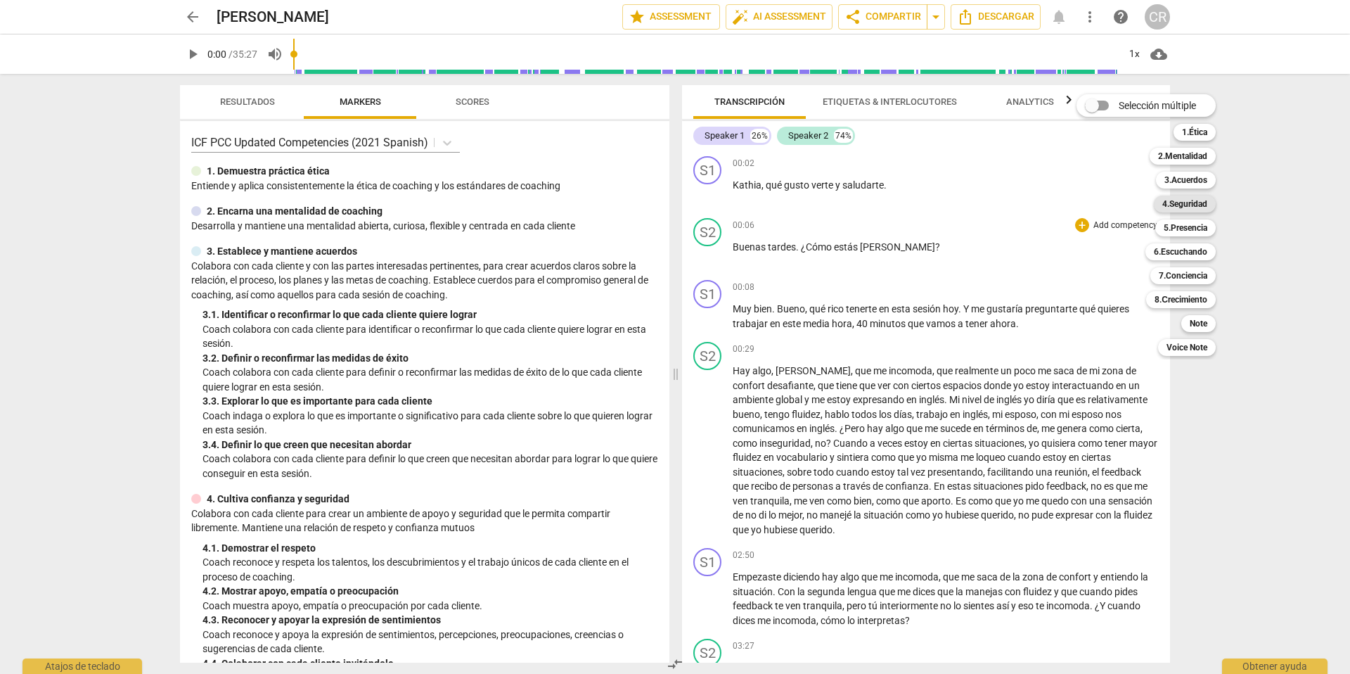
click at [1182, 200] on b "4.Seguridad" at bounding box center [1184, 203] width 45 height 17
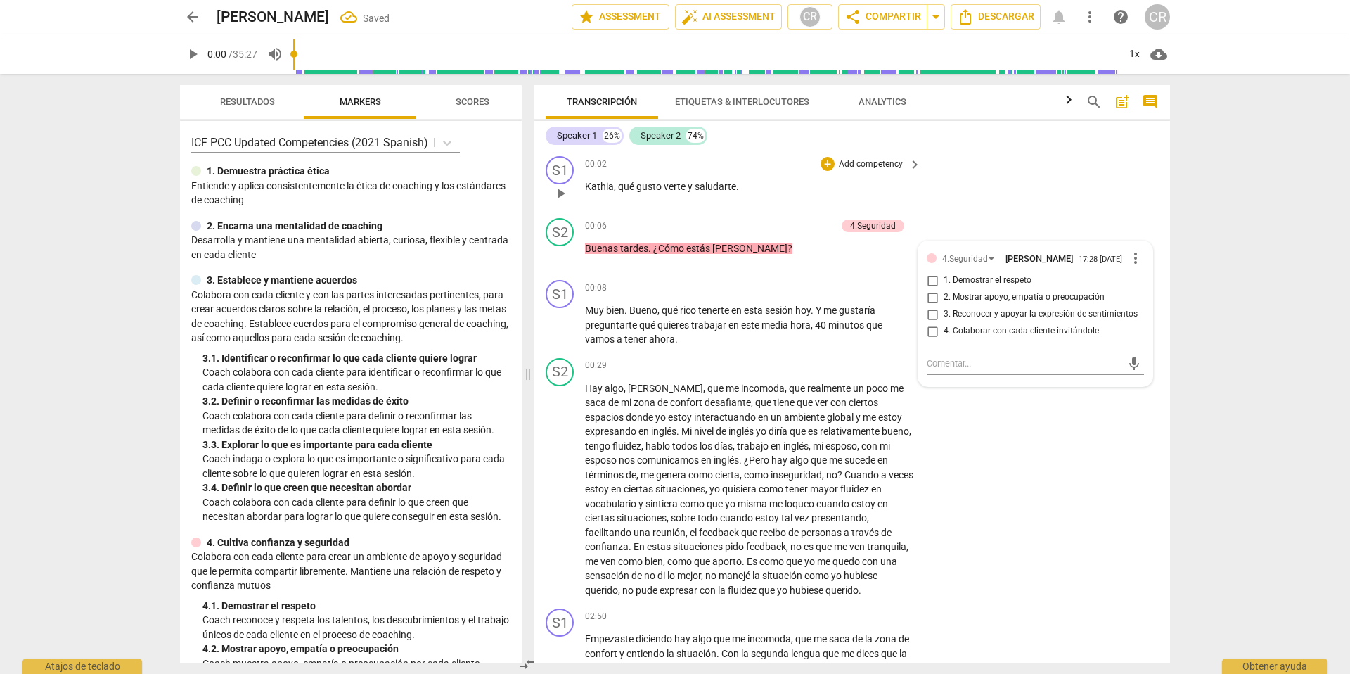
click at [1067, 201] on div "S1 play_arrow pause 00:02 + Add competency keyboard_arrow_right Kathia , qué gu…" at bounding box center [852, 181] width 636 height 62
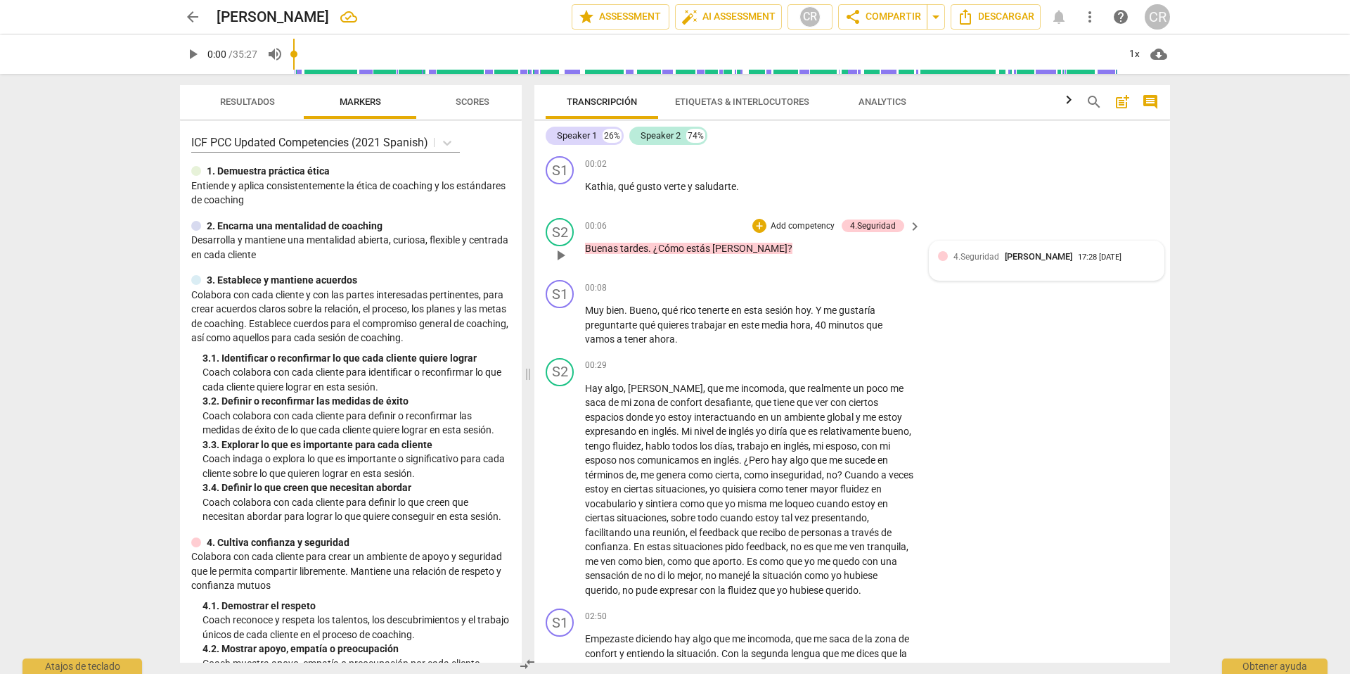
click at [970, 255] on span "4.Seguridad" at bounding box center [976, 257] width 46 height 10
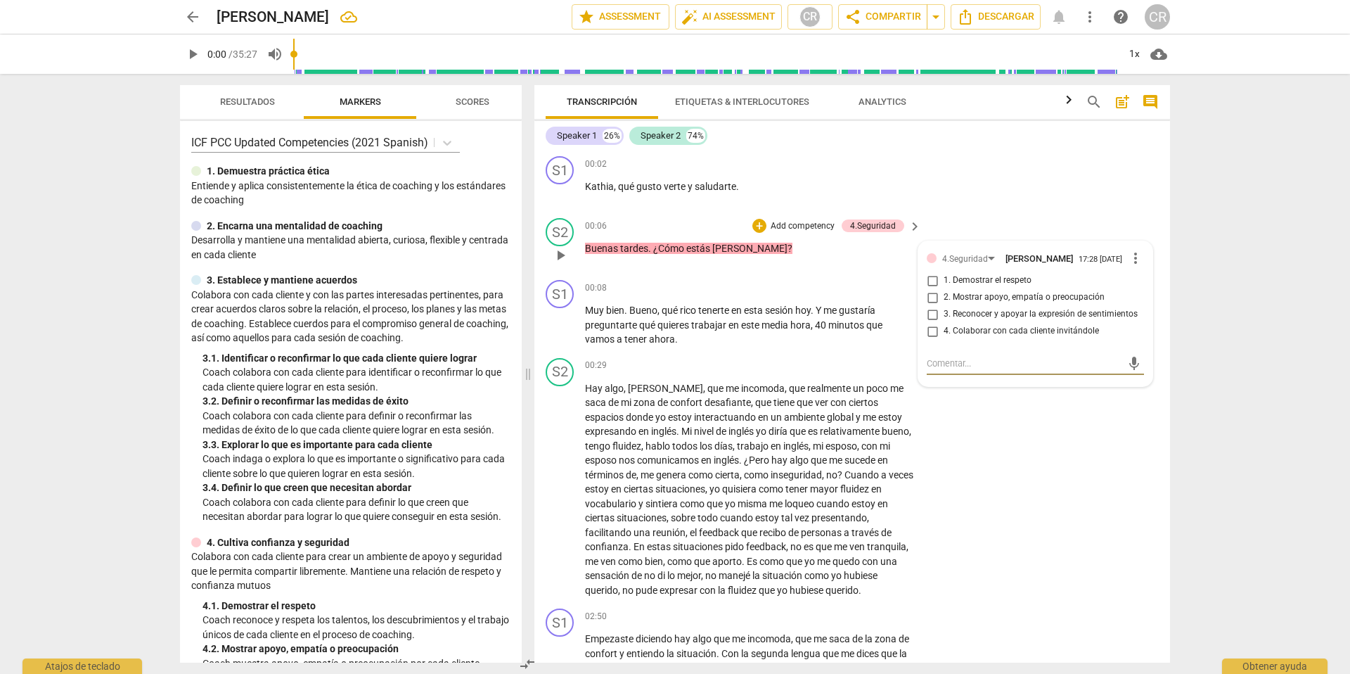
click at [1131, 262] on span "more_vert" at bounding box center [1135, 258] width 17 height 17
click at [1146, 285] on li "Borrar" at bounding box center [1146, 287] width 49 height 27
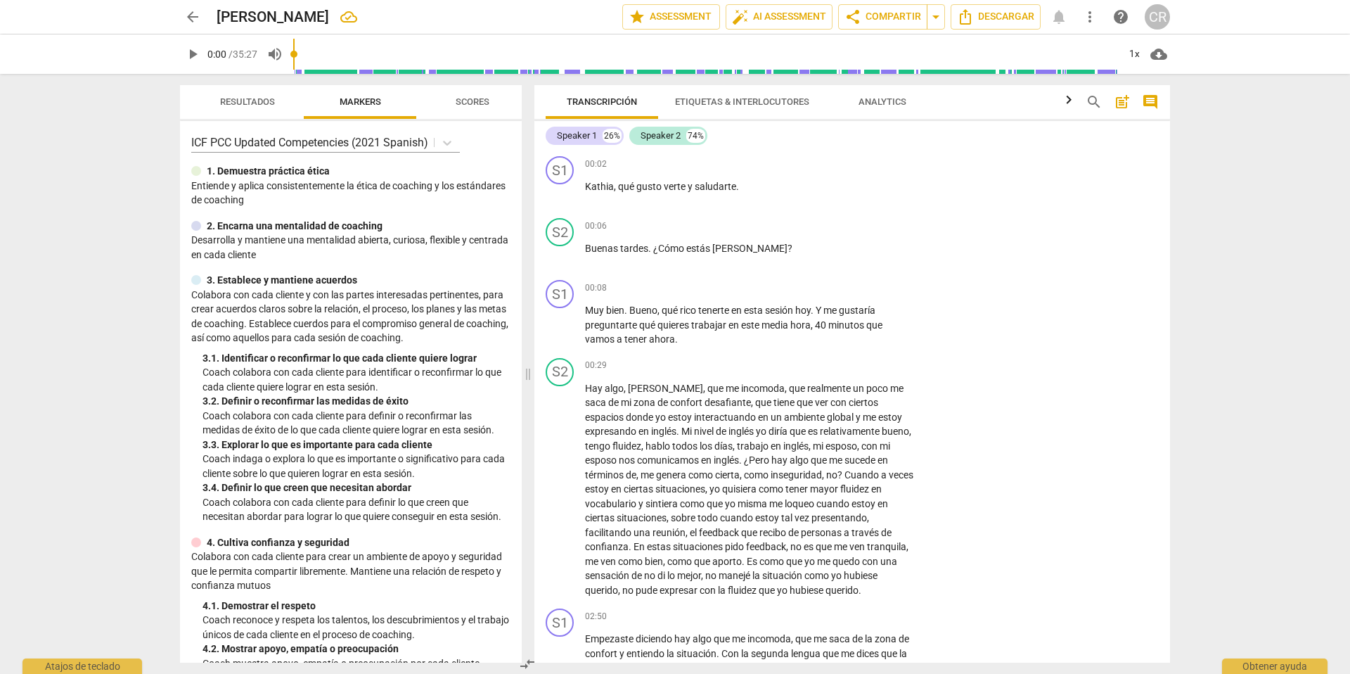
click at [192, 14] on span "arrow_back" at bounding box center [192, 16] width 17 height 17
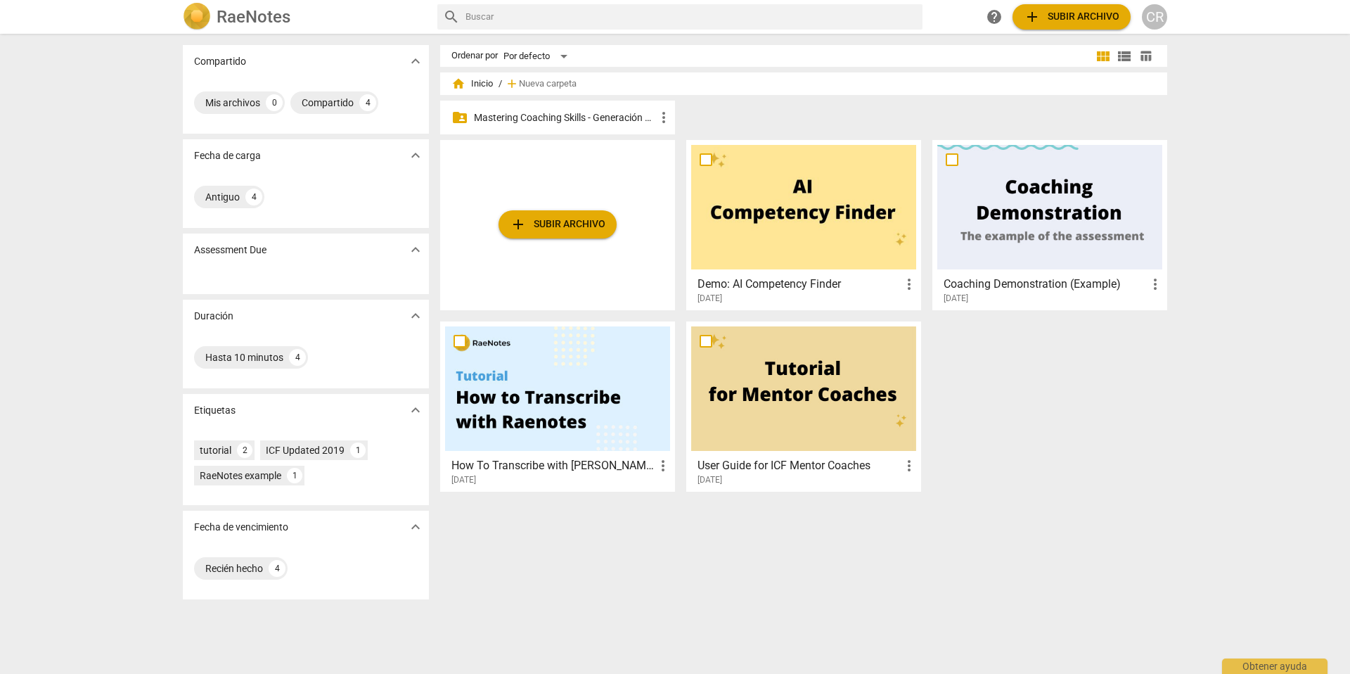
click at [545, 120] on p "Mastering Coaching Skills - Generación 31" at bounding box center [564, 117] width 181 height 15
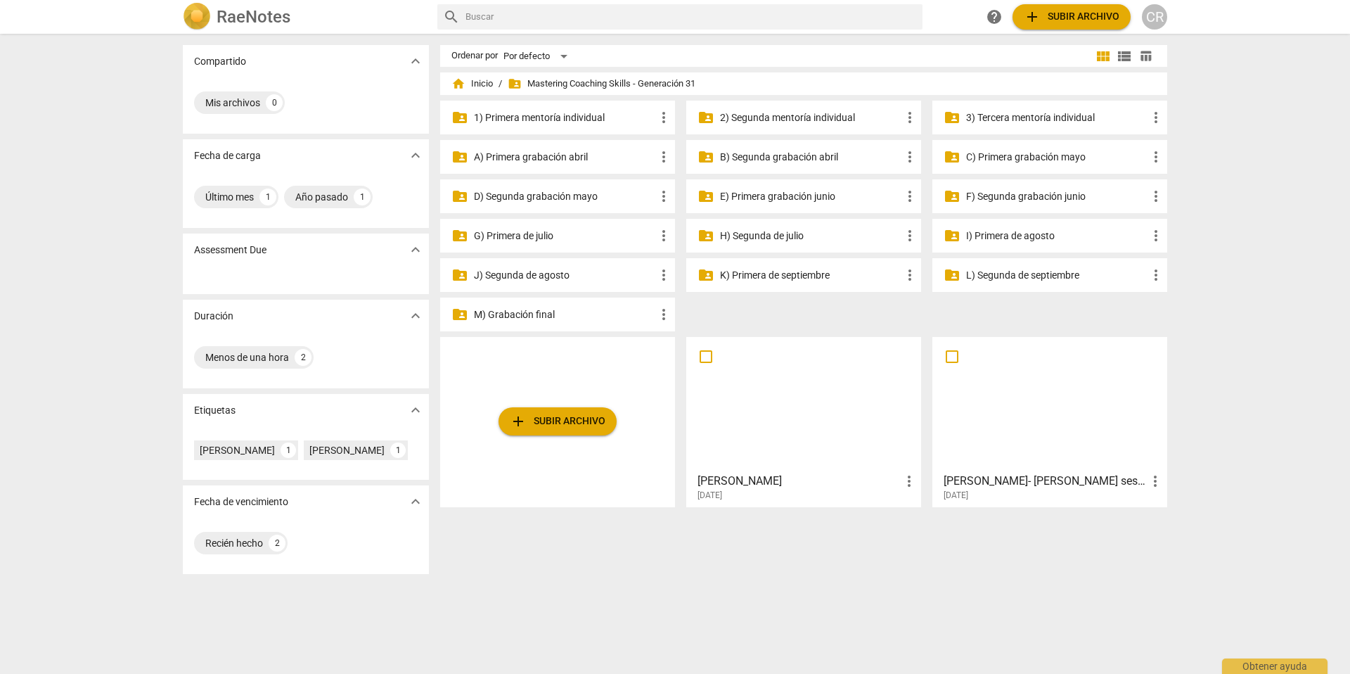
click at [542, 232] on p "G) Primera de julio" at bounding box center [564, 236] width 181 height 15
click at [537, 233] on p "G) Primera de julio" at bounding box center [564, 236] width 181 height 15
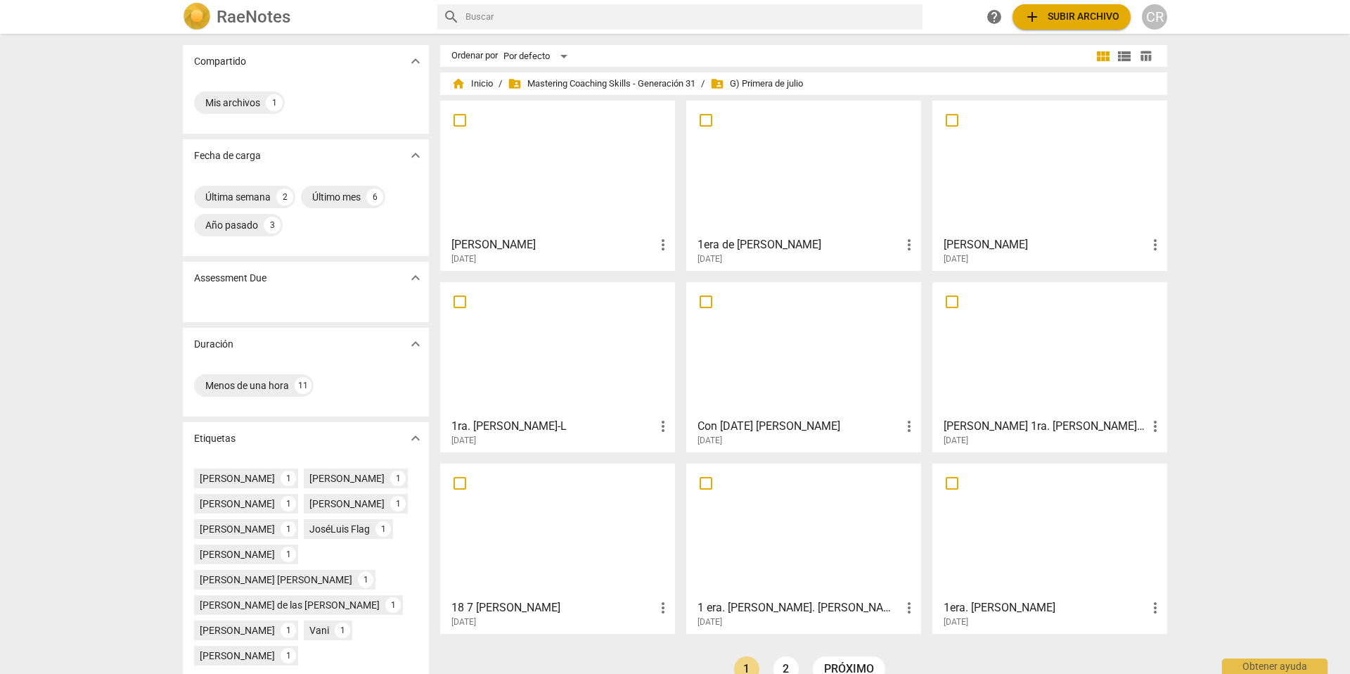
click at [561, 214] on div at bounding box center [557, 167] width 225 height 124
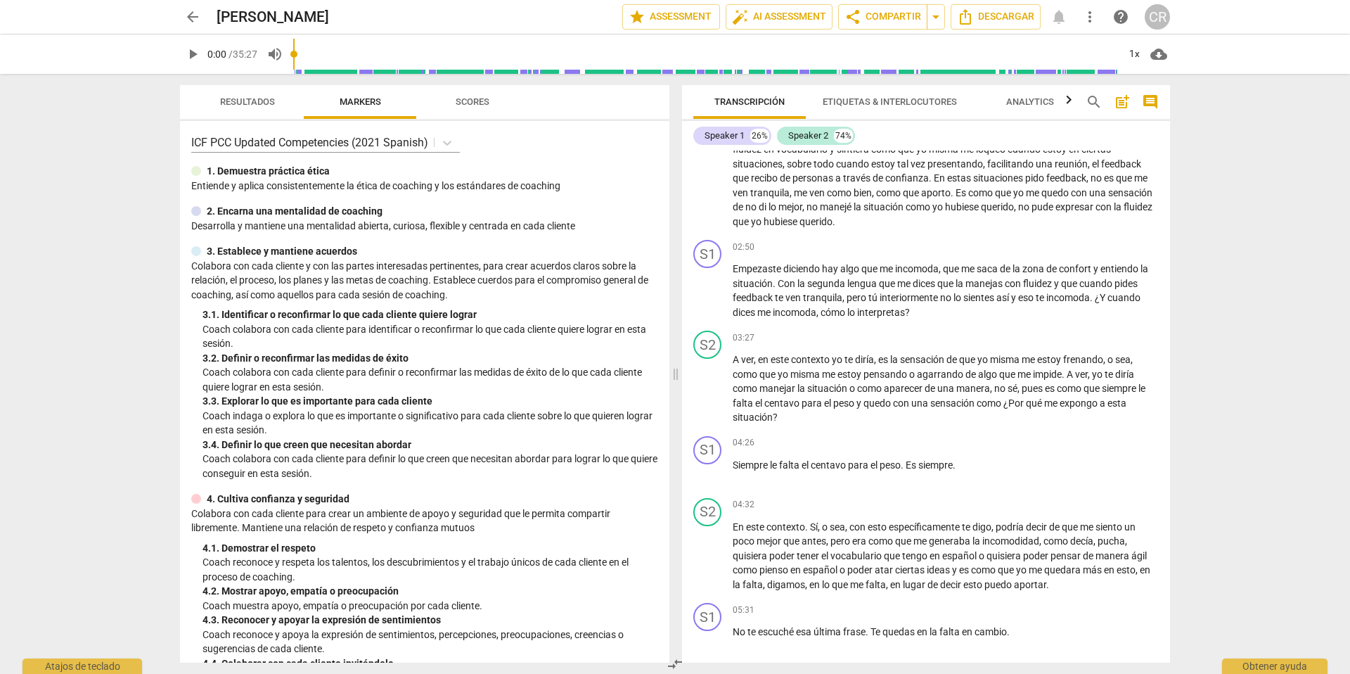
scroll to position [314, 0]
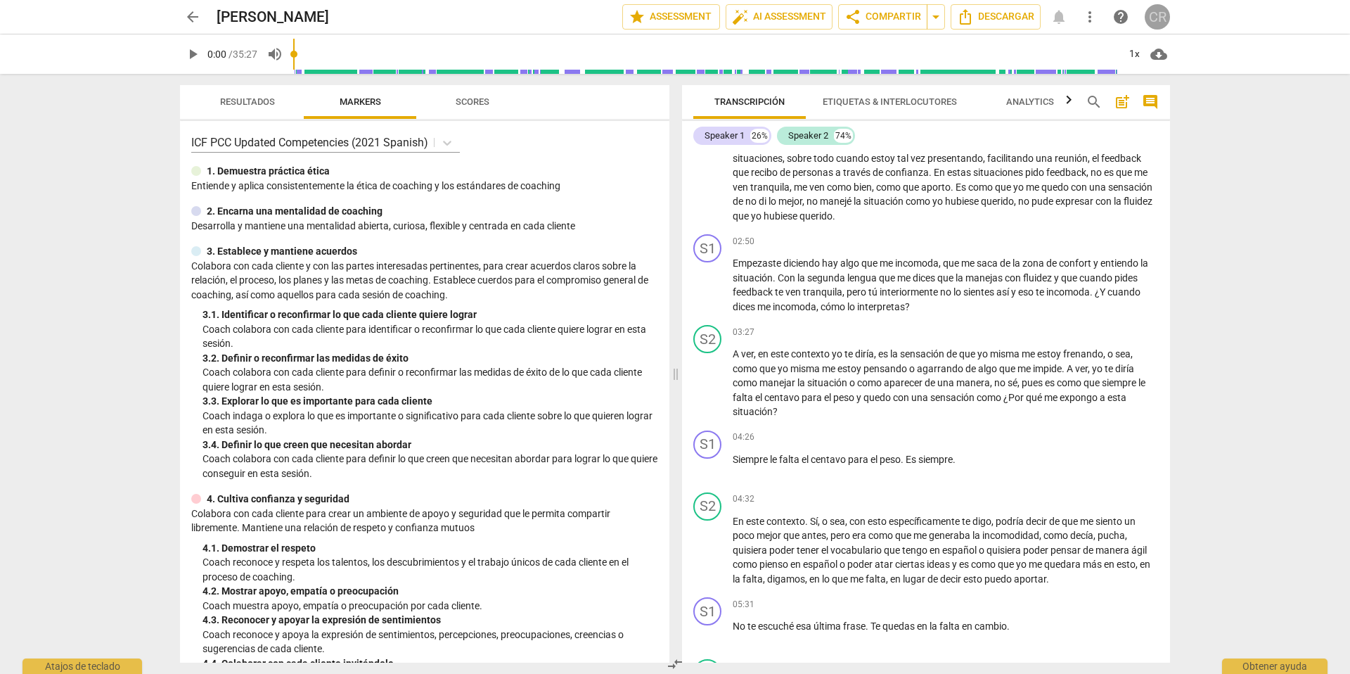
click at [1155, 15] on div "CR" at bounding box center [1157, 16] width 25 height 25
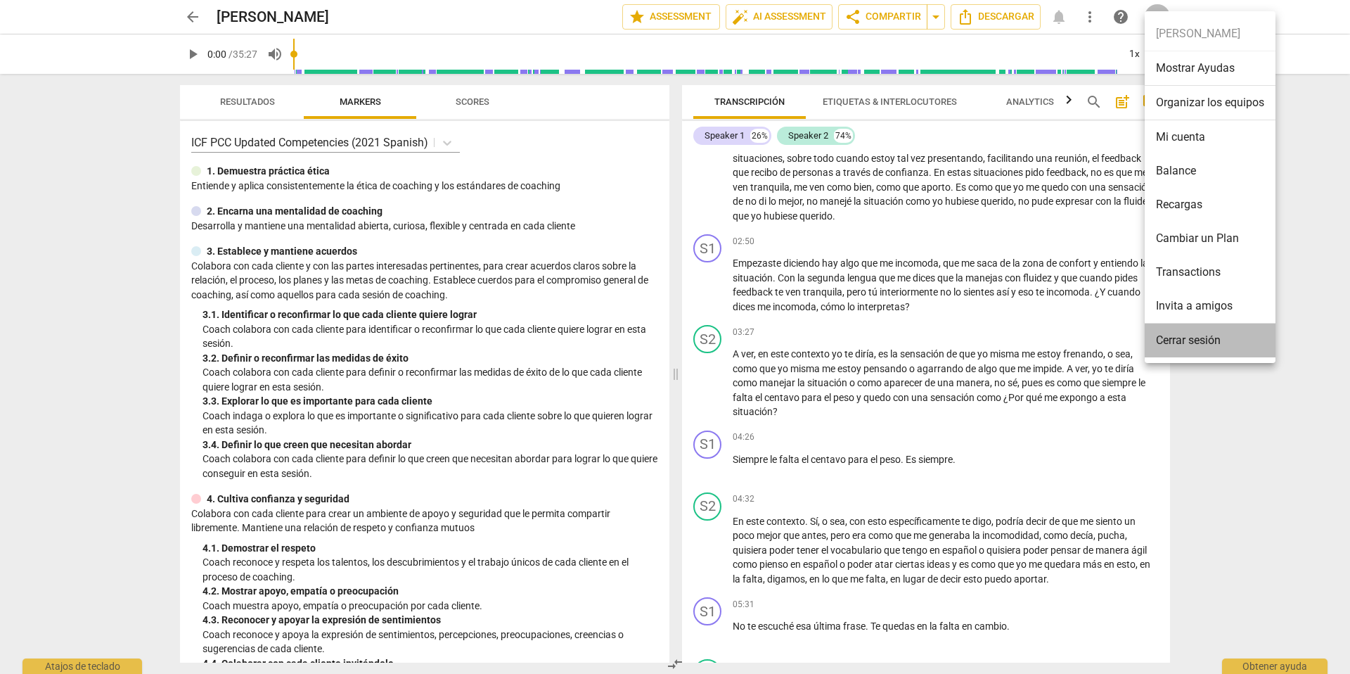
click at [1177, 343] on li "Cerrar sesión" at bounding box center [1210, 340] width 131 height 34
